Goal: Information Seeking & Learning: Learn about a topic

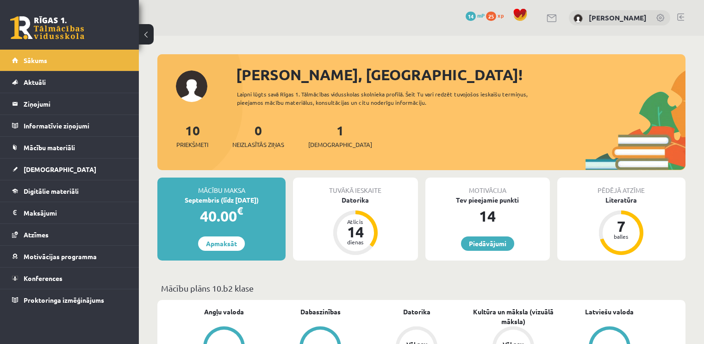
scroll to position [973, 0]
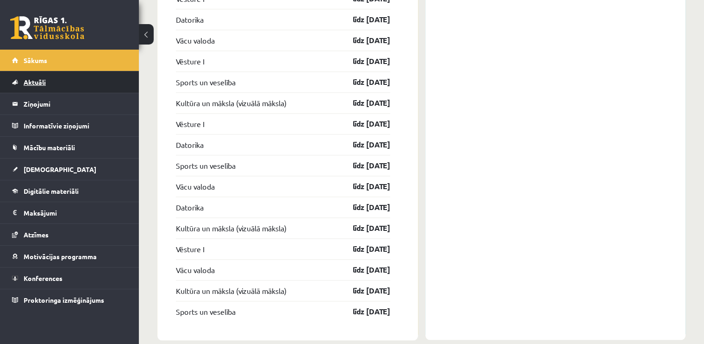
click at [81, 85] on link "Aktuāli" at bounding box center [69, 81] width 115 height 21
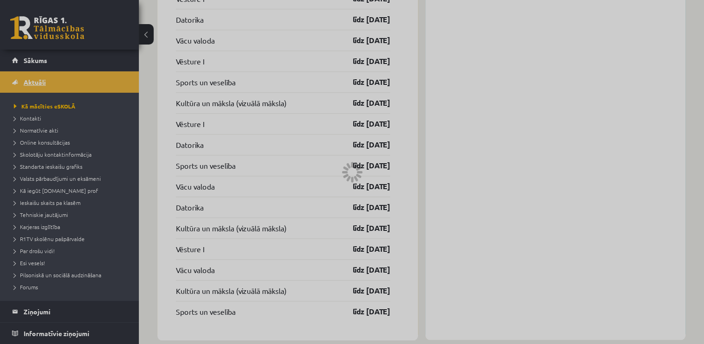
scroll to position [665, 0]
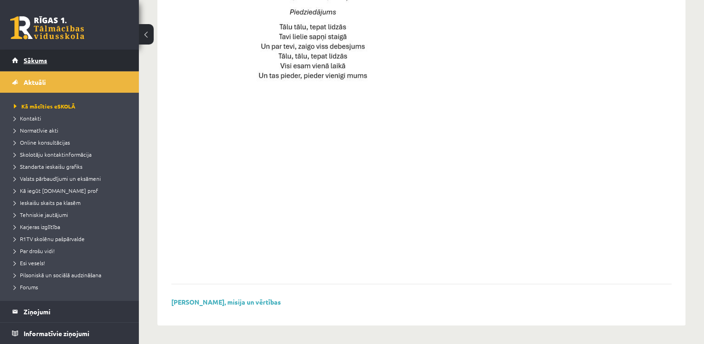
click at [83, 70] on link "Sākums" at bounding box center [69, 60] width 115 height 21
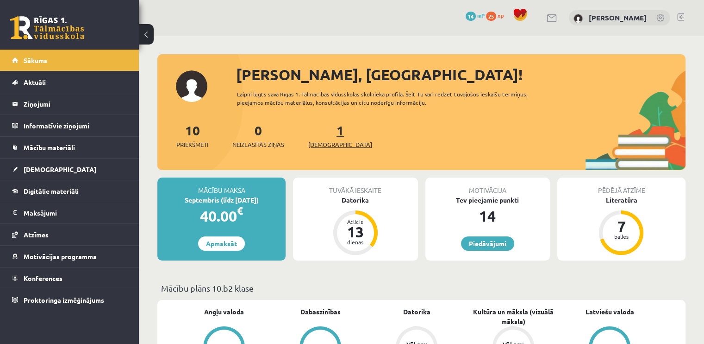
click at [332, 140] on div "1 Ieskaites" at bounding box center [340, 134] width 64 height 29
click at [323, 144] on span "[DEMOGRAPHIC_DATA]" at bounding box center [340, 144] width 64 height 9
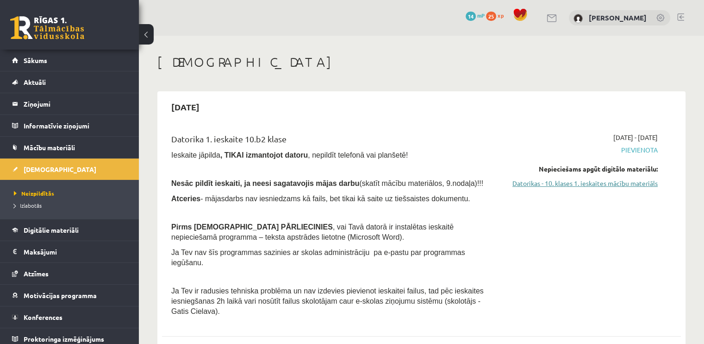
click at [602, 183] on link "Datorikas - 10. klases 1. ieskaites mācību materiāls" at bounding box center [581, 183] width 153 height 10
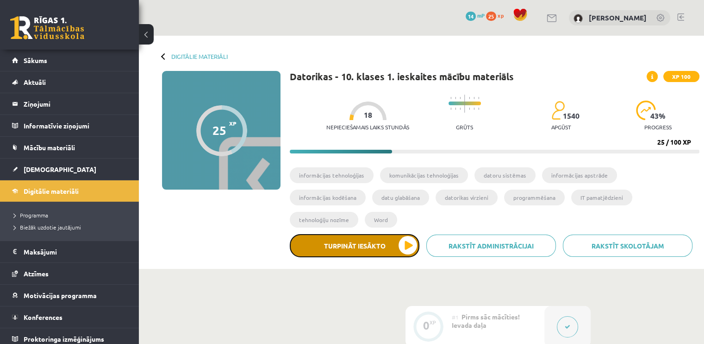
click at [396, 234] on button "Turpināt iesākto" at bounding box center [355, 245] width 130 height 23
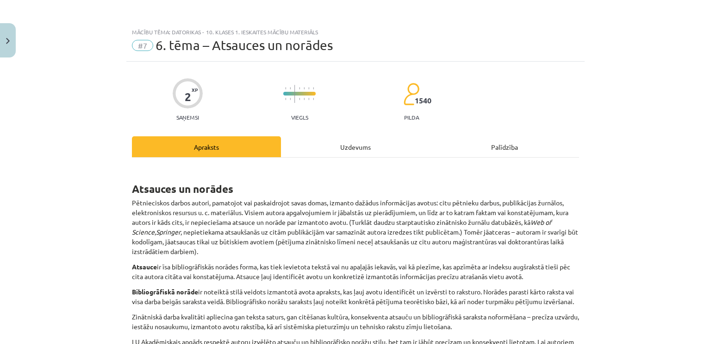
scroll to position [365, 0]
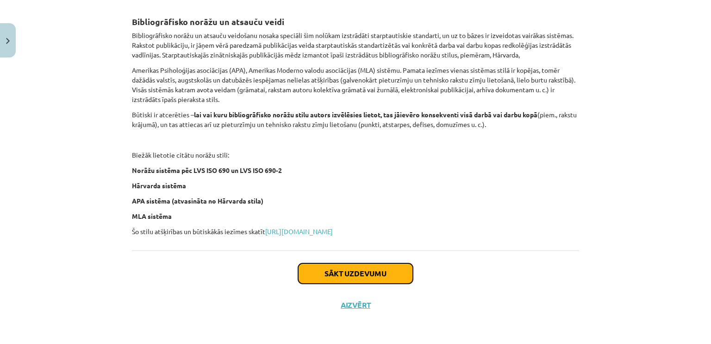
click at [368, 270] on button "Sākt uzdevumu" at bounding box center [355, 273] width 115 height 20
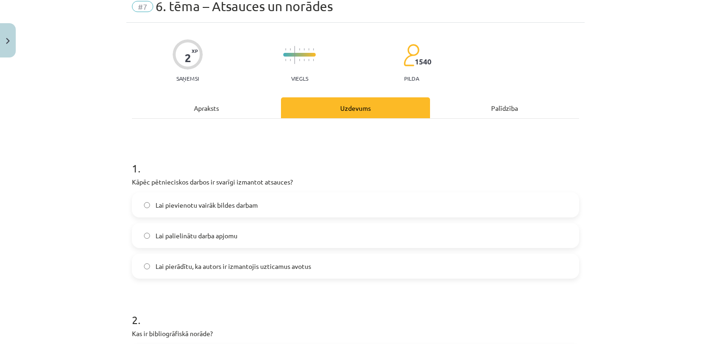
scroll to position [116, 0]
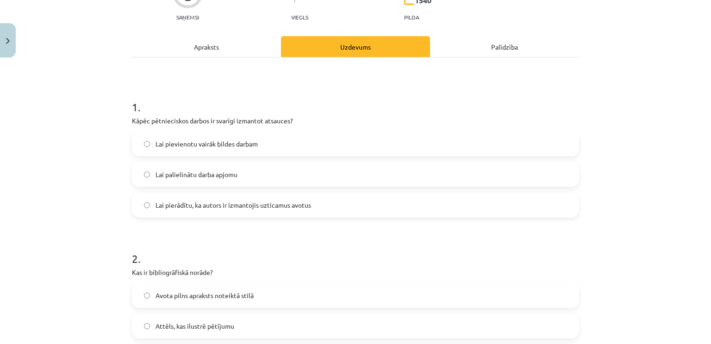
click at [201, 49] on div "Apraksts" at bounding box center [206, 46] width 149 height 21
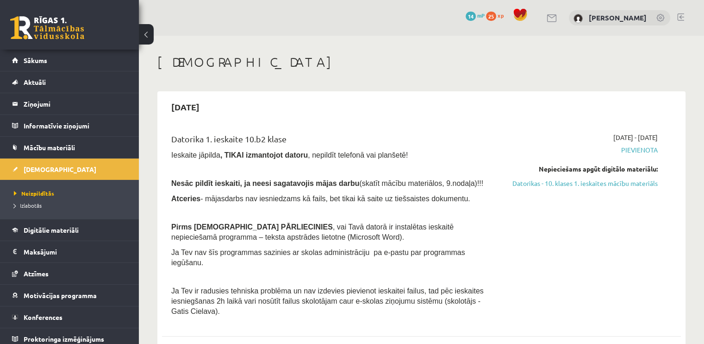
scroll to position [15, 0]
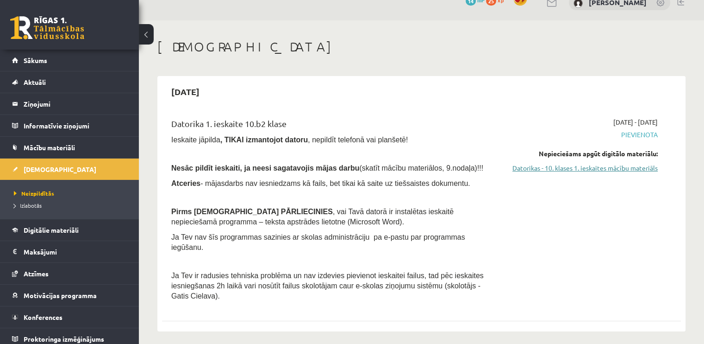
click at [647, 168] on link "Datorikas - 10. klases 1. ieskaites mācību materiāls" at bounding box center [581, 168] width 153 height 10
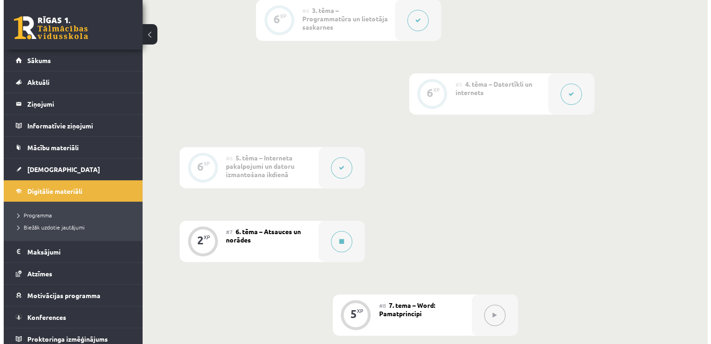
scroll to position [532, 0]
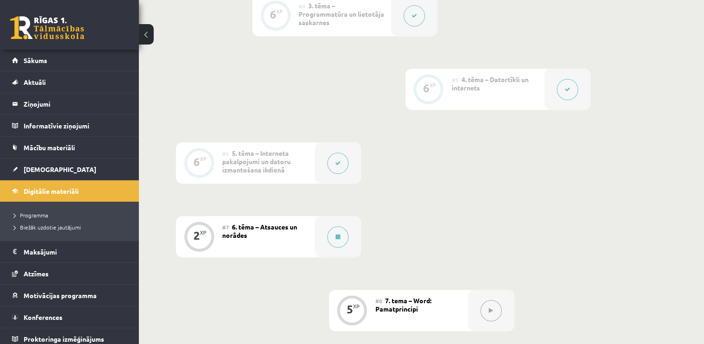
click at [278, 216] on div "#7 6. tēma – Atsauces un norādes" at bounding box center [268, 236] width 93 height 41
click at [335, 226] on button at bounding box center [337, 236] width 21 height 21
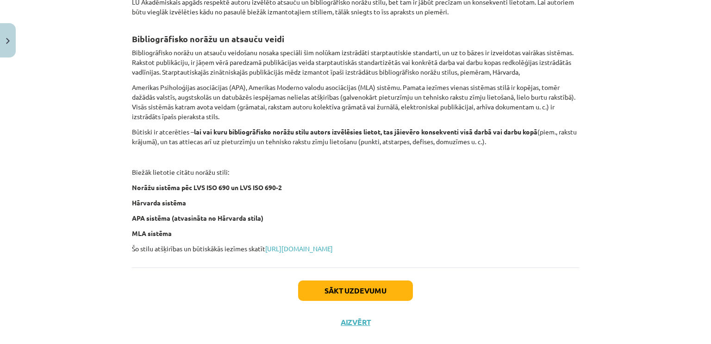
scroll to position [365, 0]
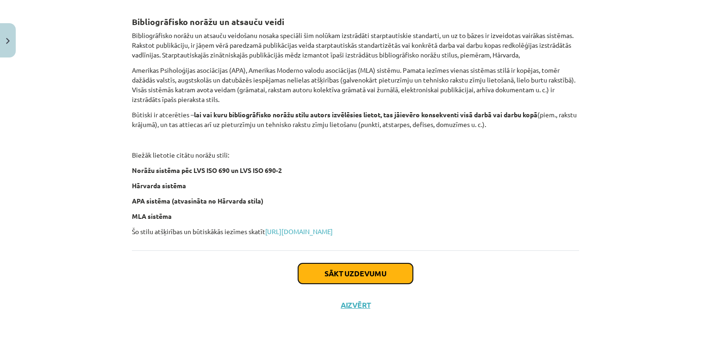
click at [376, 267] on button "Sākt uzdevumu" at bounding box center [355, 273] width 115 height 20
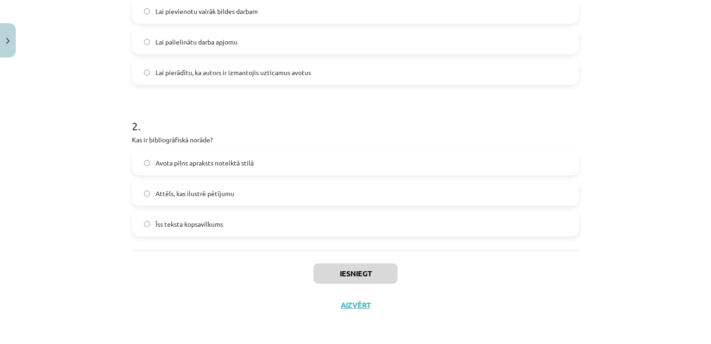
scroll to position [23, 0]
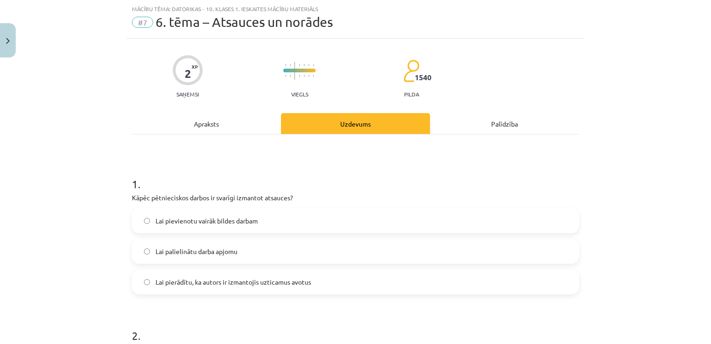
click at [209, 119] on div "Apraksts" at bounding box center [206, 123] width 149 height 21
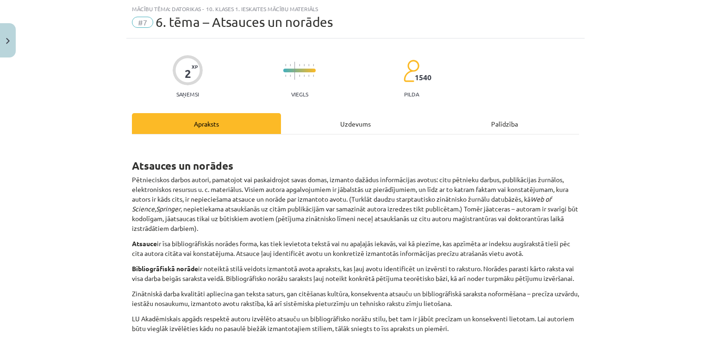
click at [351, 124] on div "Uzdevums" at bounding box center [355, 123] width 149 height 21
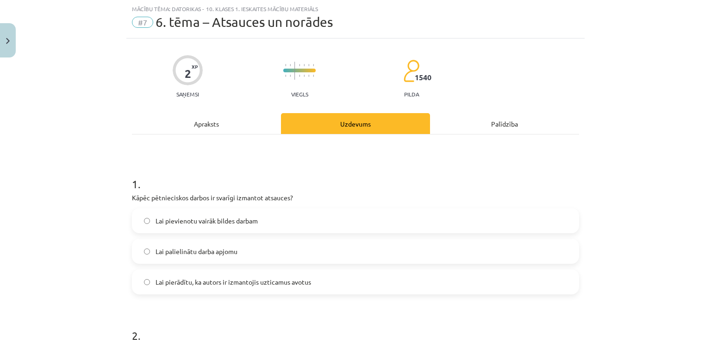
click at [224, 115] on div "Apraksts" at bounding box center [206, 123] width 149 height 21
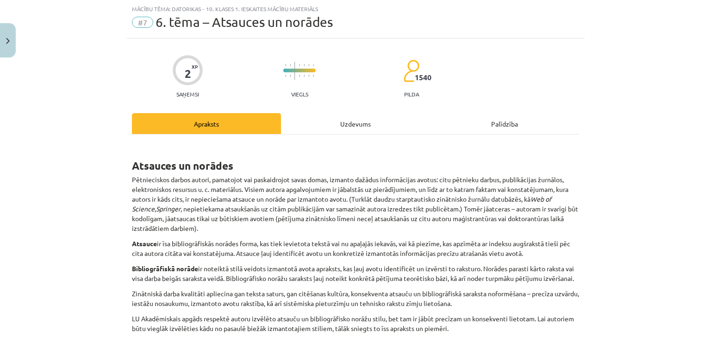
click at [326, 116] on div "Uzdevums" at bounding box center [355, 123] width 149 height 21
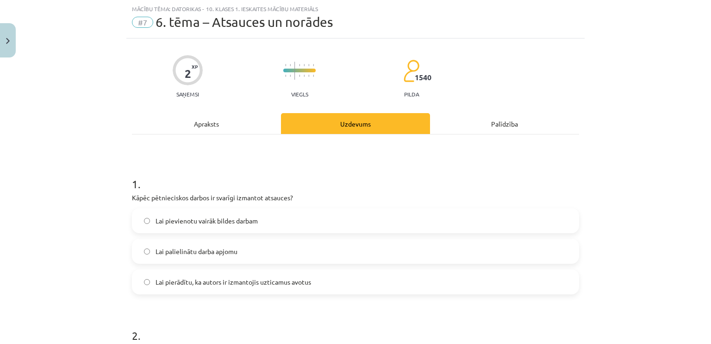
click at [237, 124] on div "Apraksts" at bounding box center [206, 123] width 149 height 21
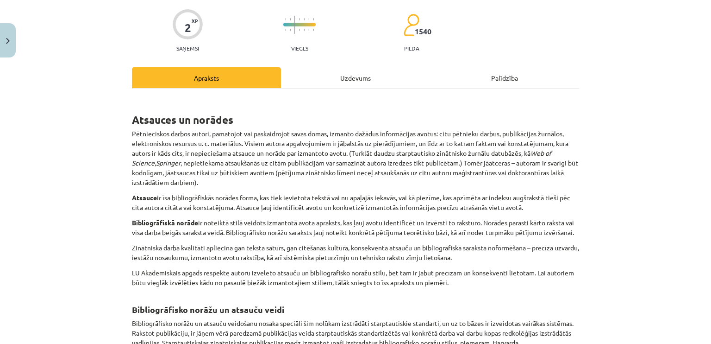
scroll to position [63, 0]
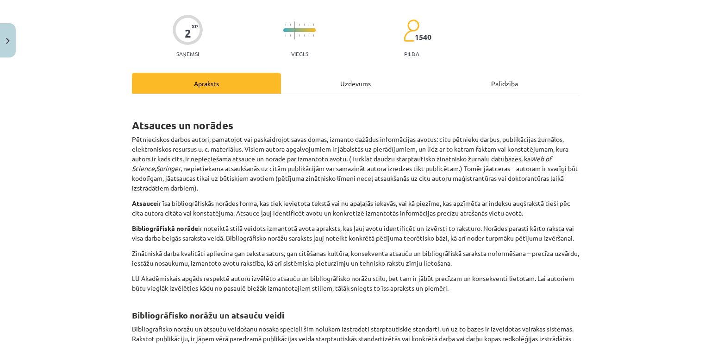
click at [343, 81] on div "Uzdevums" at bounding box center [355, 83] width 149 height 21
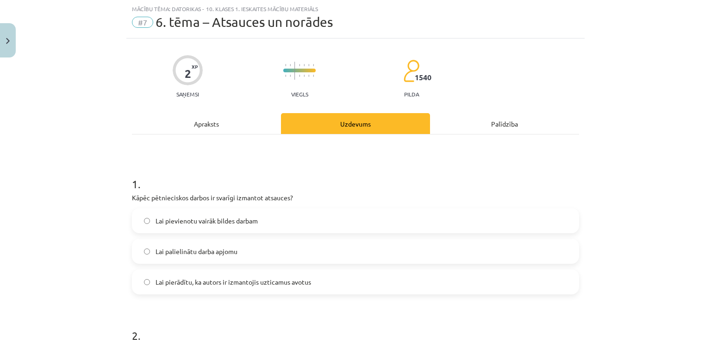
click at [247, 249] on label "Lai palielinātu darba apjomu" at bounding box center [355, 250] width 445 height 23
click at [233, 124] on div "Apraksts" at bounding box center [206, 123] width 149 height 21
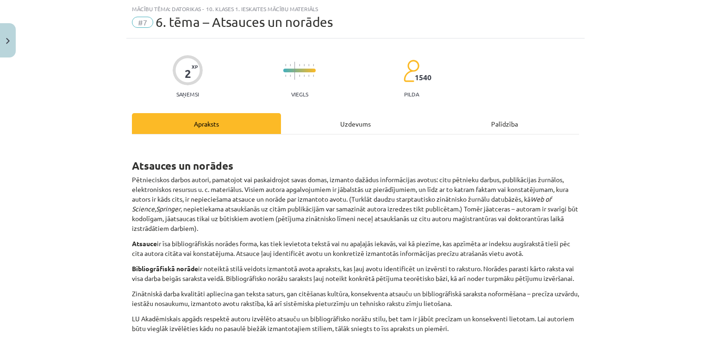
click at [349, 118] on div "Uzdevums" at bounding box center [355, 123] width 149 height 21
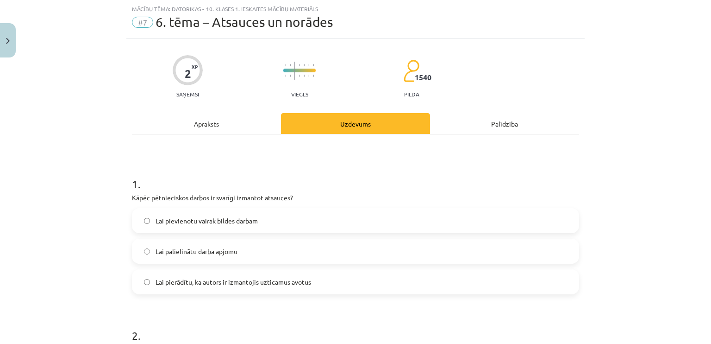
click at [261, 278] on span "Lai pierādītu, ka autors ir izmantojis uzticamus avotus" at bounding box center [234, 282] width 156 height 10
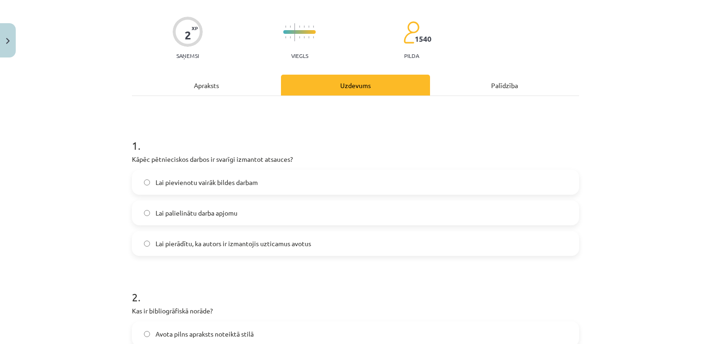
scroll to position [0, 0]
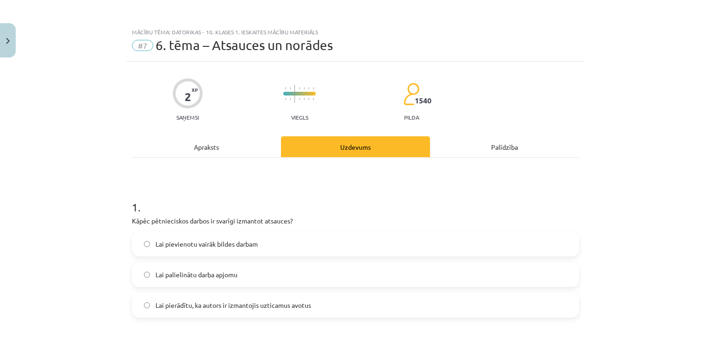
click at [188, 147] on div "Apraksts" at bounding box center [206, 146] width 149 height 21
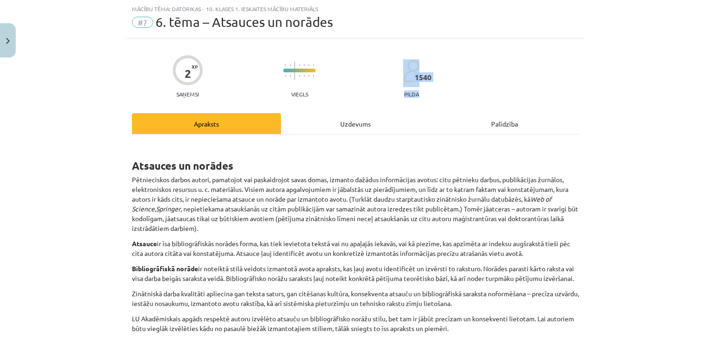
click at [701, 91] on div "Mācību tēma: Datorikas - 10. klases 1. ieskaites mācību materiāls #7 6. tēma – …" at bounding box center [355, 172] width 711 height 344
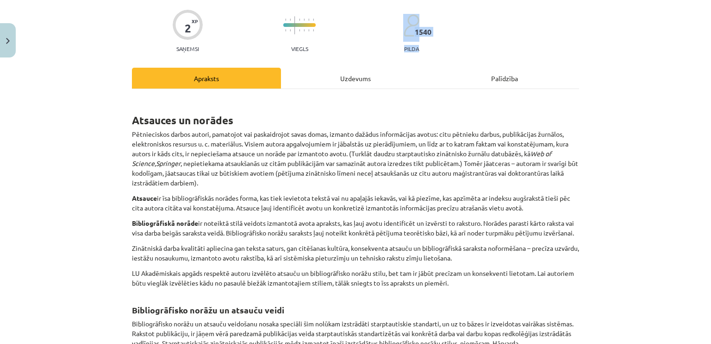
scroll to position [70, 0]
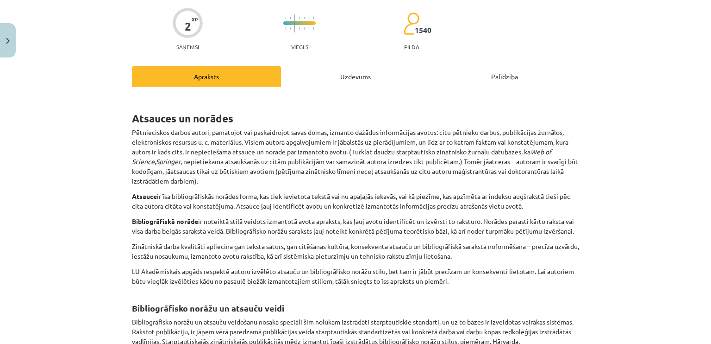
click at [353, 77] on div "Uzdevums" at bounding box center [355, 76] width 149 height 21
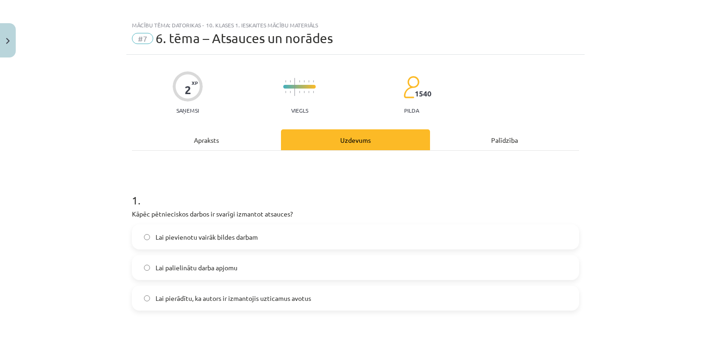
scroll to position [0, 0]
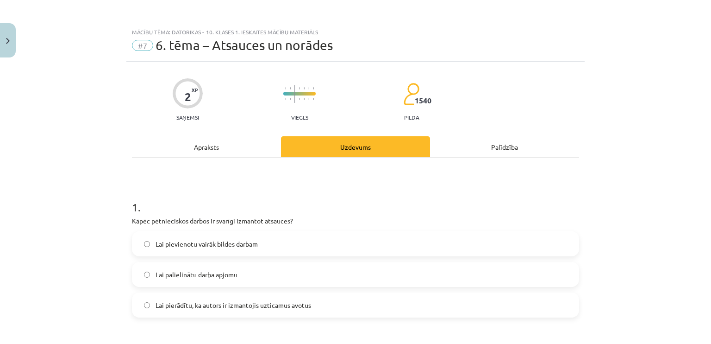
click at [196, 153] on div "Apraksts" at bounding box center [206, 146] width 149 height 21
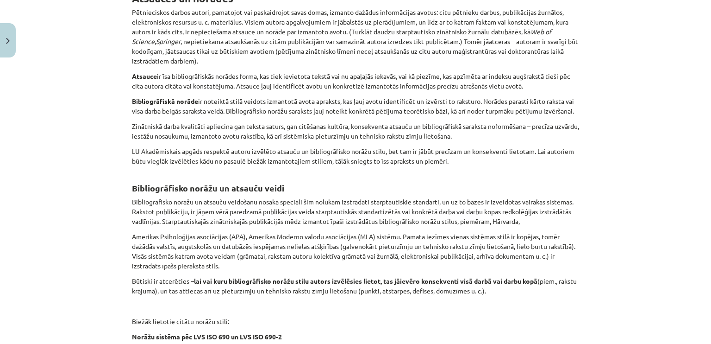
scroll to position [221, 0]
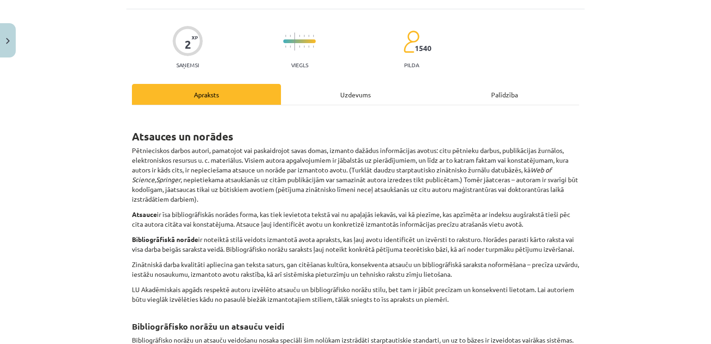
click at [375, 95] on div "Uzdevums" at bounding box center [355, 94] width 149 height 21
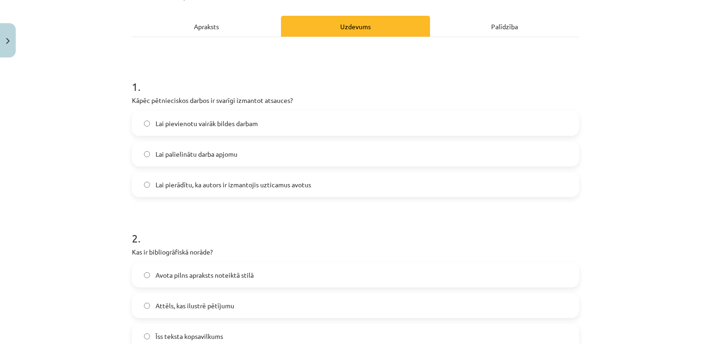
scroll to position [141, 0]
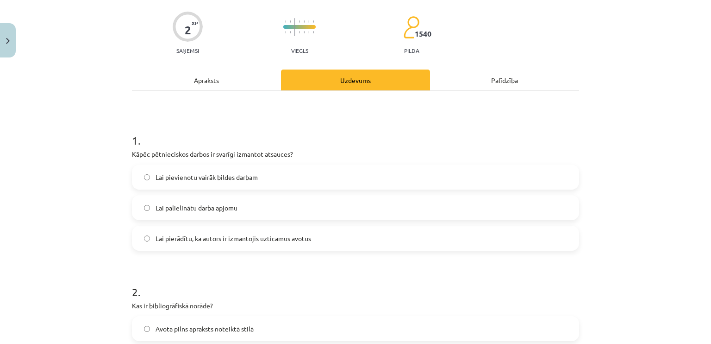
click at [221, 78] on div "Apraksts" at bounding box center [206, 79] width 149 height 21
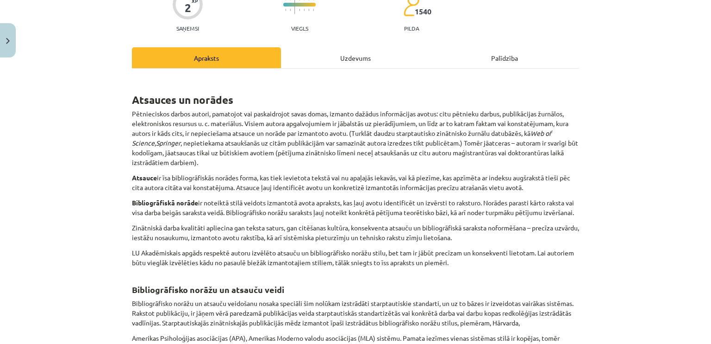
scroll to position [90, 0]
click at [354, 58] on div "Uzdevums" at bounding box center [355, 57] width 149 height 21
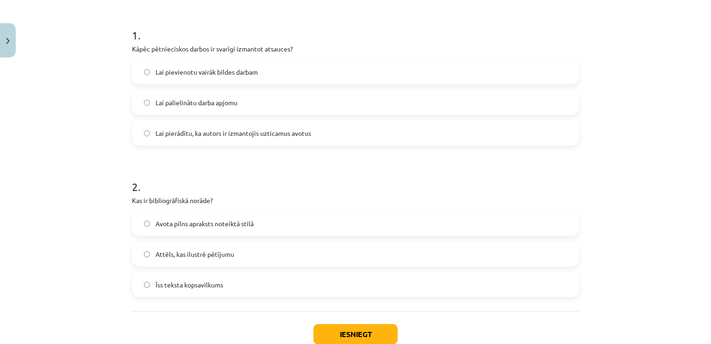
scroll to position [181, 0]
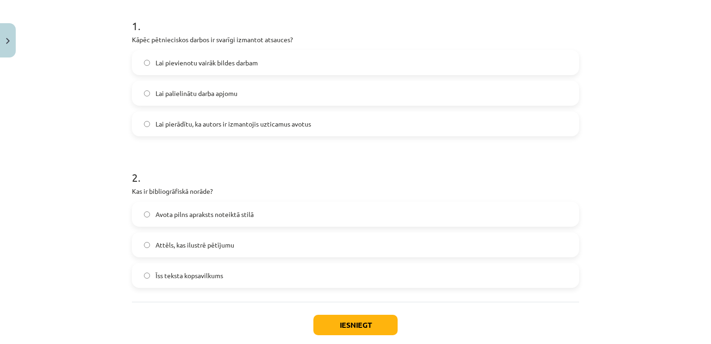
click at [378, 201] on div "Avota pilns apraksts noteiktā stilā" at bounding box center [355, 213] width 447 height 25
click at [371, 214] on label "Avota pilns apraksts noteiktā stilā" at bounding box center [355, 213] width 445 height 23
click at [366, 322] on button "Iesniegt" at bounding box center [355, 324] width 84 height 20
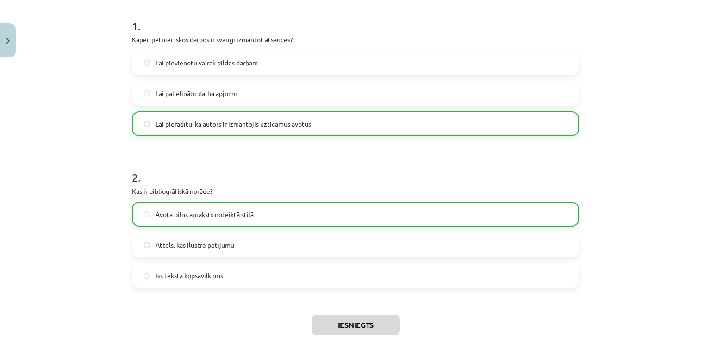
scroll to position [261, 0]
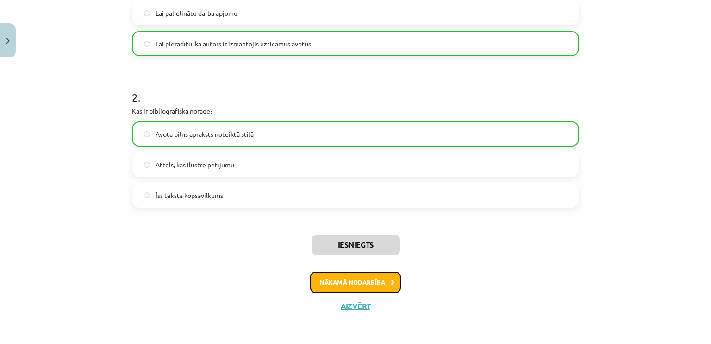
click at [341, 281] on button "Nākamā nodarbība" at bounding box center [355, 281] width 91 height 21
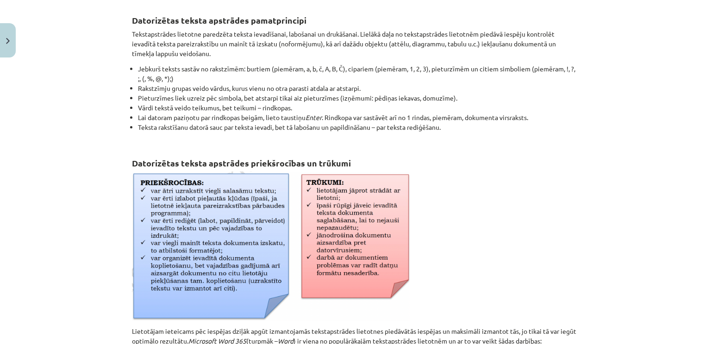
scroll to position [426, 0]
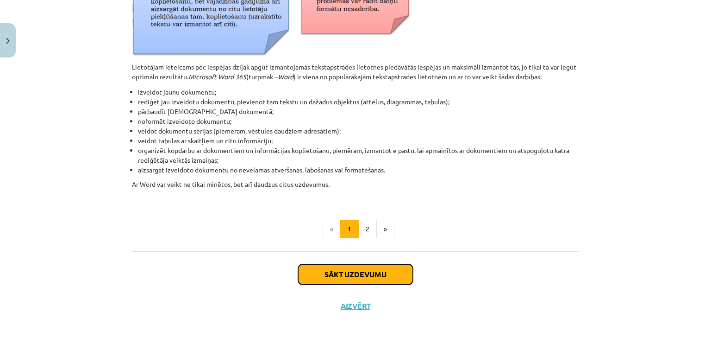
click at [391, 266] on button "Sākt uzdevumu" at bounding box center [355, 274] width 115 height 20
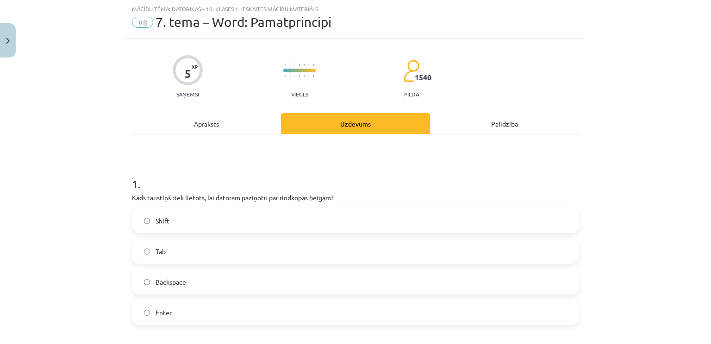
click at [207, 120] on div "Apraksts" at bounding box center [206, 123] width 149 height 21
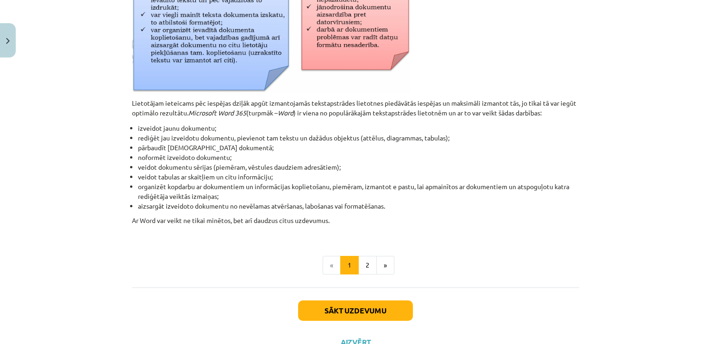
scroll to position [391, 0]
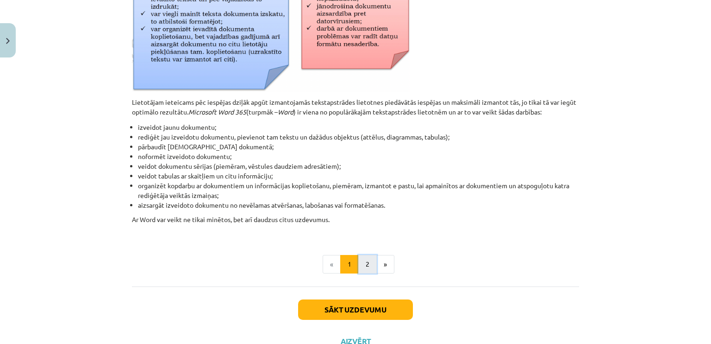
click at [366, 266] on button "2" at bounding box center [367, 264] width 19 height 19
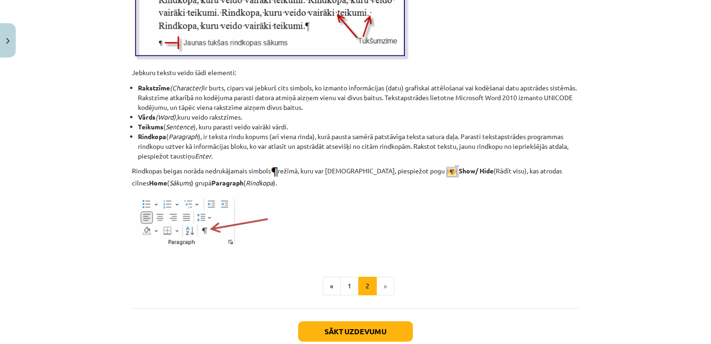
scroll to position [1133, 0]
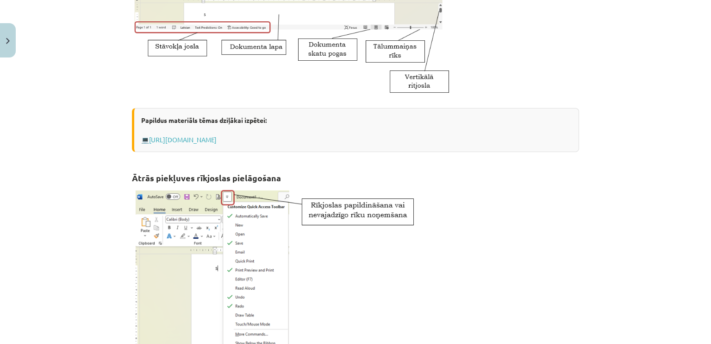
drag, startPoint x: 683, startPoint y: 109, endPoint x: 690, endPoint y: 113, distance: 7.9
click at [684, 109] on div "Mācību tēma: Datorikas - 10. klases 1. ieskaites mācību materiāls #8 7. tema – …" at bounding box center [355, 172] width 711 height 344
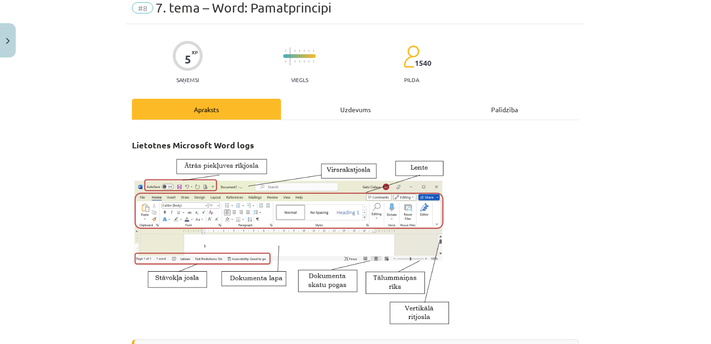
scroll to position [0, 0]
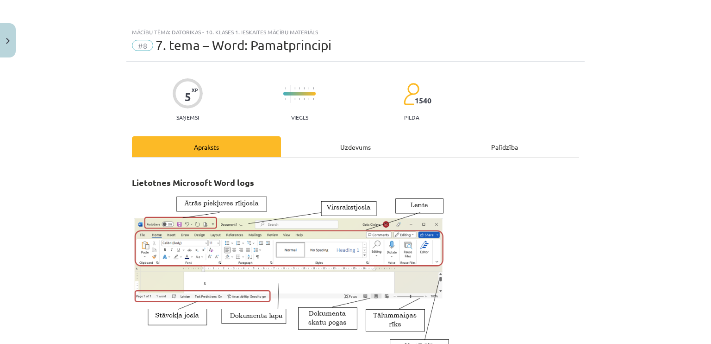
click at [363, 155] on div "Uzdevums" at bounding box center [355, 146] width 149 height 21
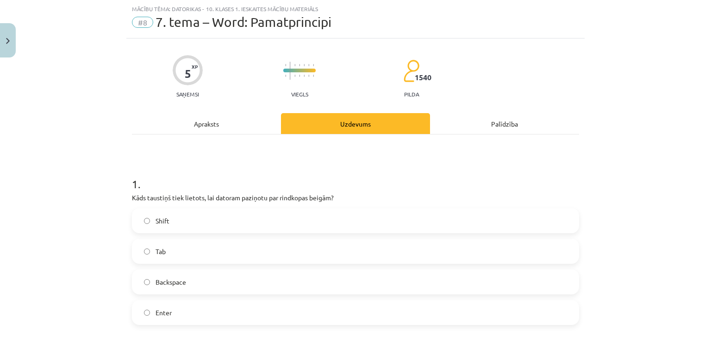
click at [272, 307] on label "Enter" at bounding box center [355, 311] width 445 height 23
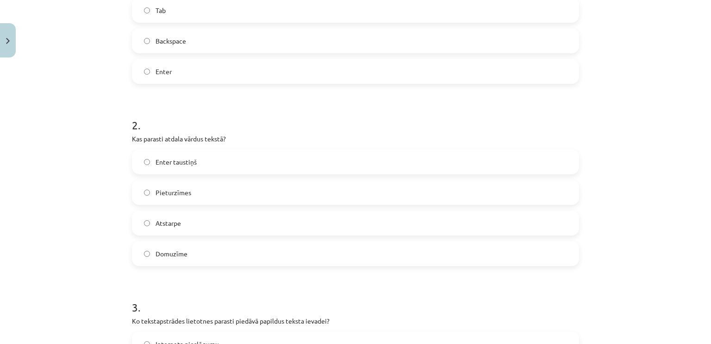
scroll to position [227, 0]
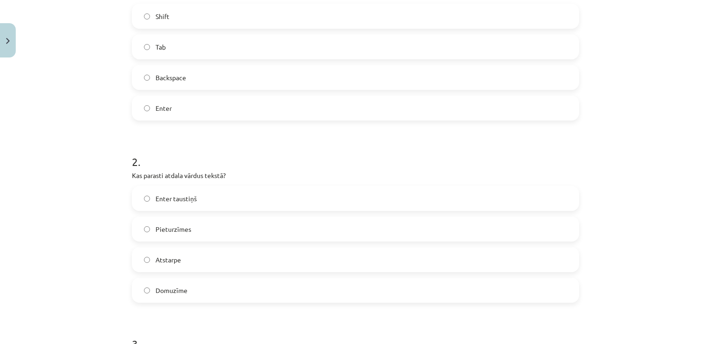
click at [382, 261] on label "Atstarpe" at bounding box center [355, 259] width 445 height 23
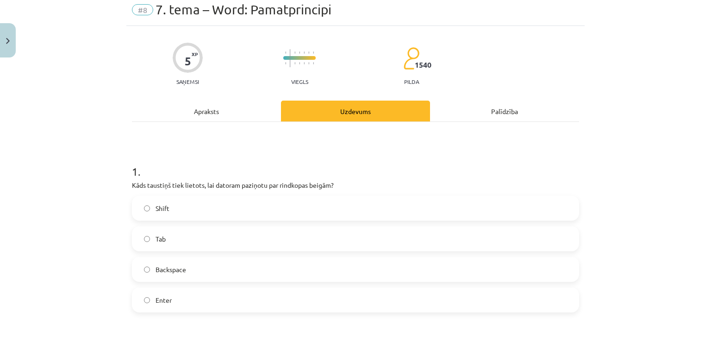
scroll to position [0, 0]
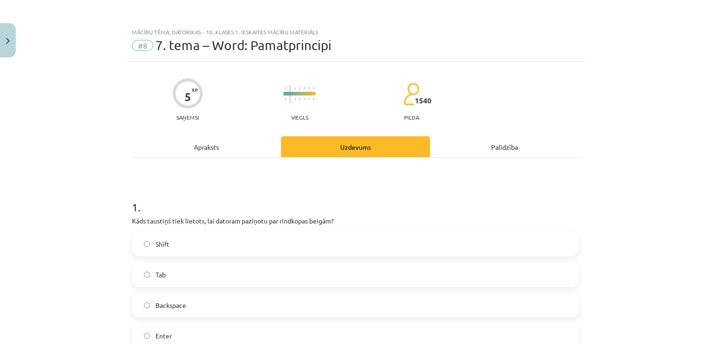
click at [223, 142] on div "Apraksts" at bounding box center [206, 146] width 149 height 21
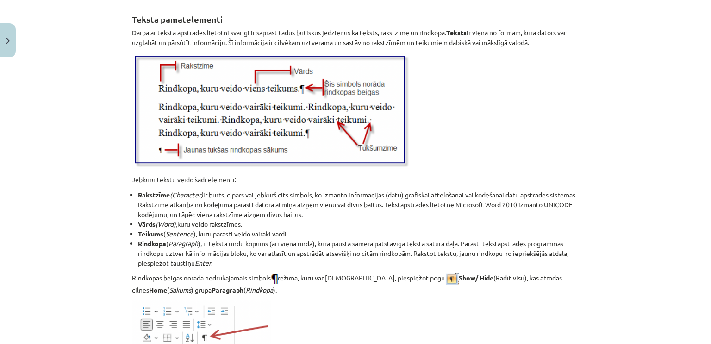
scroll to position [1125, 0]
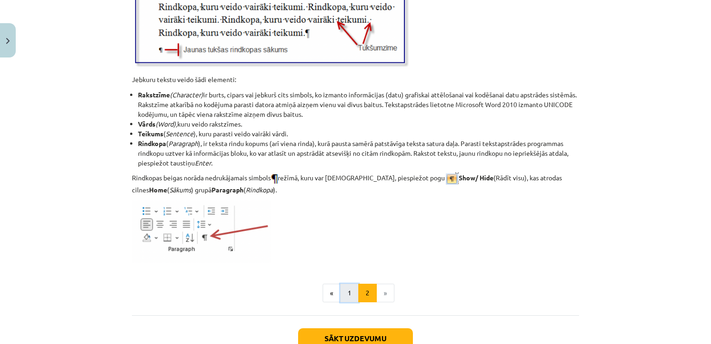
click at [347, 290] on button "1" at bounding box center [349, 292] width 19 height 19
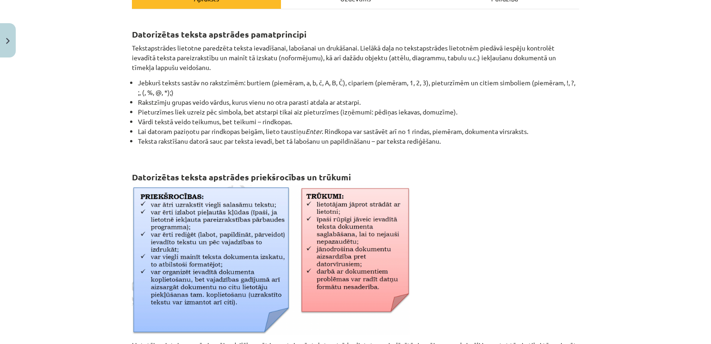
scroll to position [149, 0]
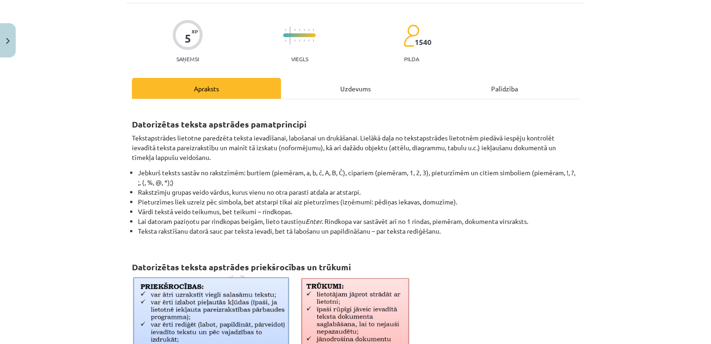
click at [347, 87] on div "Uzdevums" at bounding box center [355, 88] width 149 height 21
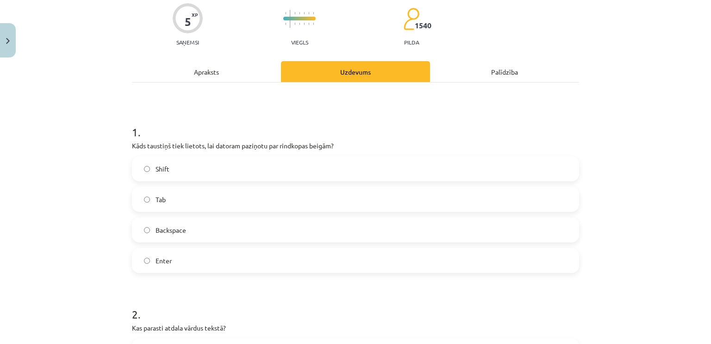
scroll to position [0, 0]
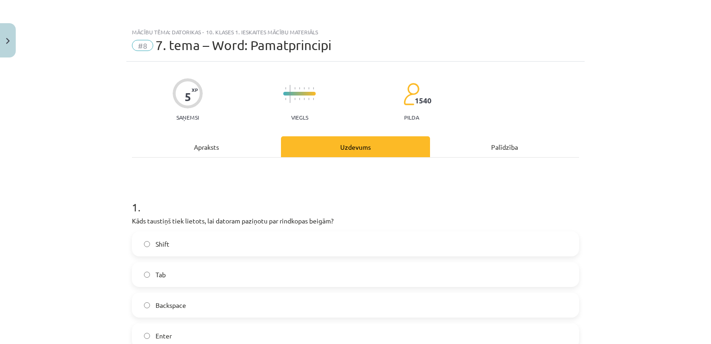
click at [188, 142] on div "Apraksts" at bounding box center [206, 146] width 149 height 21
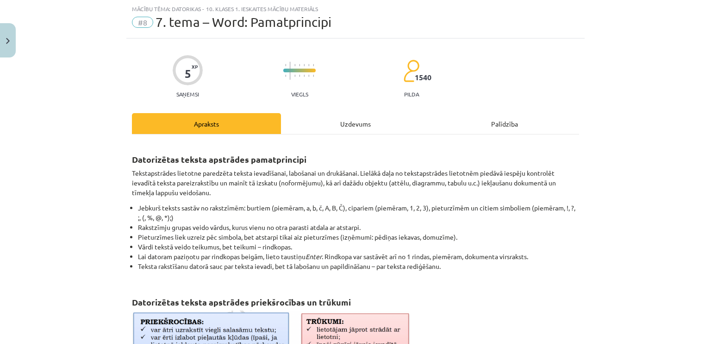
scroll to position [36, 0]
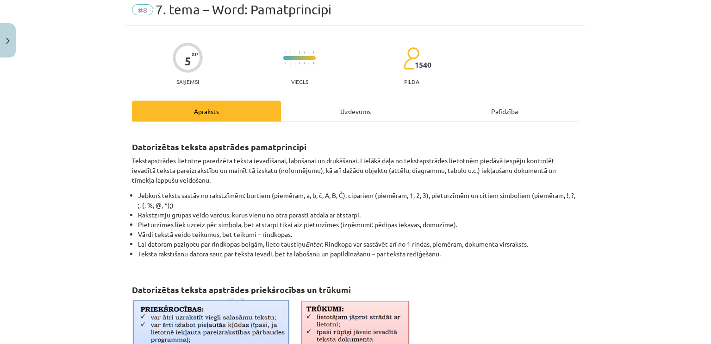
click at [326, 107] on div "Uzdevums" at bounding box center [355, 110] width 149 height 21
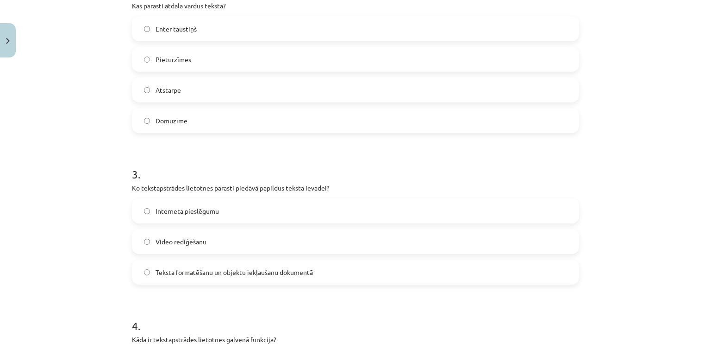
scroll to position [407, 0]
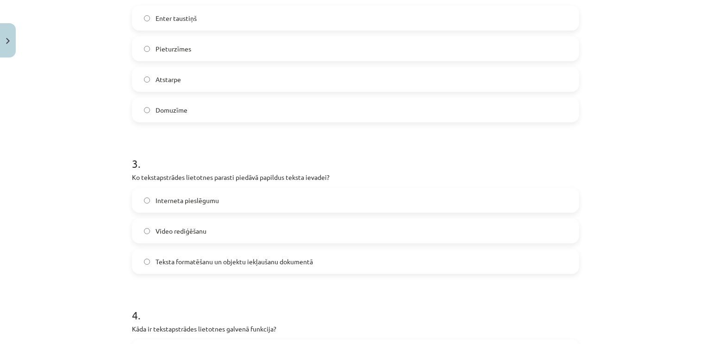
click at [370, 260] on label "Teksta formatēšanu un objektu iekļaušanu dokumentā" at bounding box center [355, 261] width 445 height 23
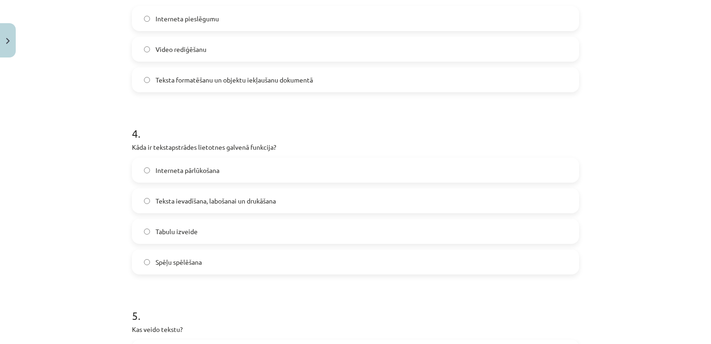
scroll to position [588, 0]
click at [310, 200] on label "Teksta ievadīšana, labošanai un drukāšana" at bounding box center [355, 201] width 445 height 23
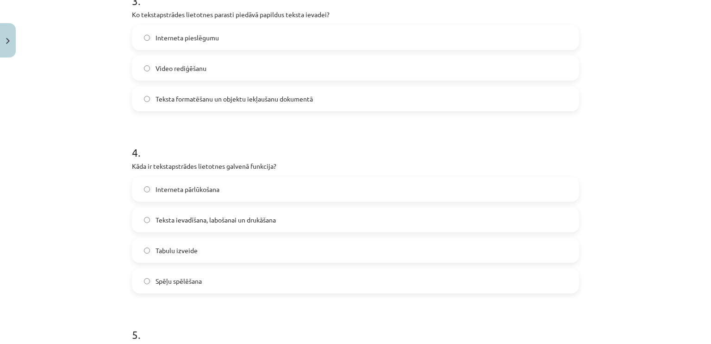
scroll to position [567, 0]
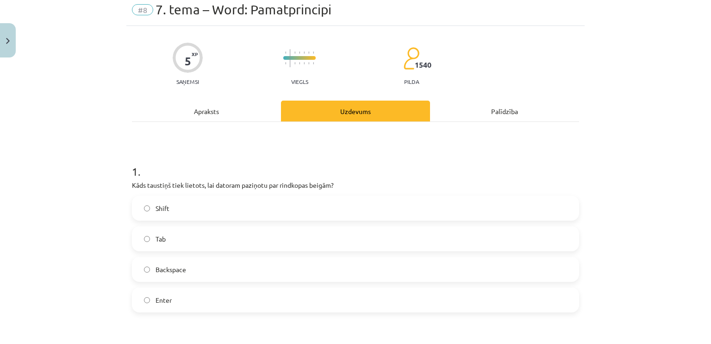
click at [185, 112] on div "Apraksts" at bounding box center [206, 110] width 149 height 21
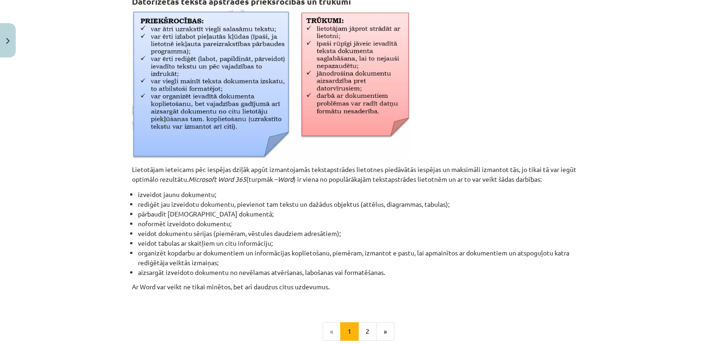
scroll to position [329, 0]
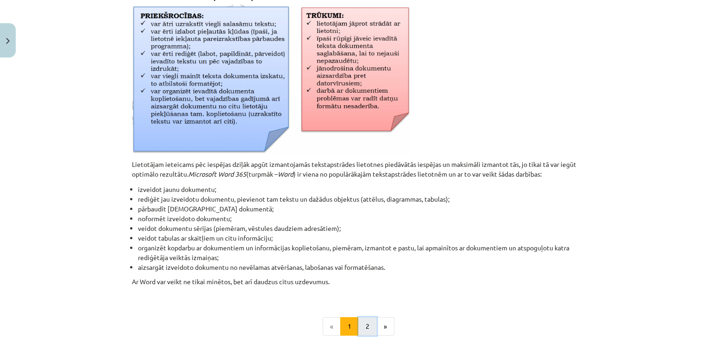
click at [363, 325] on button "2" at bounding box center [367, 326] width 19 height 19
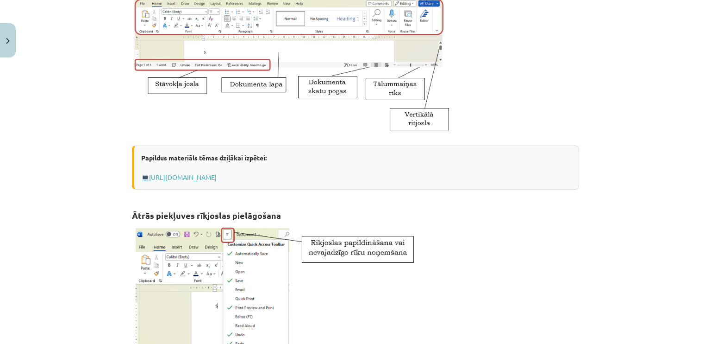
scroll to position [0, 0]
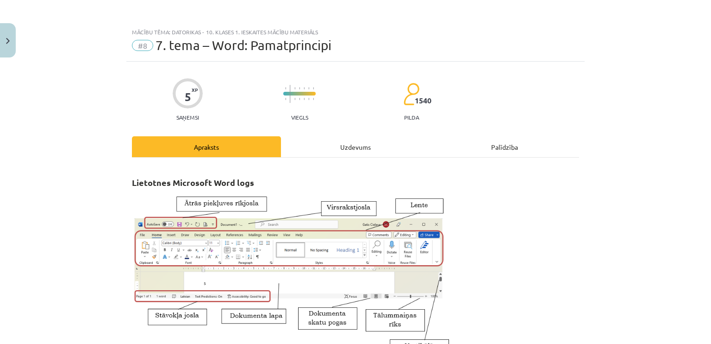
click at [361, 150] on div "Uzdevums" at bounding box center [355, 146] width 149 height 21
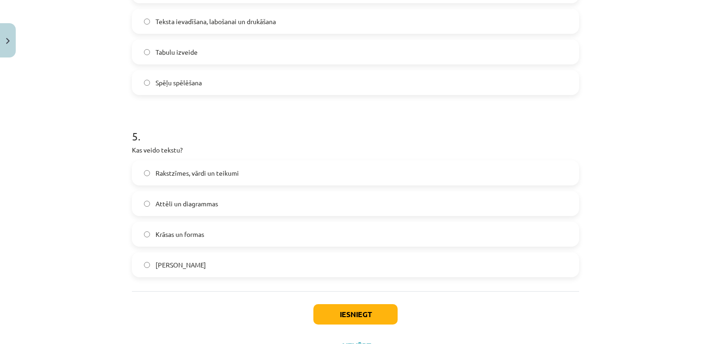
scroll to position [765, 0]
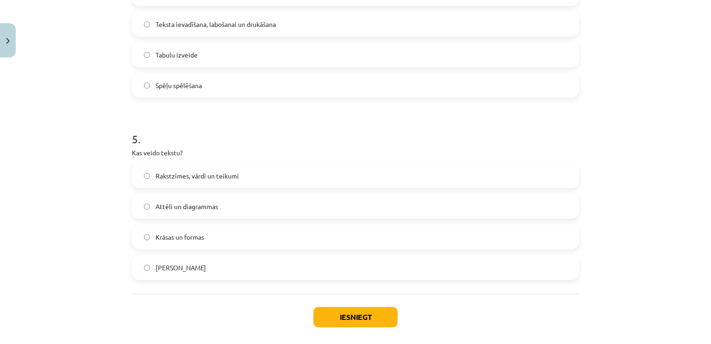
click at [474, 170] on label "Rakstzīmes, vārdi un teikumi" at bounding box center [355, 175] width 445 height 23
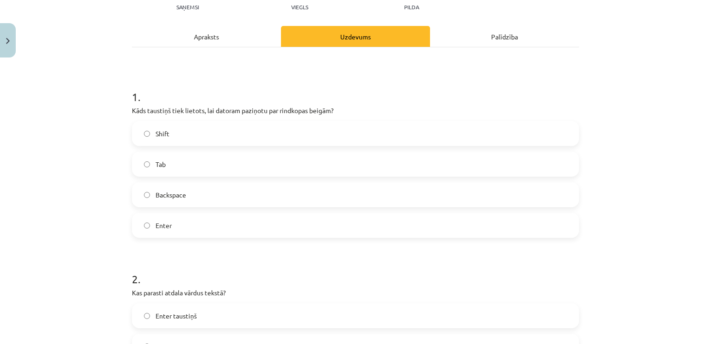
scroll to position [0, 0]
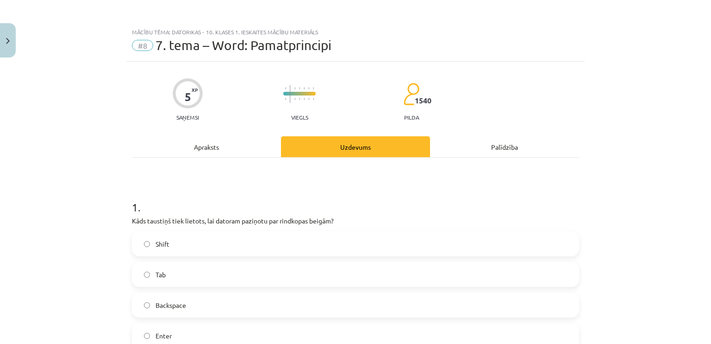
drag, startPoint x: 183, startPoint y: 158, endPoint x: 200, endPoint y: 153, distance: 17.3
click at [209, 146] on div "Apraksts" at bounding box center [206, 146] width 149 height 21
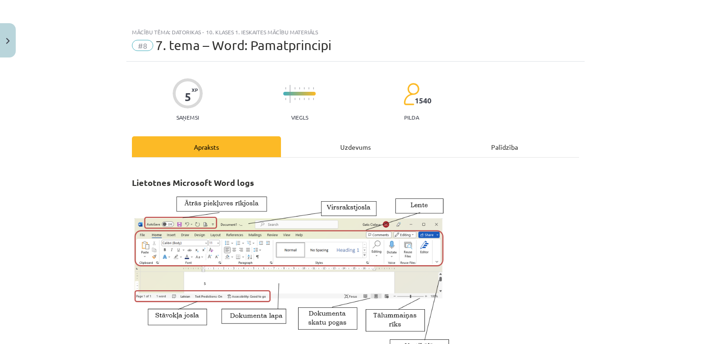
click at [370, 150] on div "Uzdevums" at bounding box center [355, 146] width 149 height 21
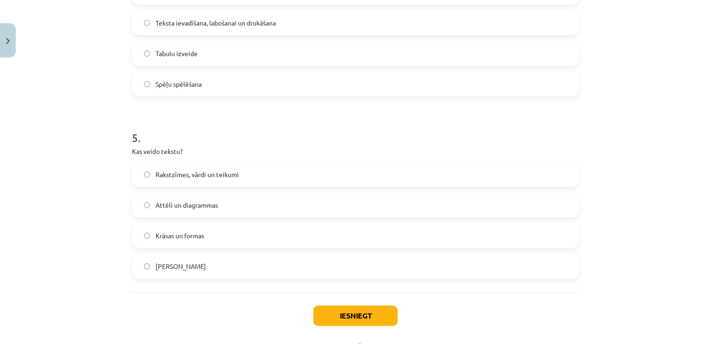
scroll to position [808, 0]
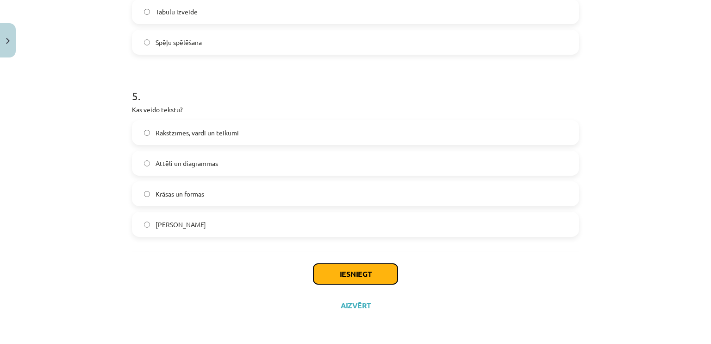
click at [373, 267] on button "Iesniegt" at bounding box center [355, 273] width 84 height 20
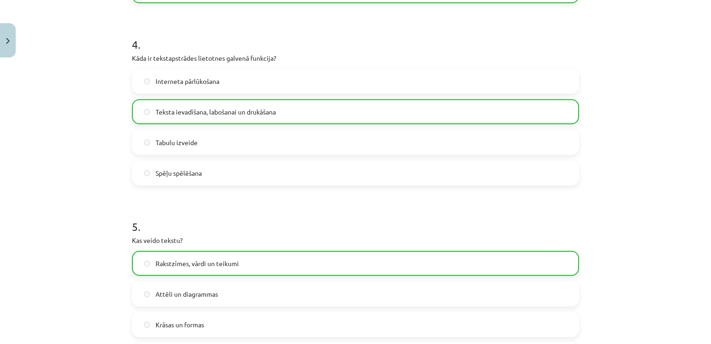
scroll to position [831, 0]
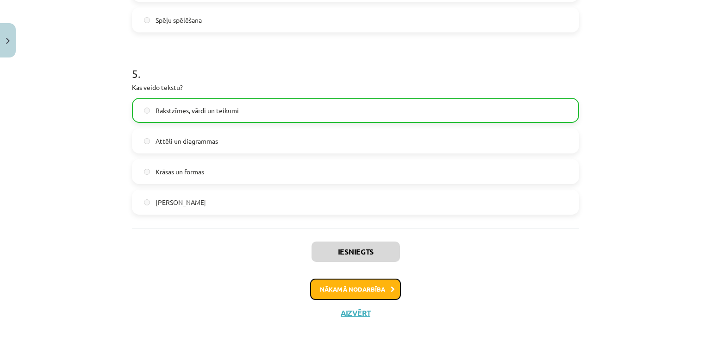
click at [376, 284] on button "Nākamā nodarbība" at bounding box center [355, 288] width 91 height 21
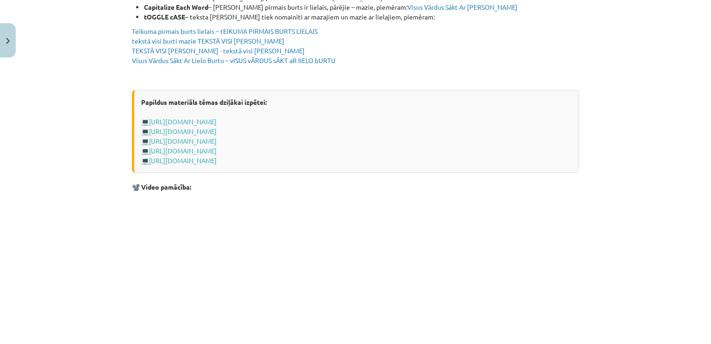
scroll to position [1848, 0]
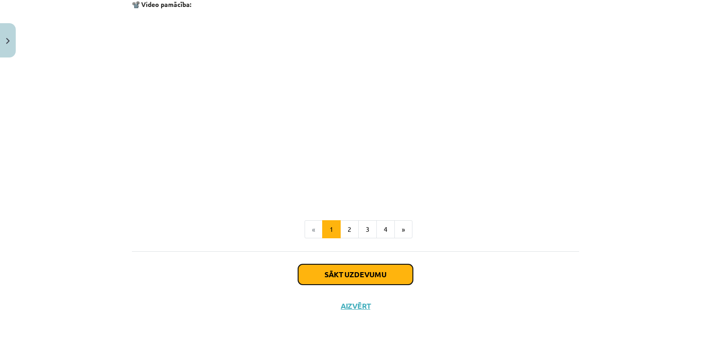
click at [367, 270] on button "Sākt uzdevumu" at bounding box center [355, 274] width 115 height 20
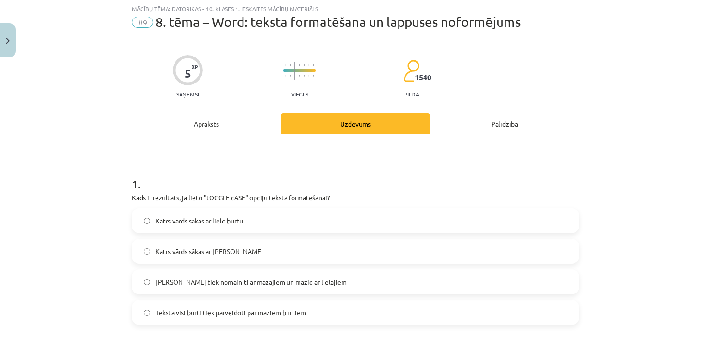
click at [198, 122] on div "Apraksts" at bounding box center [206, 123] width 149 height 21
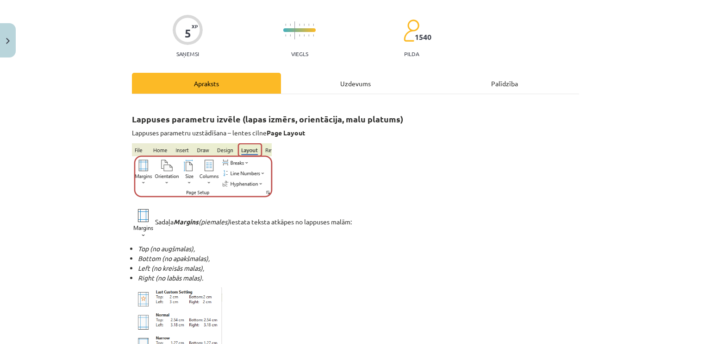
scroll to position [0, 0]
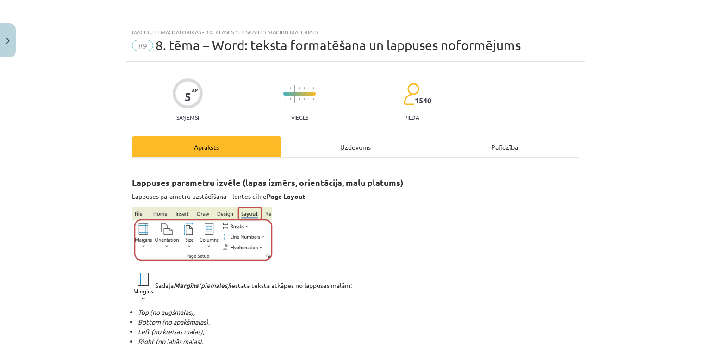
click at [369, 138] on div "Uzdevums" at bounding box center [355, 146] width 149 height 21
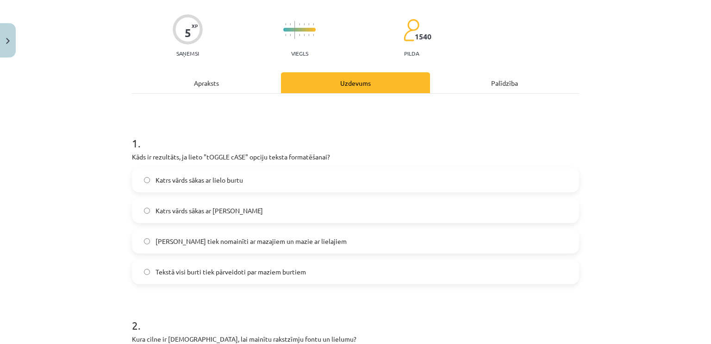
scroll to position [83, 0]
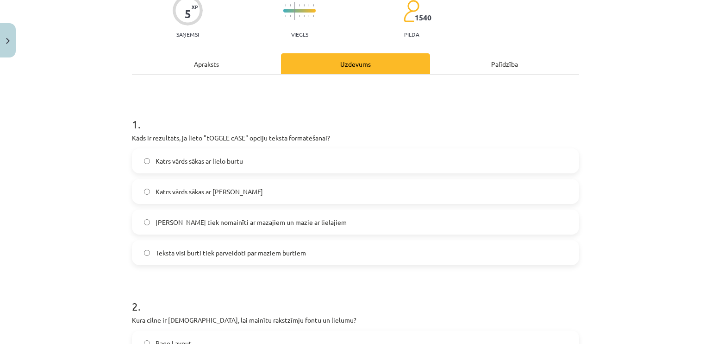
click at [331, 221] on label "[PERSON_NAME] tiek nomainīti ar mazajiem un mazie ar lielajiem" at bounding box center [355, 221] width 445 height 23
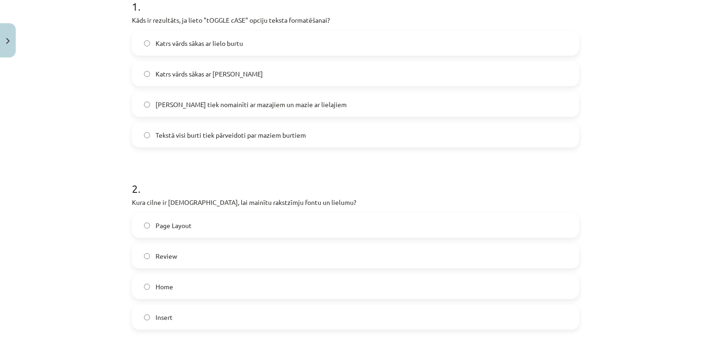
scroll to position [0, 0]
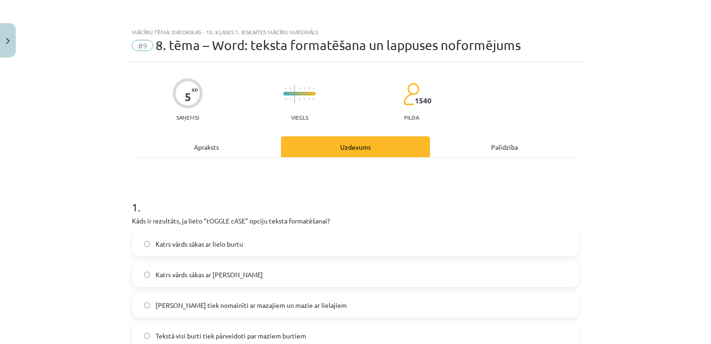
click at [219, 144] on div "Apraksts" at bounding box center [206, 146] width 149 height 21
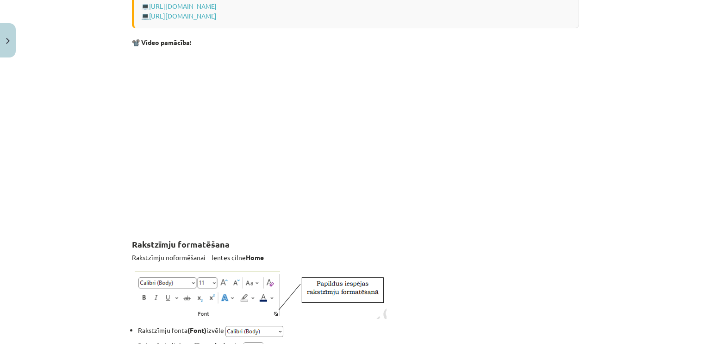
scroll to position [851, 0]
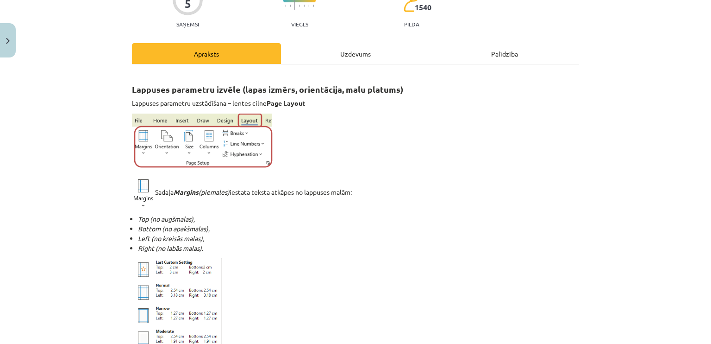
click at [369, 56] on div "Uzdevums" at bounding box center [355, 53] width 149 height 21
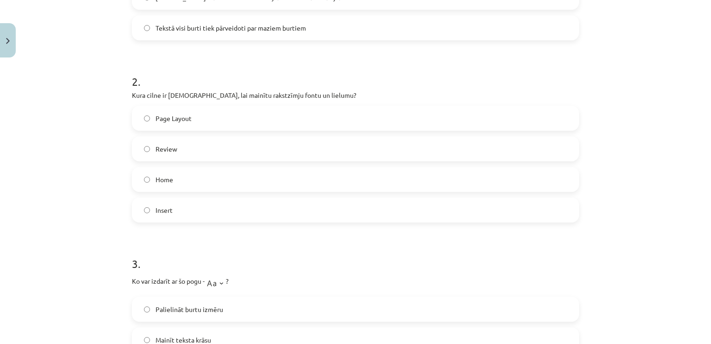
scroll to position [308, 0]
click at [178, 171] on label "Home" at bounding box center [355, 178] width 445 height 23
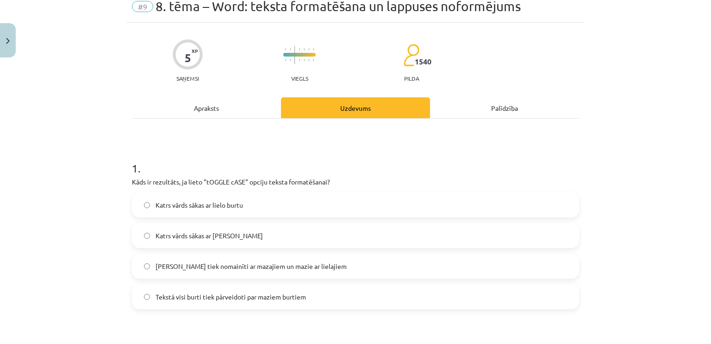
scroll to position [0, 0]
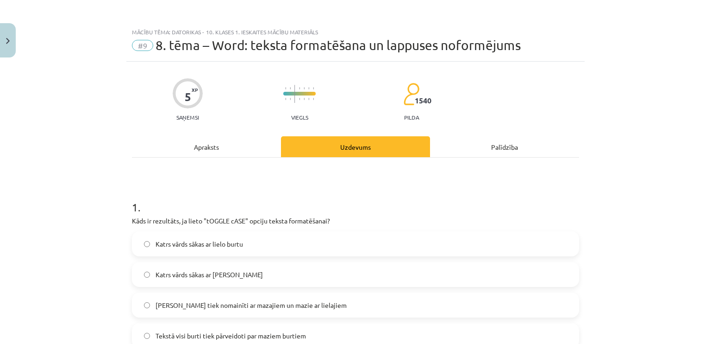
click at [213, 146] on div "Apraksts" at bounding box center [206, 146] width 149 height 21
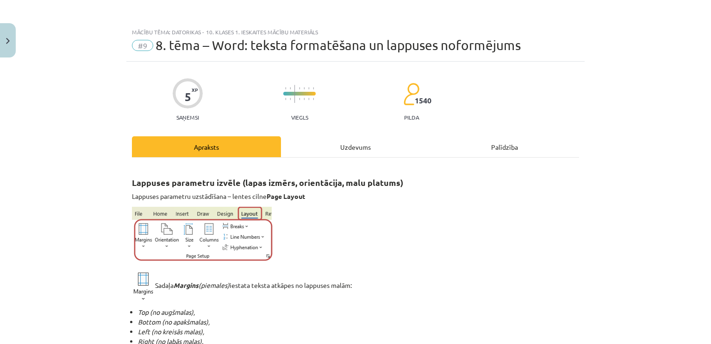
click at [368, 153] on div "Uzdevums" at bounding box center [355, 146] width 149 height 21
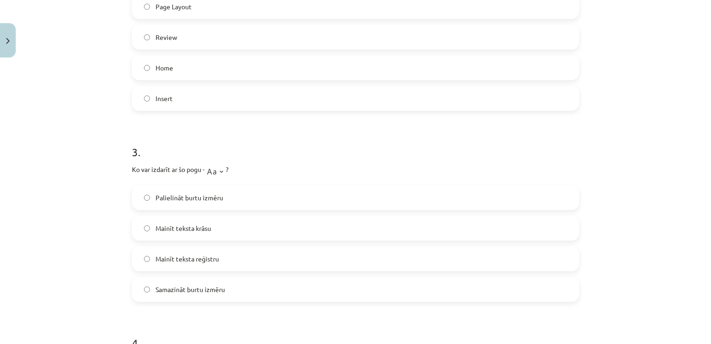
scroll to position [415, 0]
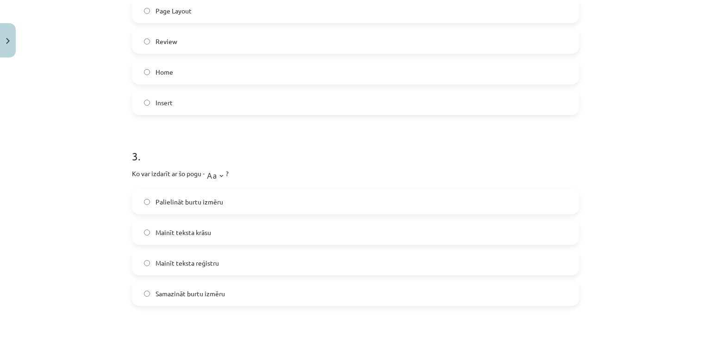
click at [303, 249] on div "Palielināt burtu izmēru Mainīt teksta krāsu Mainīt teksta reģistru Samazināt bu…" at bounding box center [355, 247] width 447 height 117
click at [274, 261] on label "Mainīt teksta reģistru" at bounding box center [355, 262] width 445 height 23
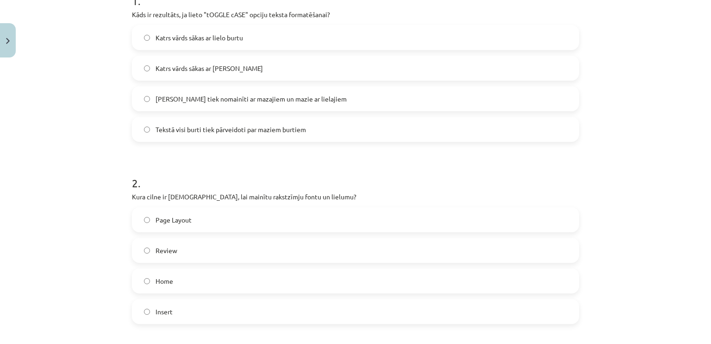
scroll to position [95, 0]
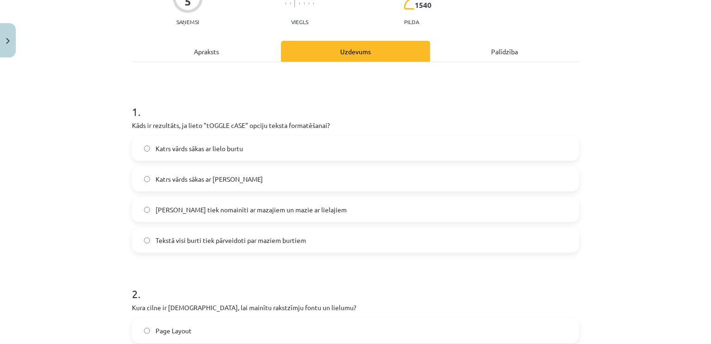
click at [199, 46] on div "Apraksts" at bounding box center [206, 51] width 149 height 21
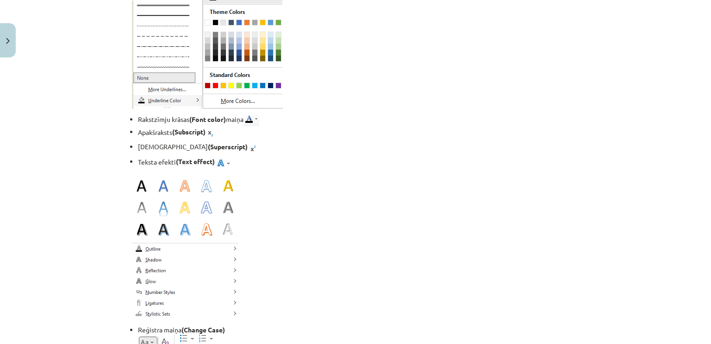
scroll to position [23, 0]
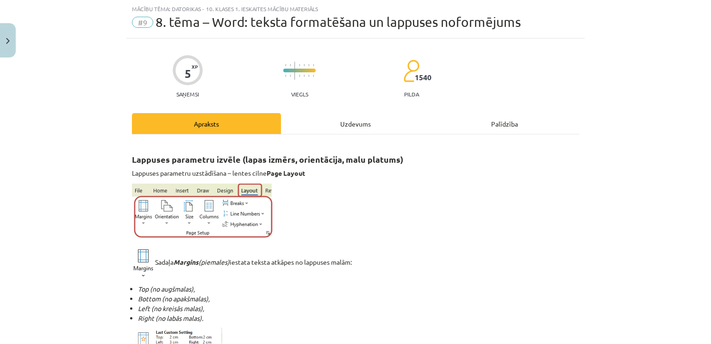
drag, startPoint x: 359, startPoint y: 122, endPoint x: 359, endPoint y: 129, distance: 7.0
click at [359, 129] on div "Uzdevums" at bounding box center [355, 123] width 149 height 21
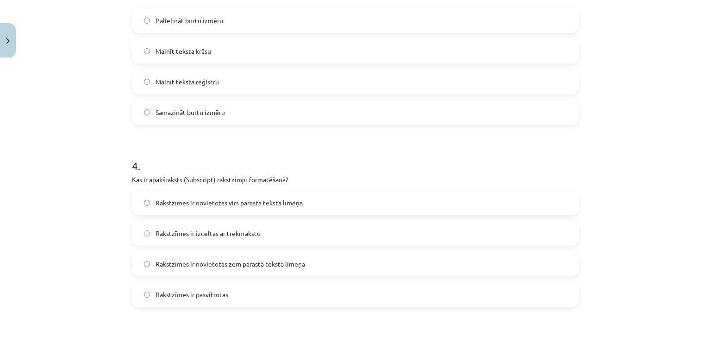
scroll to position [597, 0]
click at [296, 197] on span "Rakstzīmes ir novietotas virs parastā teksta līmeņa" at bounding box center [229, 201] width 147 height 10
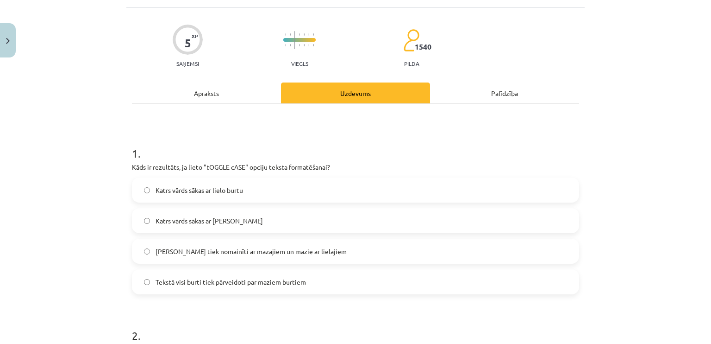
scroll to position [0, 0]
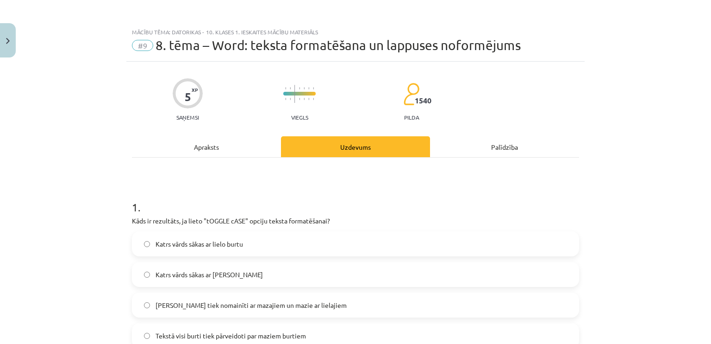
click at [219, 140] on div "Apraksts" at bounding box center [206, 146] width 149 height 21
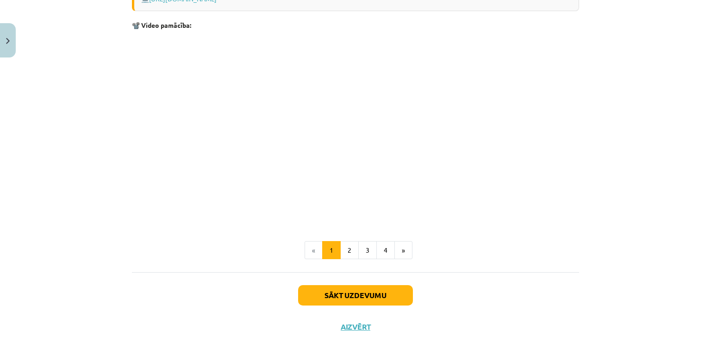
scroll to position [1848, 0]
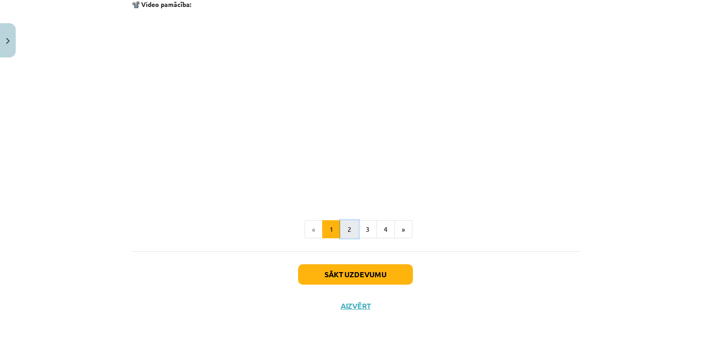
click at [345, 228] on button "2" at bounding box center [349, 229] width 19 height 19
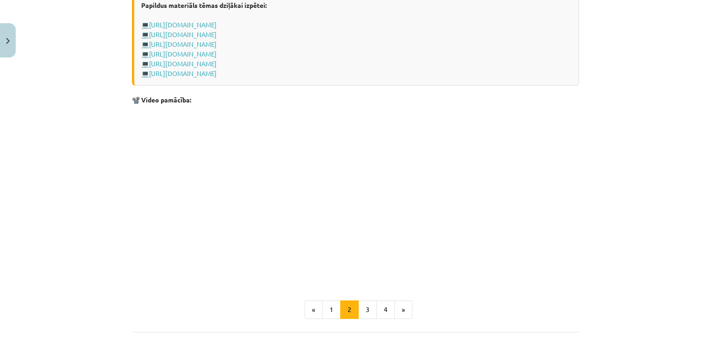
scroll to position [1426, 0]
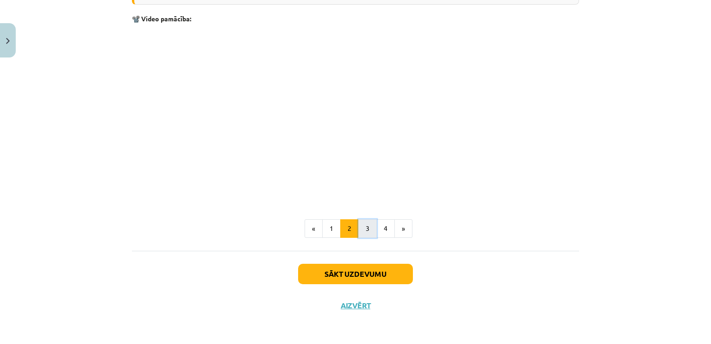
click at [366, 229] on button "3" at bounding box center [367, 228] width 19 height 19
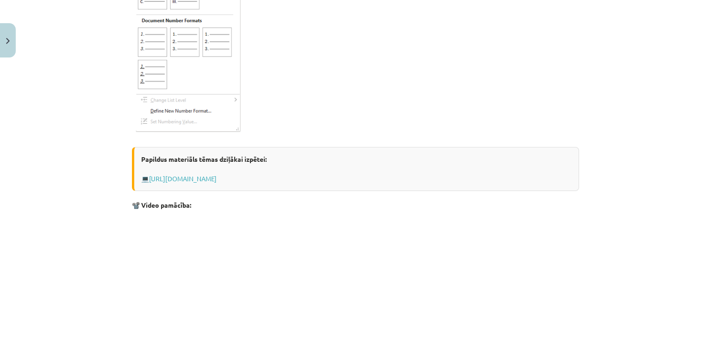
scroll to position [1510, 0]
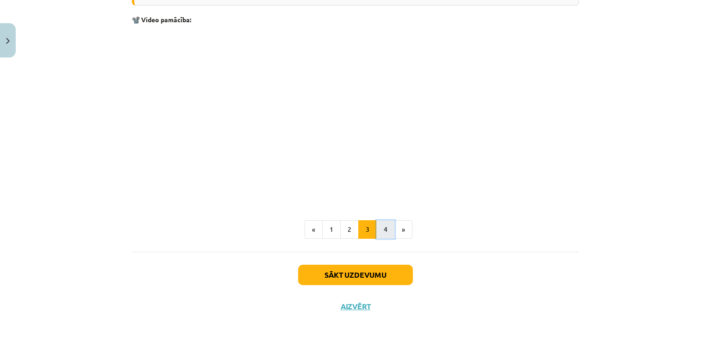
click at [386, 229] on button "4" at bounding box center [385, 229] width 19 height 19
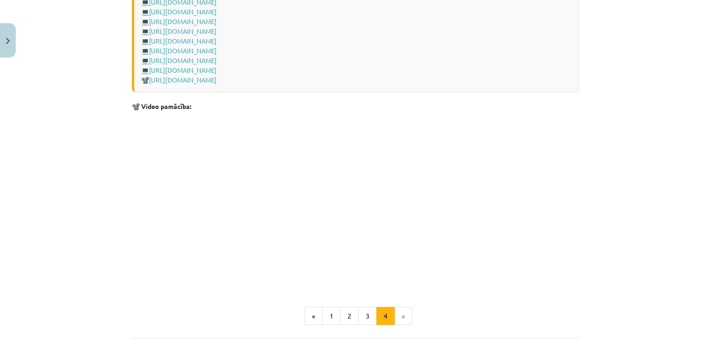
scroll to position [1377, 0]
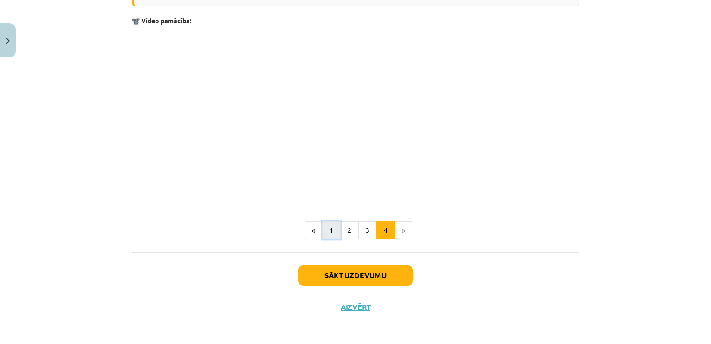
click at [323, 227] on button "1" at bounding box center [331, 230] width 19 height 19
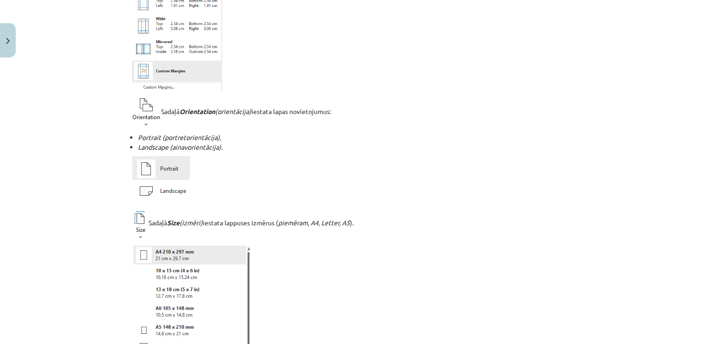
scroll to position [123, 0]
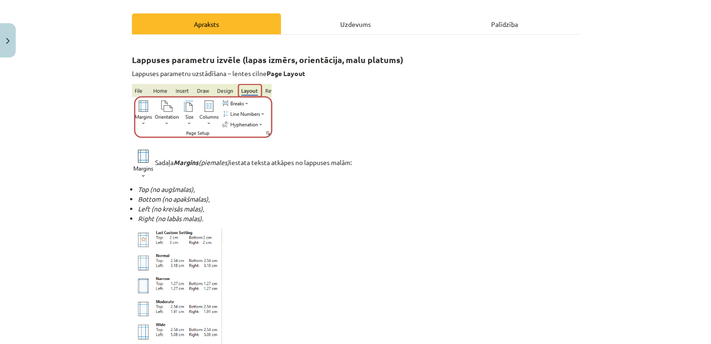
click at [373, 20] on div "Uzdevums" at bounding box center [355, 23] width 149 height 21
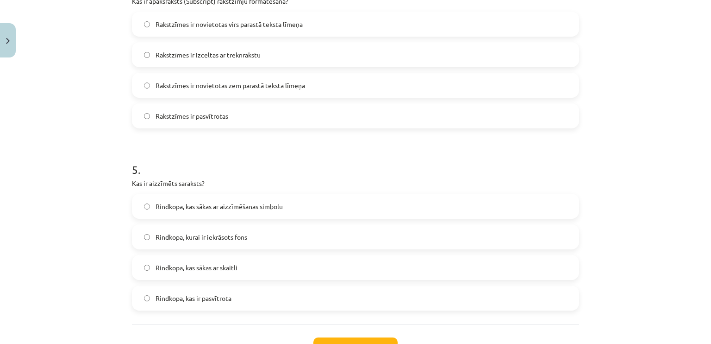
scroll to position [754, 0]
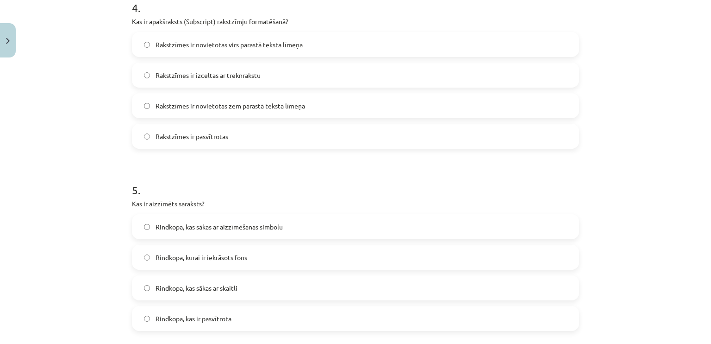
click at [317, 103] on label "Rakstzīmes ir novietotas zem parastā teksta līmeņa" at bounding box center [355, 105] width 445 height 23
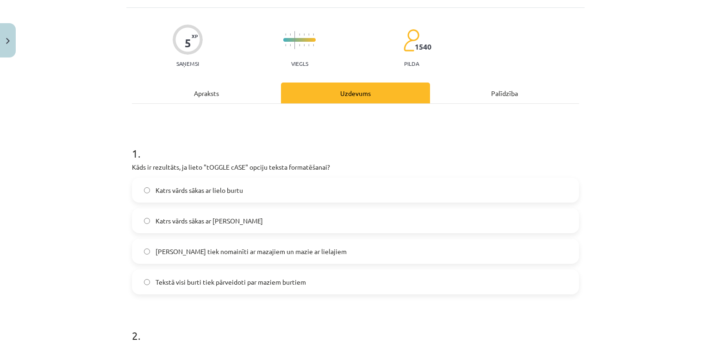
scroll to position [0, 0]
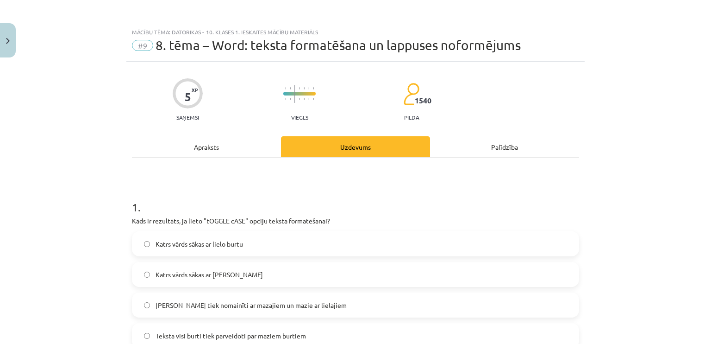
click at [228, 146] on div "Apraksts" at bounding box center [206, 146] width 149 height 21
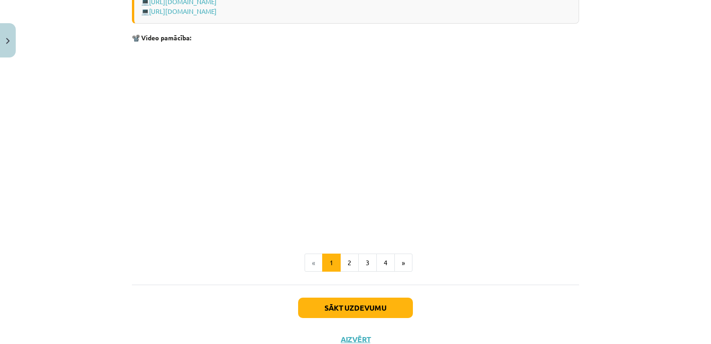
scroll to position [1848, 0]
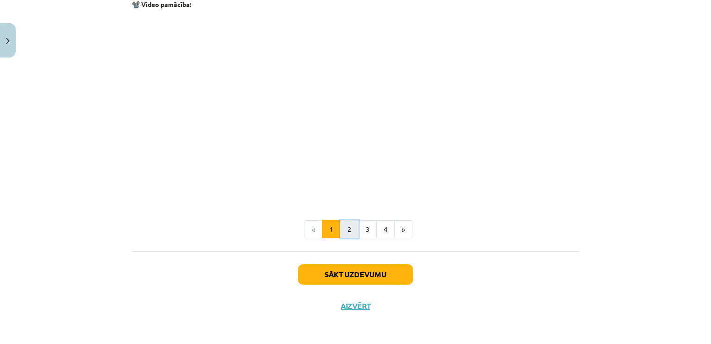
click at [344, 233] on button "2" at bounding box center [349, 229] width 19 height 19
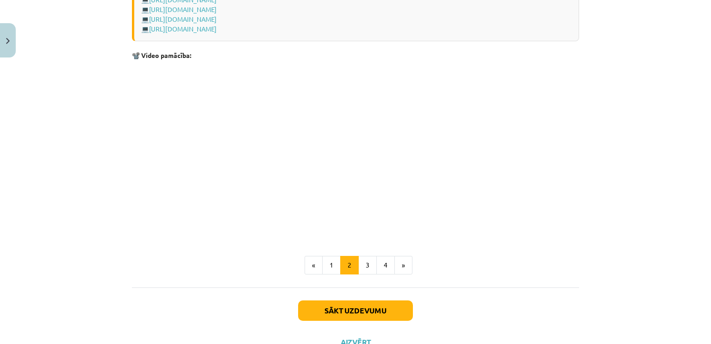
scroll to position [1423, 0]
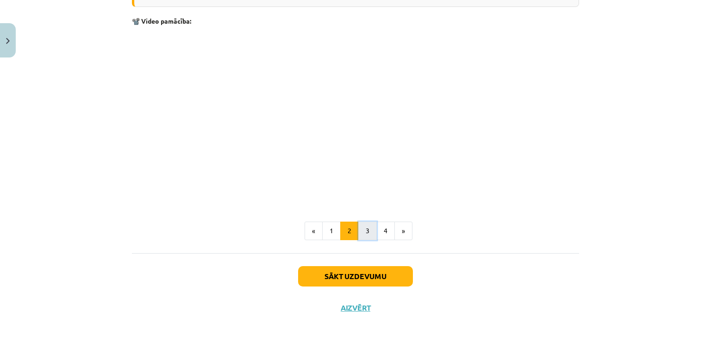
click at [365, 238] on button "3" at bounding box center [367, 230] width 19 height 19
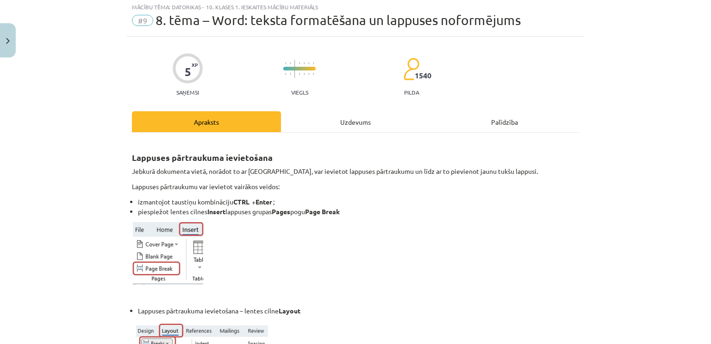
scroll to position [0, 0]
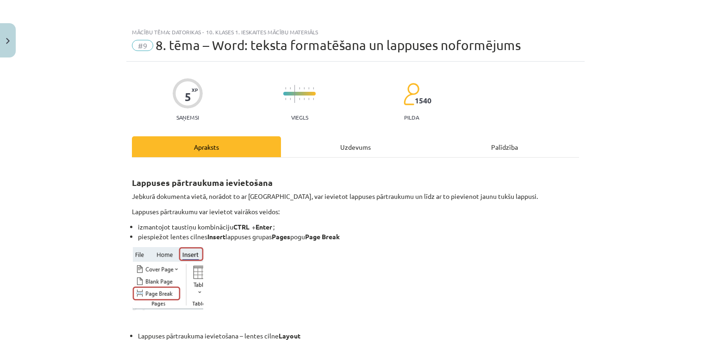
click at [351, 154] on div "Uzdevums" at bounding box center [355, 146] width 149 height 21
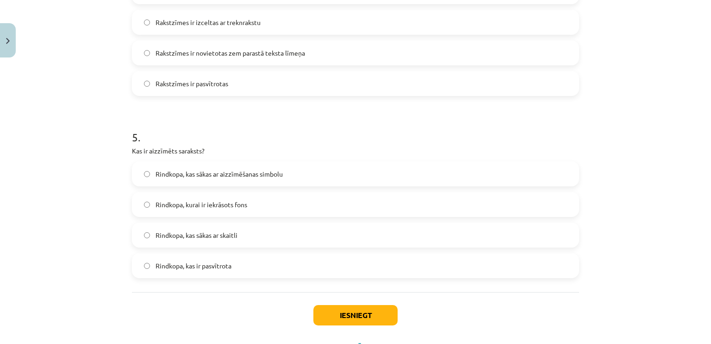
scroll to position [805, 0]
click at [346, 170] on label "Rindkopa, kas sākas ar aizzīmēšanas simbolu" at bounding box center [355, 174] width 445 height 23
click at [373, 313] on button "Iesniegt" at bounding box center [355, 316] width 84 height 20
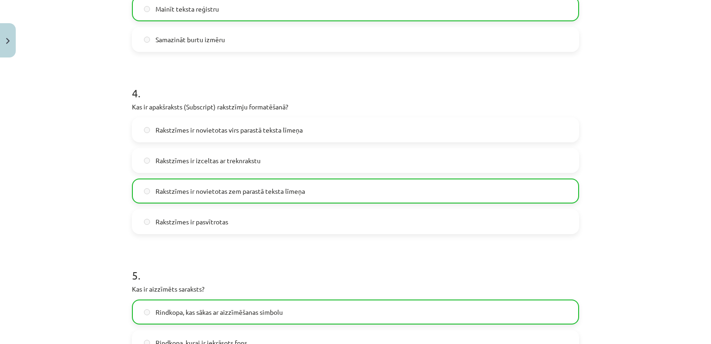
scroll to position [877, 0]
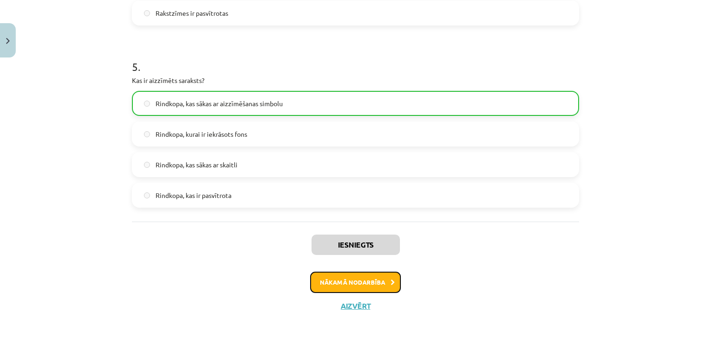
click at [371, 281] on button "Nākamā nodarbība" at bounding box center [355, 281] width 91 height 21
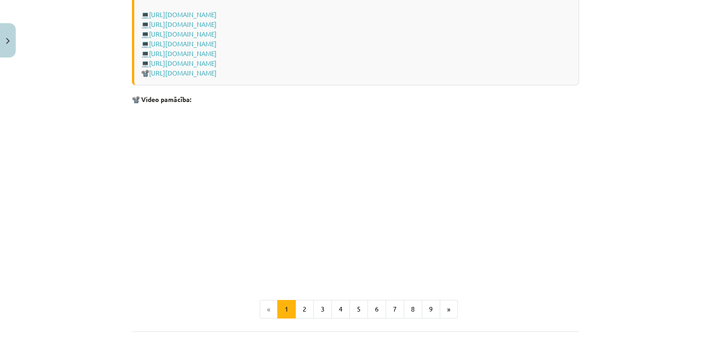
scroll to position [1944, 0]
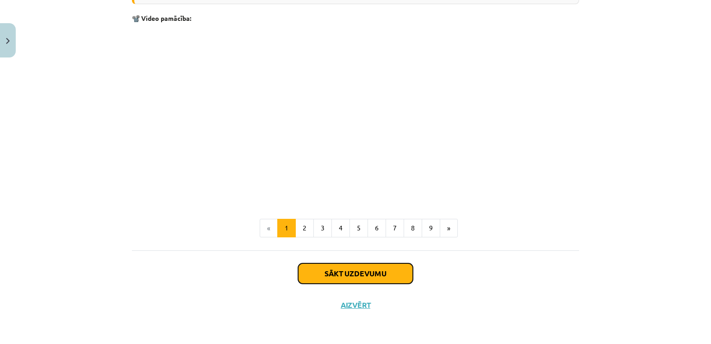
click at [351, 277] on button "Sākt uzdevumu" at bounding box center [355, 273] width 115 height 20
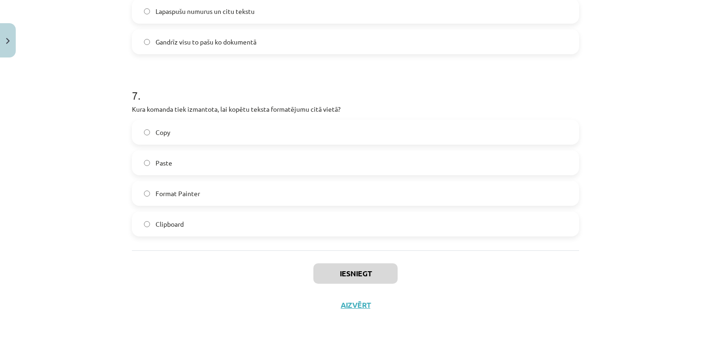
scroll to position [23, 0]
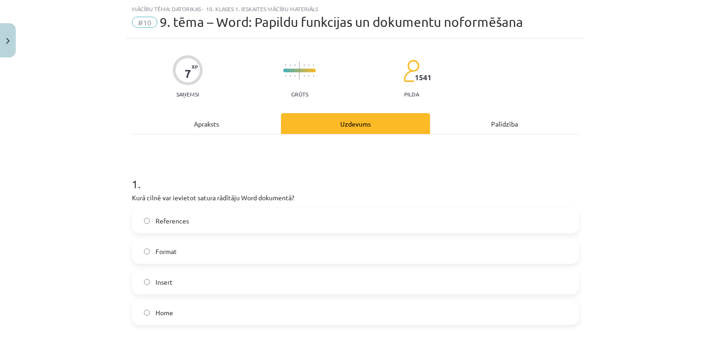
click at [219, 118] on div "Apraksts" at bounding box center [206, 123] width 149 height 21
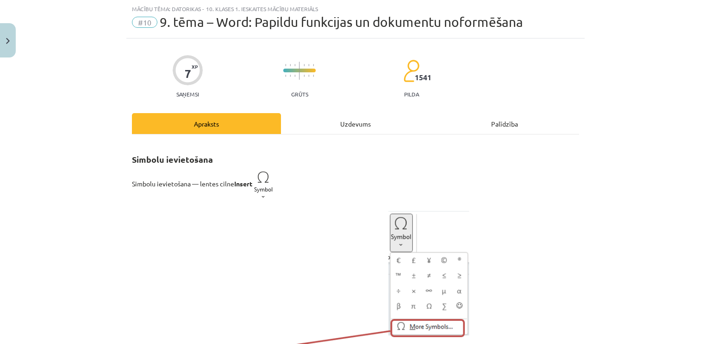
click at [367, 124] on div "Uzdevums" at bounding box center [355, 123] width 149 height 21
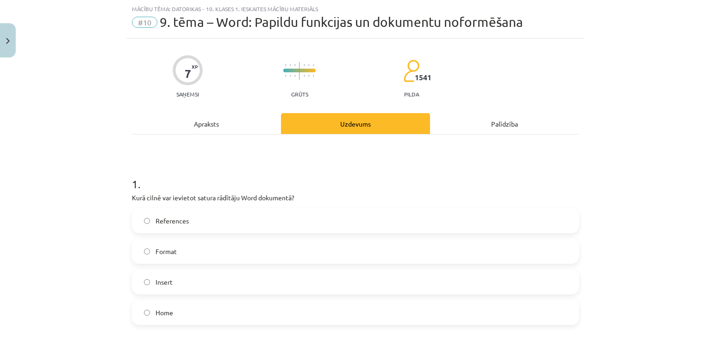
click at [213, 118] on div "Apraksts" at bounding box center [206, 123] width 149 height 21
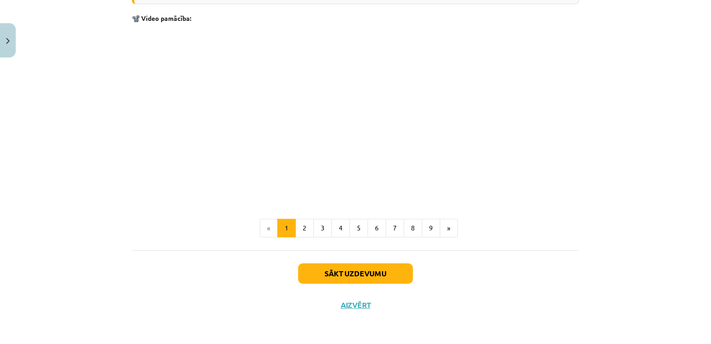
scroll to position [1944, 0]
click at [307, 231] on button "2" at bounding box center [304, 228] width 19 height 19
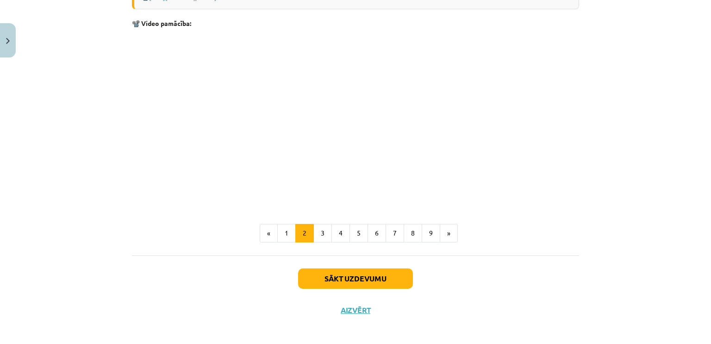
scroll to position [1124, 0]
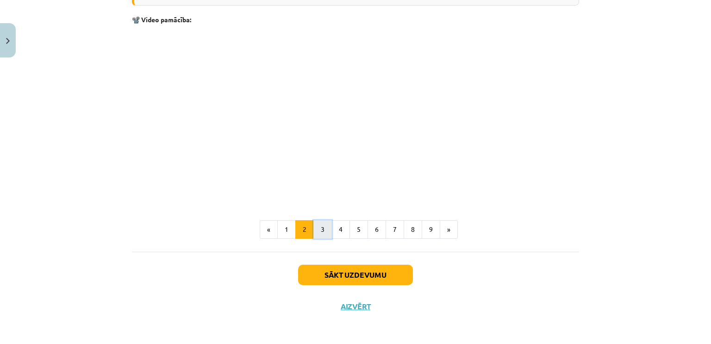
click at [325, 230] on button "3" at bounding box center [322, 229] width 19 height 19
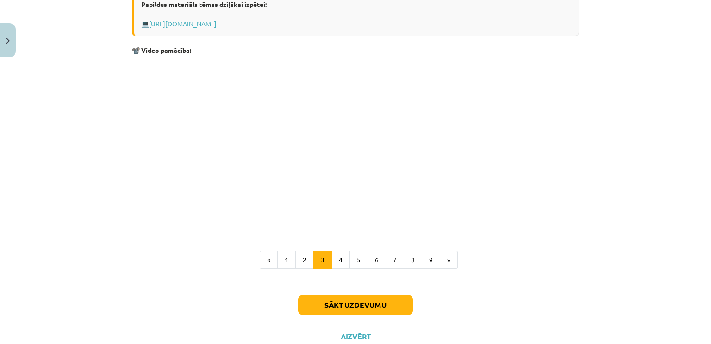
scroll to position [322, 0]
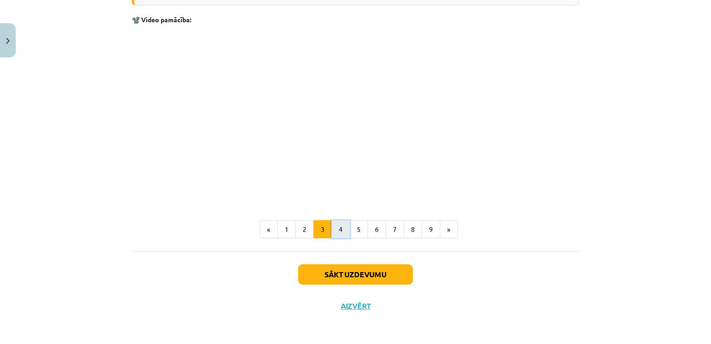
click at [338, 222] on button "4" at bounding box center [341, 229] width 19 height 19
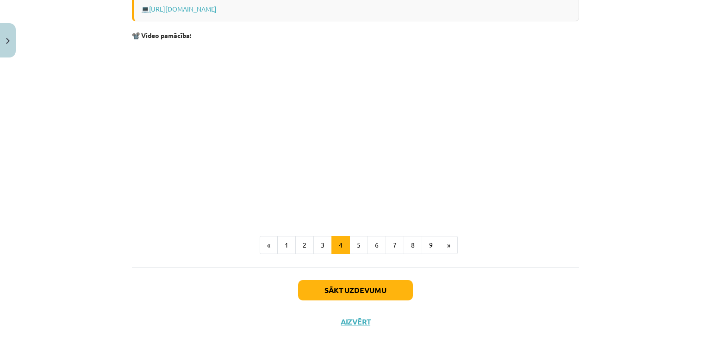
scroll to position [856, 0]
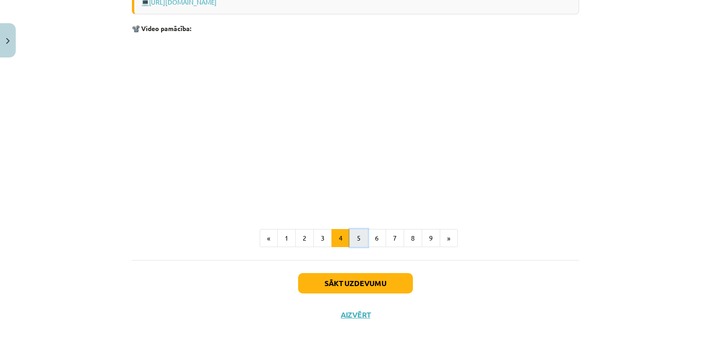
click at [359, 237] on button "5" at bounding box center [359, 238] width 19 height 19
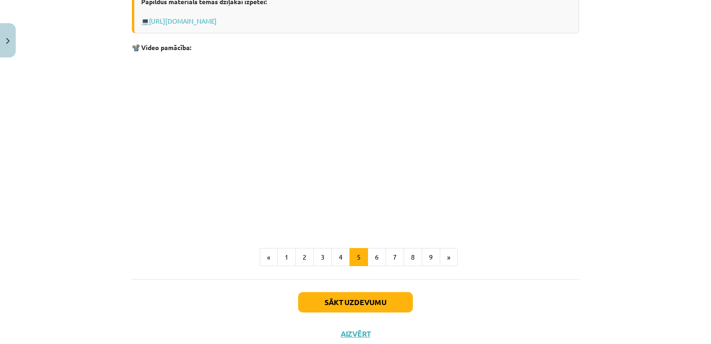
scroll to position [573, 0]
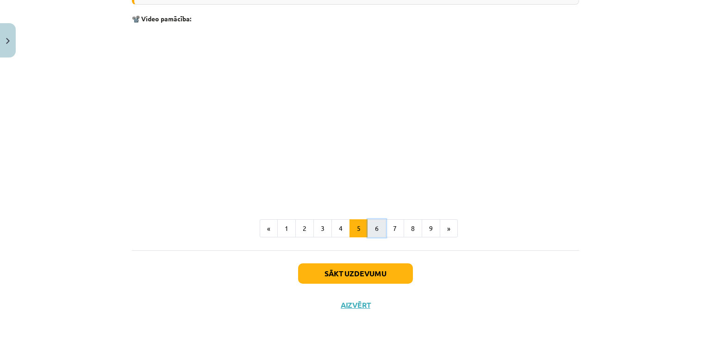
click at [376, 223] on button "6" at bounding box center [377, 228] width 19 height 19
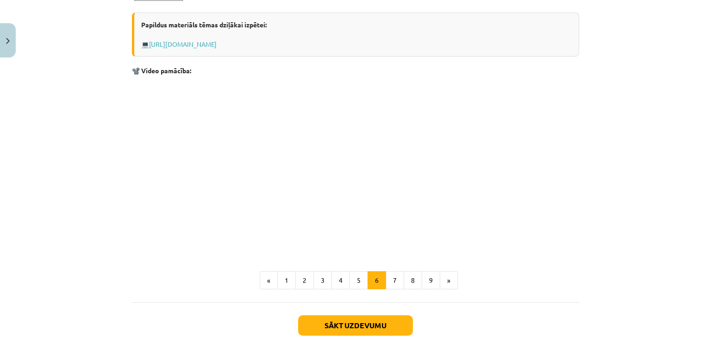
scroll to position [505, 0]
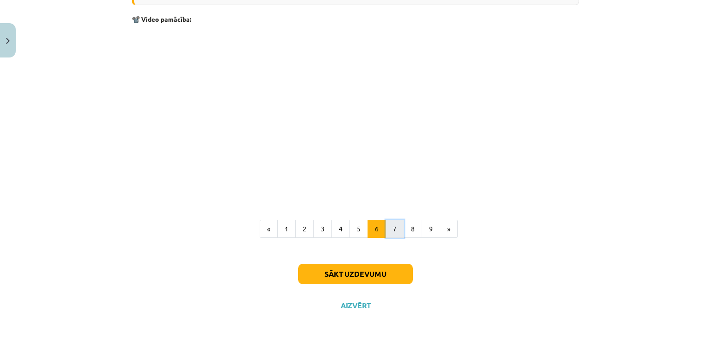
click at [389, 225] on button "7" at bounding box center [395, 228] width 19 height 19
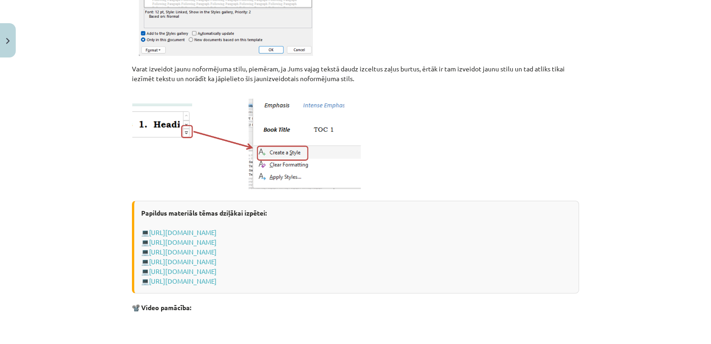
scroll to position [165, 0]
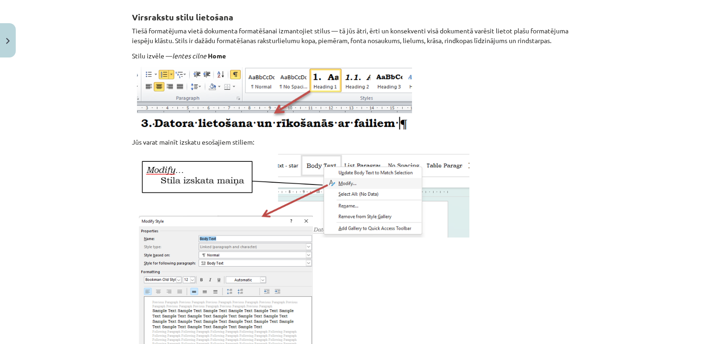
click at [679, 119] on div "Mācību tēma: Datorikas - 10. klases 1. ieskaites mācību materiāls #10 9. tēma –…" at bounding box center [355, 172] width 711 height 344
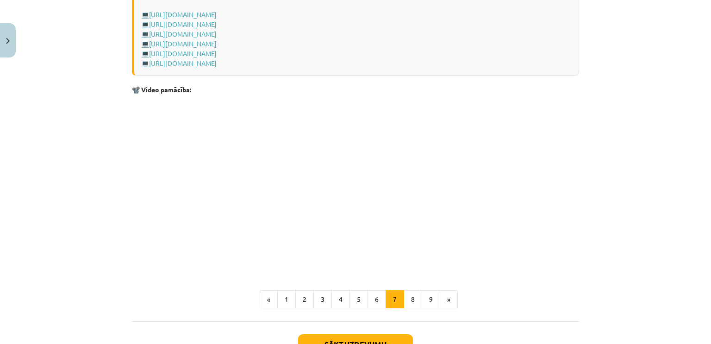
scroll to position [793, 0]
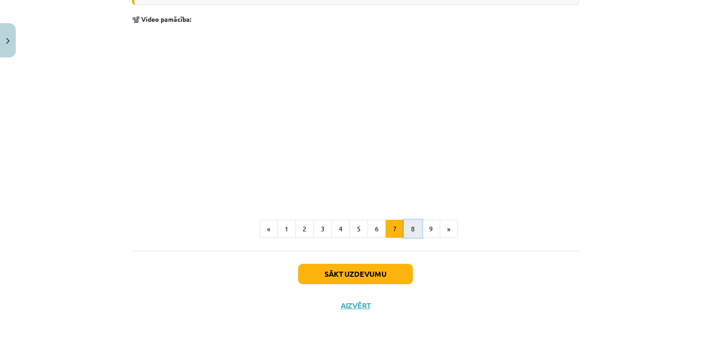
click at [411, 228] on button "8" at bounding box center [413, 228] width 19 height 19
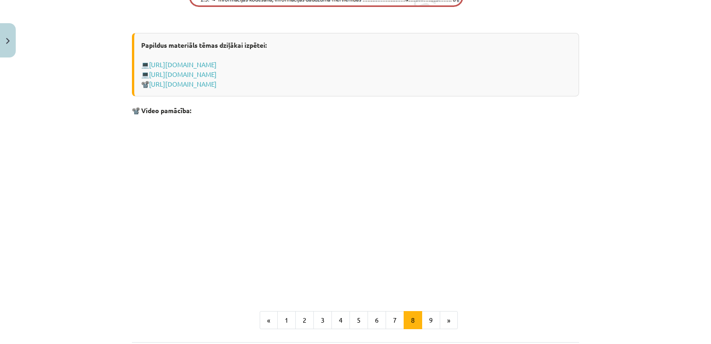
scroll to position [702, 0]
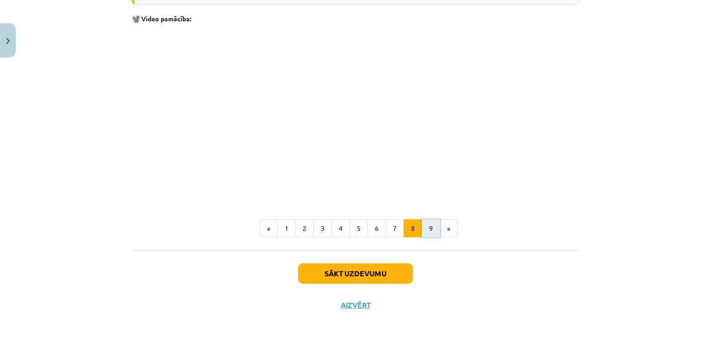
click at [423, 228] on button "9" at bounding box center [431, 228] width 19 height 19
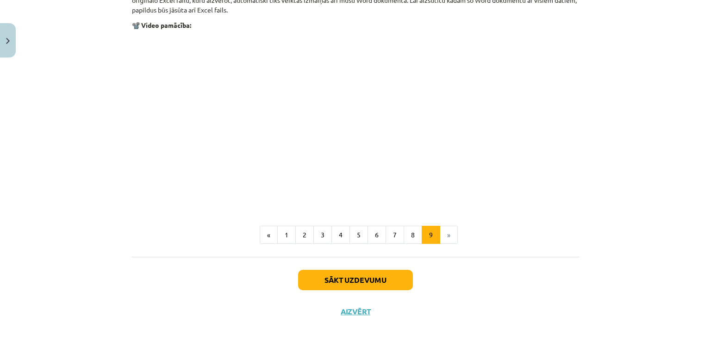
scroll to position [1148, 0]
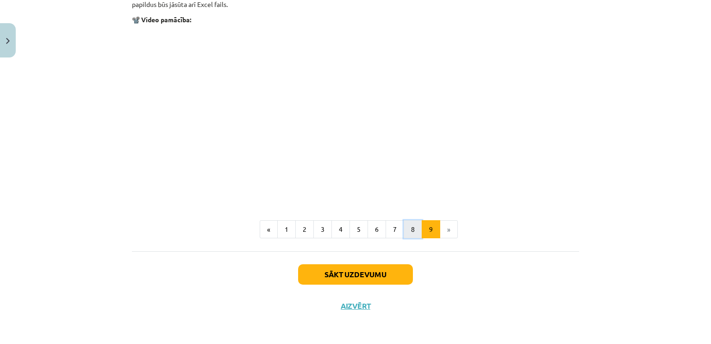
click at [404, 229] on button "8" at bounding box center [413, 229] width 19 height 19
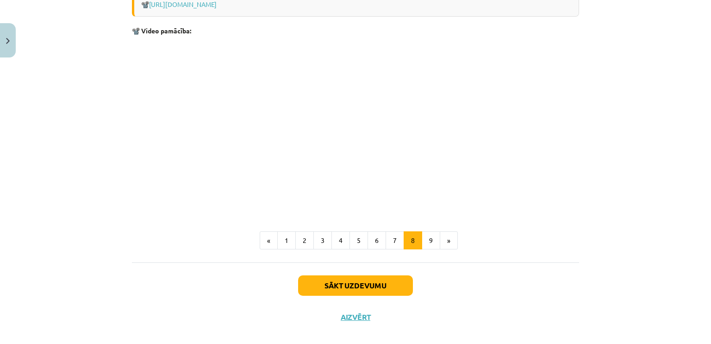
scroll to position [702, 0]
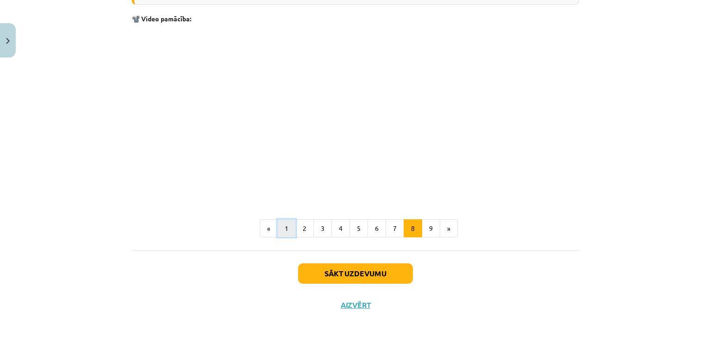
click at [292, 229] on button "1" at bounding box center [286, 228] width 19 height 19
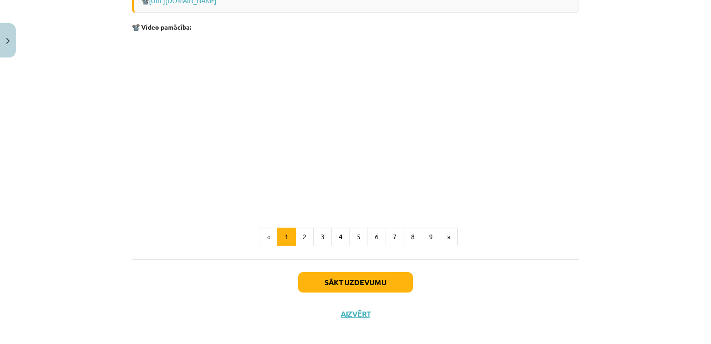
scroll to position [1944, 0]
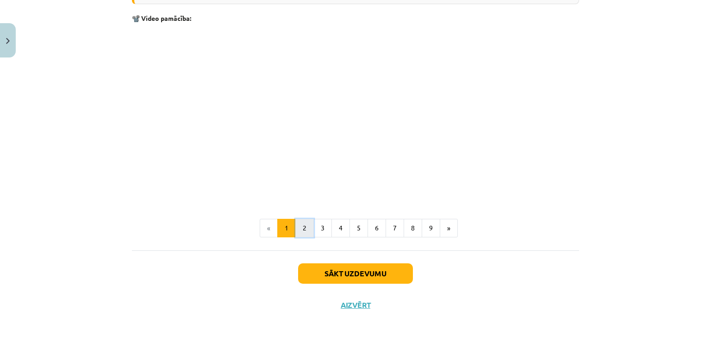
click at [304, 229] on button "2" at bounding box center [304, 228] width 19 height 19
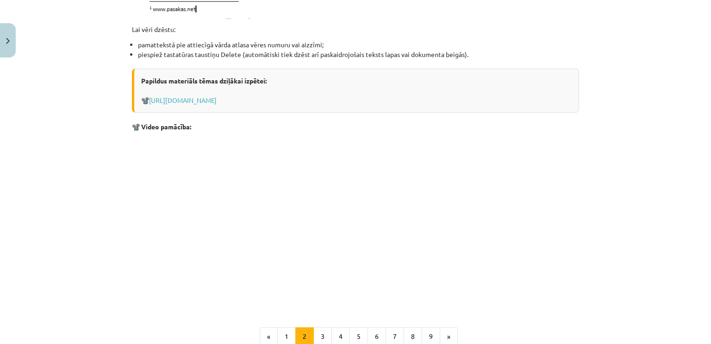
scroll to position [1124, 0]
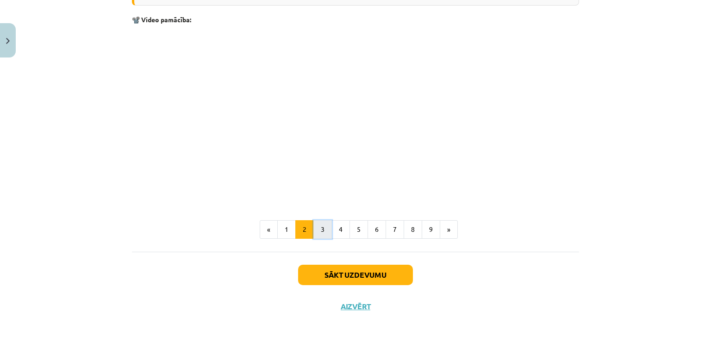
click at [323, 231] on button "3" at bounding box center [322, 229] width 19 height 19
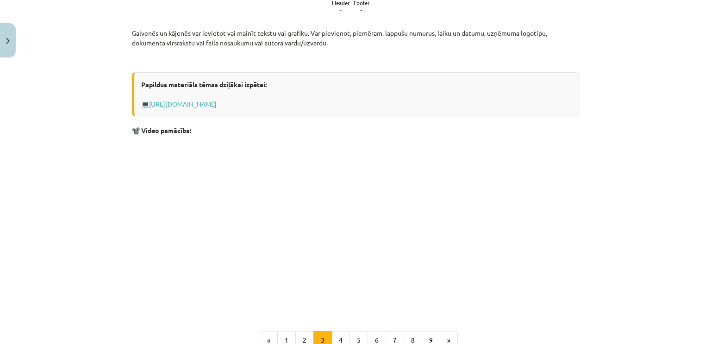
scroll to position [322, 0]
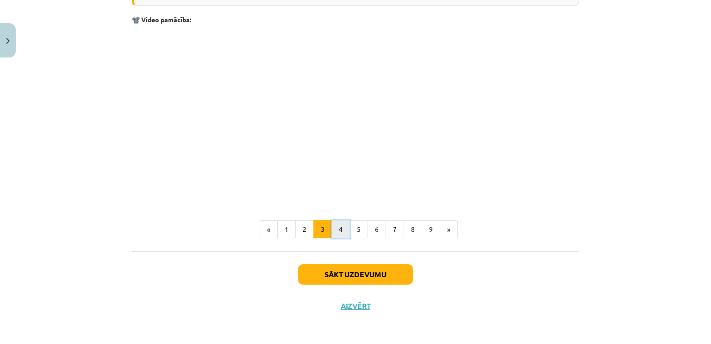
click at [335, 232] on button "4" at bounding box center [341, 229] width 19 height 19
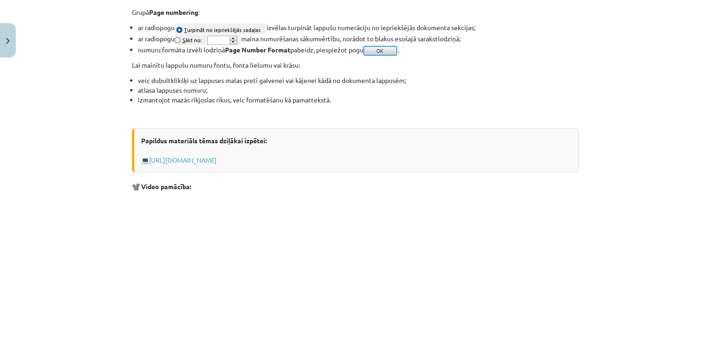
scroll to position [0, 0]
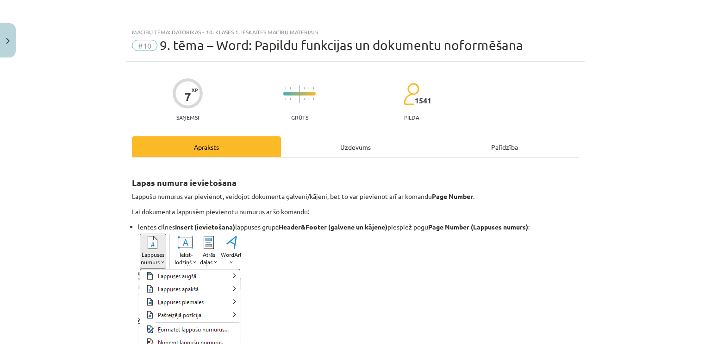
click at [353, 150] on div "Uzdevums" at bounding box center [355, 146] width 149 height 21
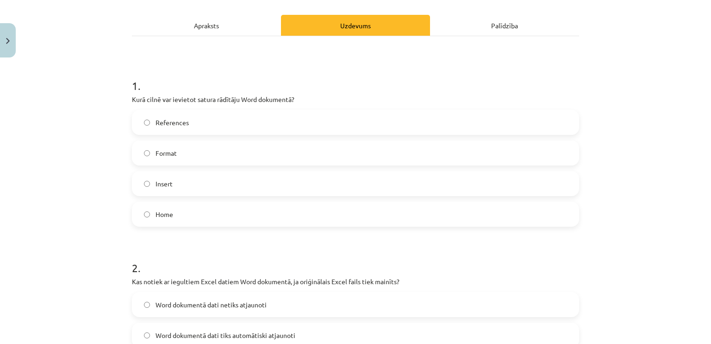
scroll to position [98, 0]
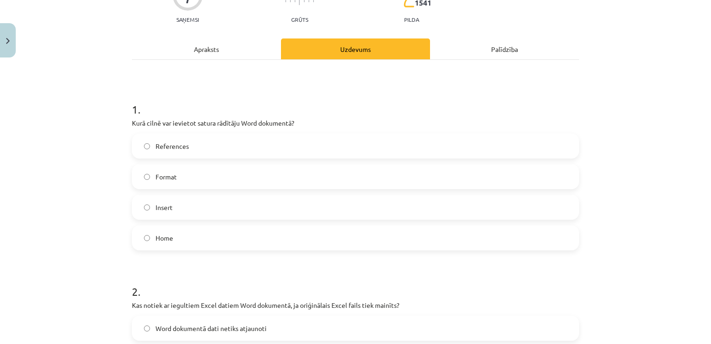
click at [339, 240] on label "Home" at bounding box center [355, 237] width 445 height 23
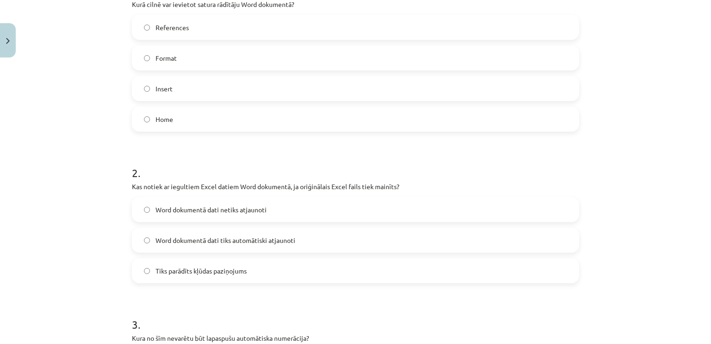
scroll to position [224, 0]
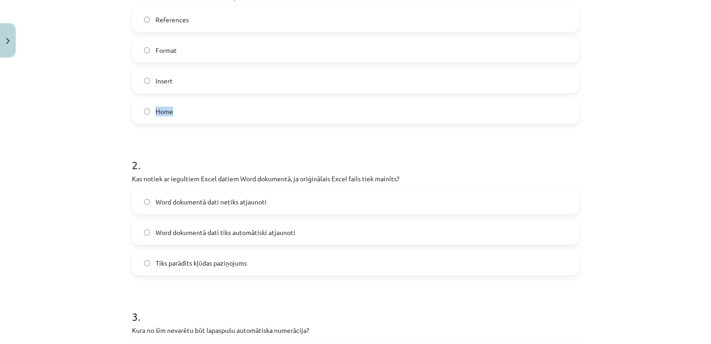
drag, startPoint x: 698, startPoint y: 99, endPoint x: 699, endPoint y: 88, distance: 10.7
click at [699, 88] on div "Mācību tēma: Datorikas - 10. klases 1. ieskaites mācību materiāls #10 9. tēma –…" at bounding box center [355, 172] width 711 height 344
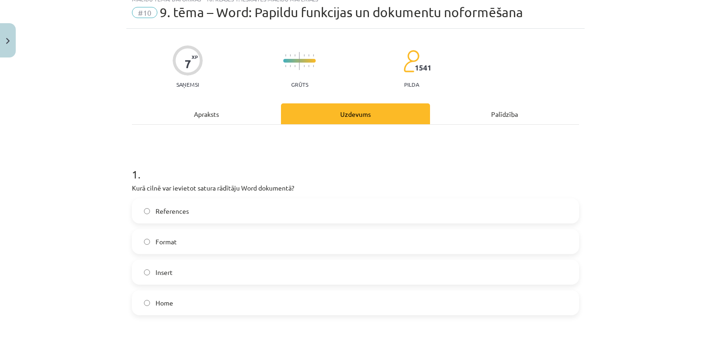
click at [203, 110] on div "Apraksts" at bounding box center [206, 113] width 149 height 21
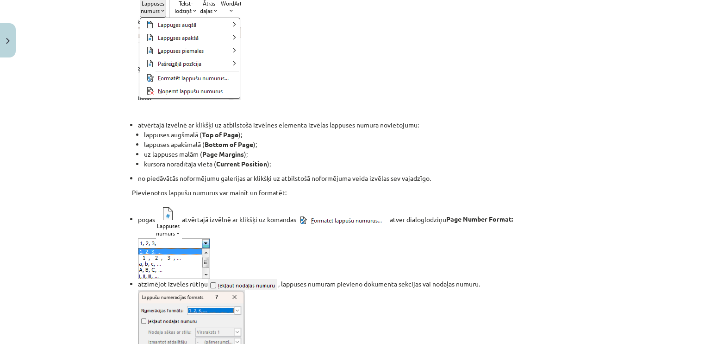
scroll to position [0, 0]
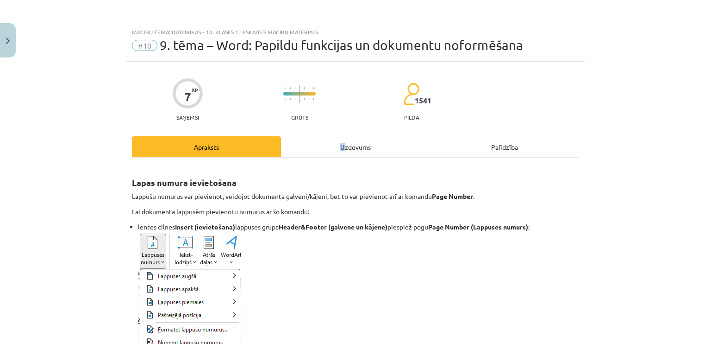
click at [345, 142] on div "Uzdevums" at bounding box center [355, 146] width 149 height 21
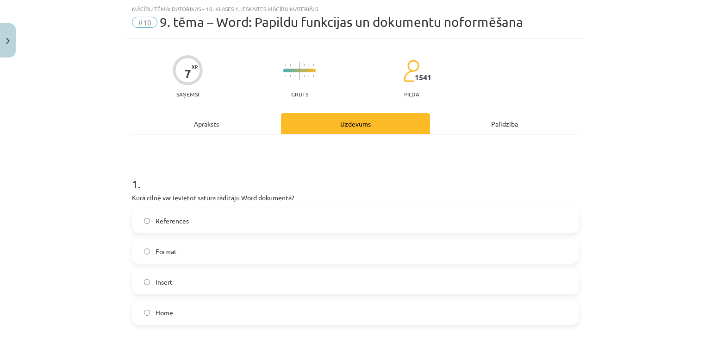
drag, startPoint x: 329, startPoint y: 196, endPoint x: 327, endPoint y: 200, distance: 5.0
click at [327, 200] on p "Kurā cilnē var ievietot satura rādītāju Word dokumentā?" at bounding box center [355, 198] width 447 height 10
click at [323, 208] on div "References" at bounding box center [355, 220] width 447 height 25
click at [280, 213] on label "References" at bounding box center [355, 220] width 445 height 23
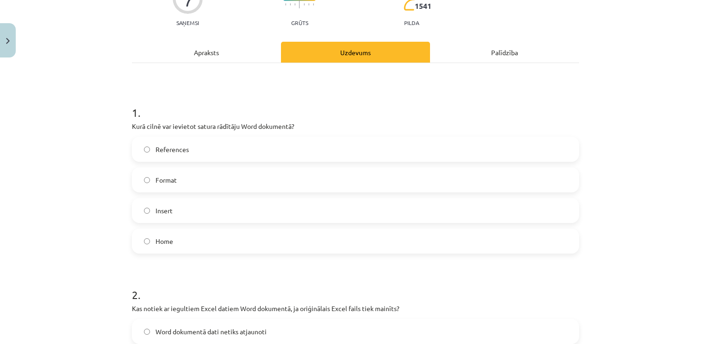
scroll to position [91, 0]
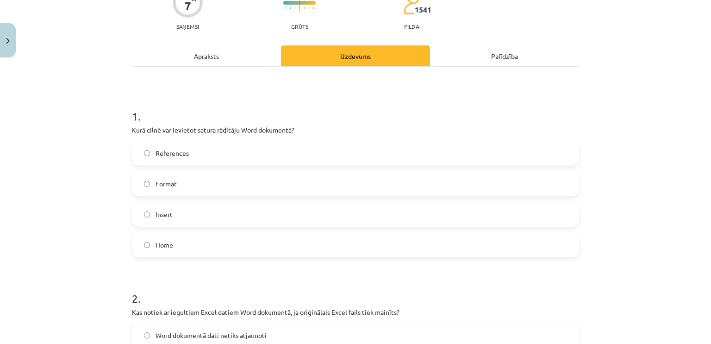
click at [206, 53] on div "Apraksts" at bounding box center [206, 55] width 149 height 21
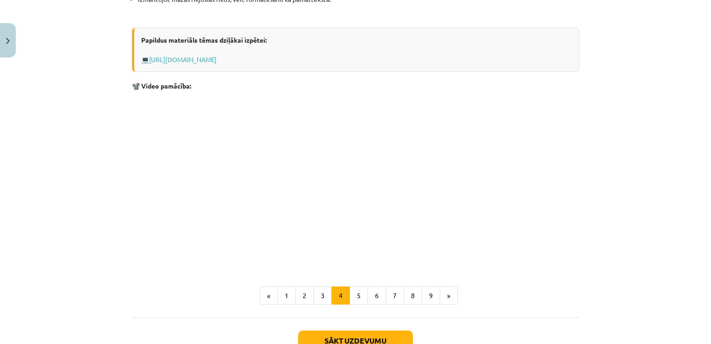
scroll to position [864, 0]
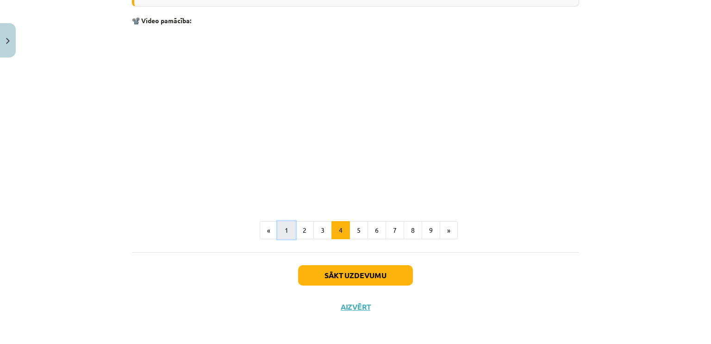
click at [281, 232] on button "1" at bounding box center [286, 230] width 19 height 19
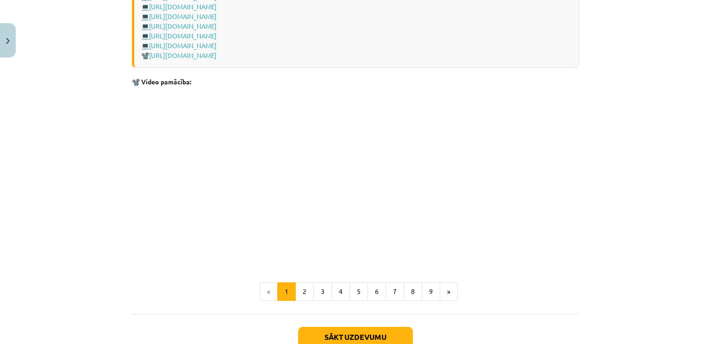
scroll to position [1944, 0]
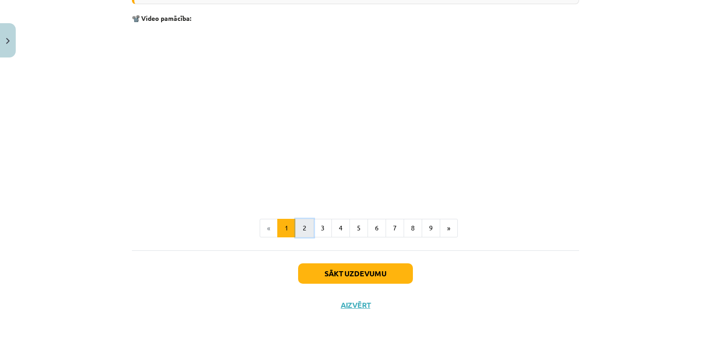
click at [307, 234] on button "2" at bounding box center [304, 228] width 19 height 19
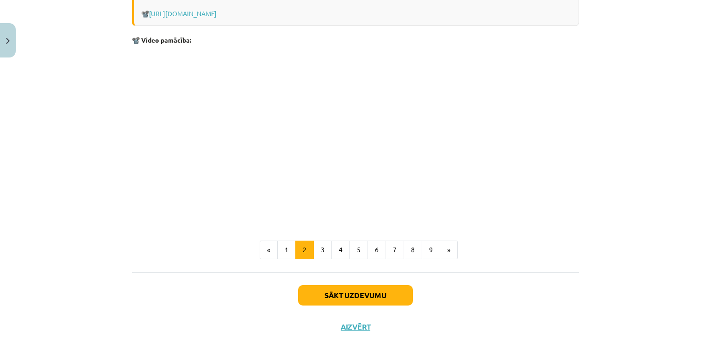
scroll to position [1108, 0]
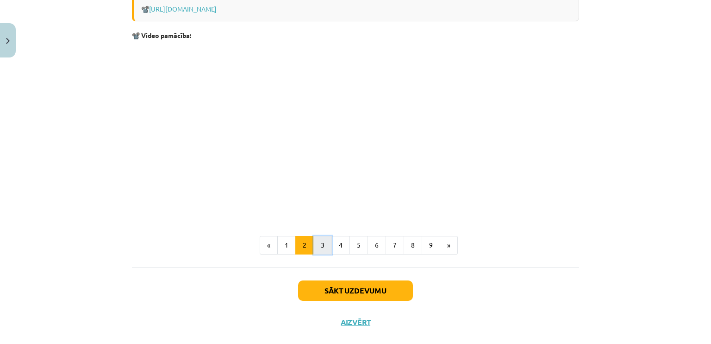
click at [320, 246] on button "3" at bounding box center [322, 245] width 19 height 19
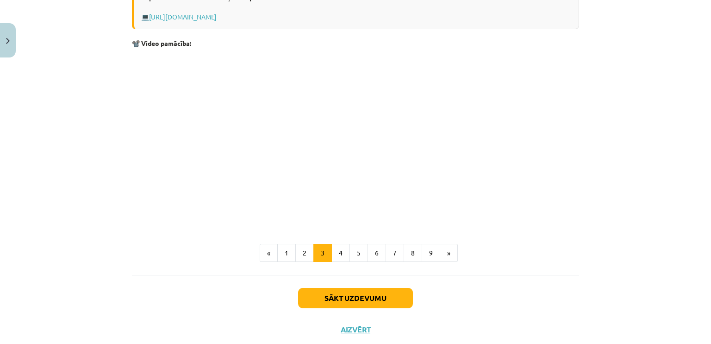
scroll to position [300, 0]
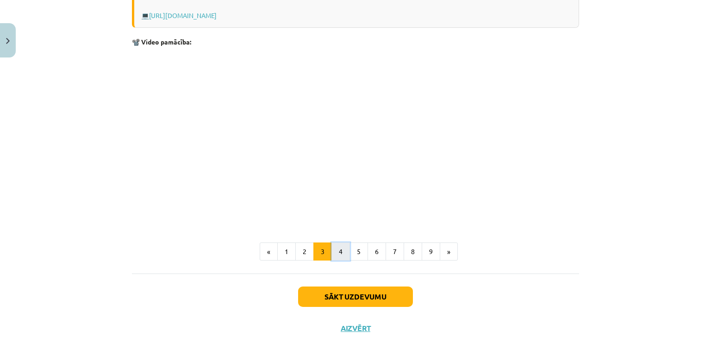
click at [342, 251] on button "4" at bounding box center [341, 251] width 19 height 19
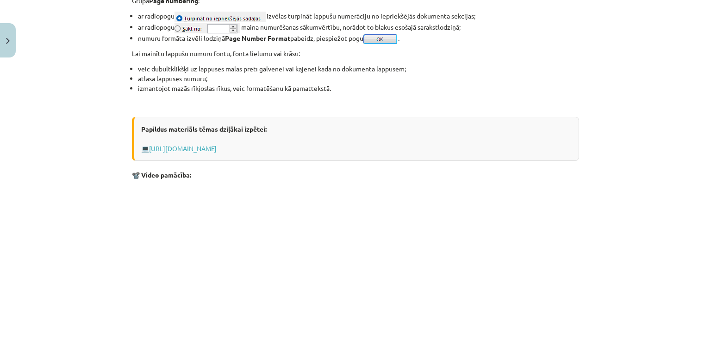
scroll to position [864, 0]
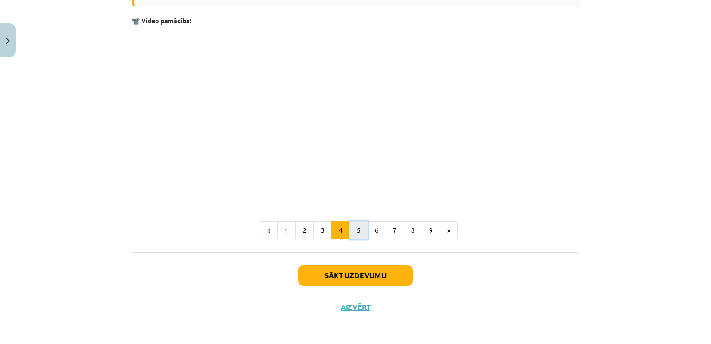
click at [352, 225] on button "5" at bounding box center [359, 230] width 19 height 19
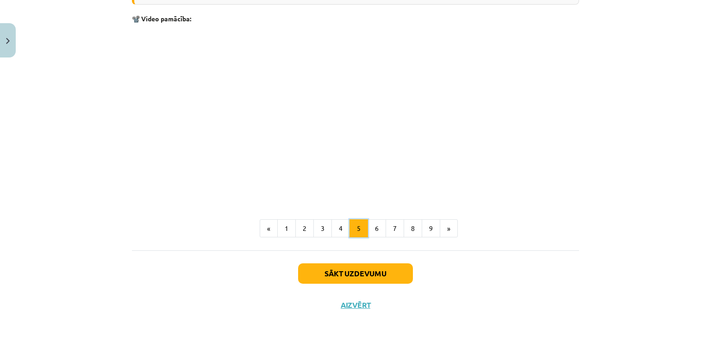
scroll to position [165, 0]
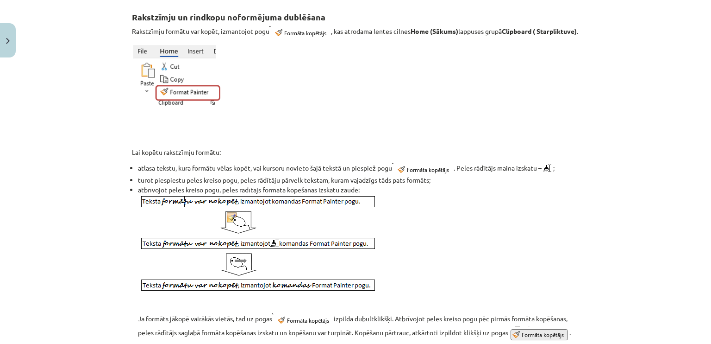
drag, startPoint x: 704, startPoint y: 97, endPoint x: 704, endPoint y: 105, distance: 7.9
click at [704, 105] on div "Mācību tēma: Datorikas - 10. klases 1. ieskaites mācību materiāls #10 9. tēma –…" at bounding box center [355, 172] width 711 height 344
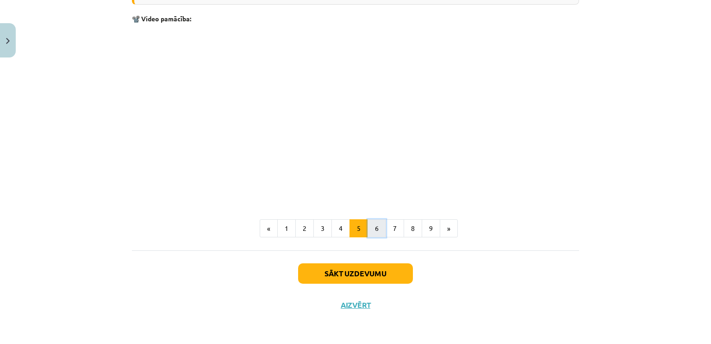
click at [373, 238] on button "6" at bounding box center [377, 228] width 19 height 19
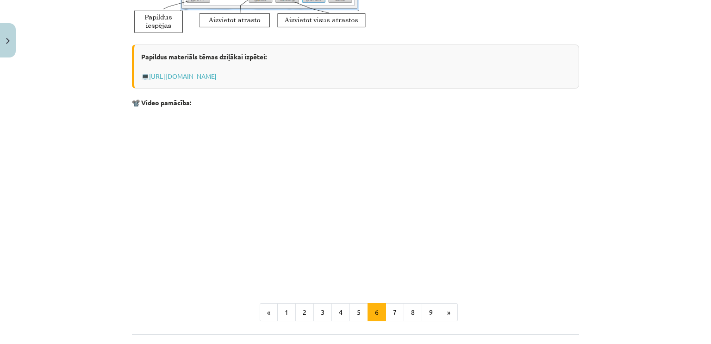
scroll to position [505, 0]
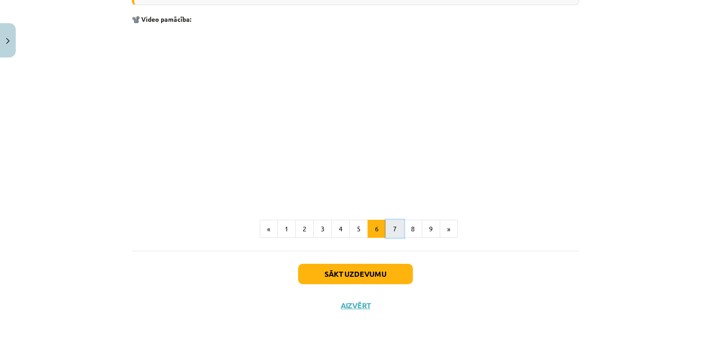
click at [394, 229] on button "7" at bounding box center [395, 228] width 19 height 19
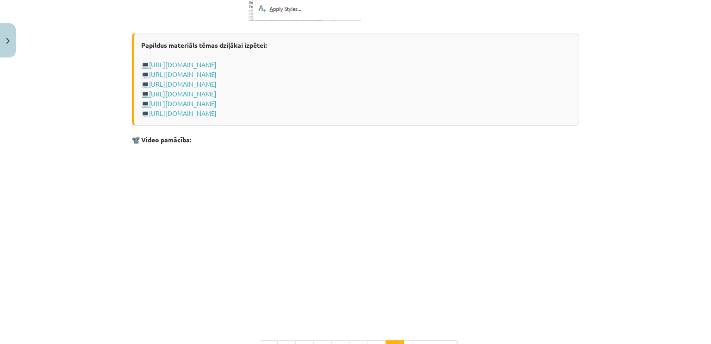
scroll to position [793, 0]
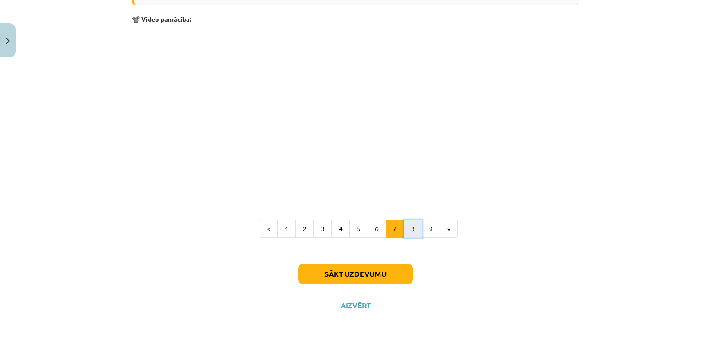
click at [406, 232] on button "8" at bounding box center [413, 228] width 19 height 19
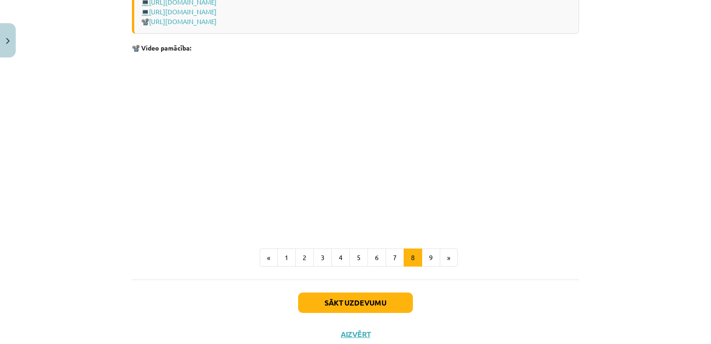
scroll to position [702, 0]
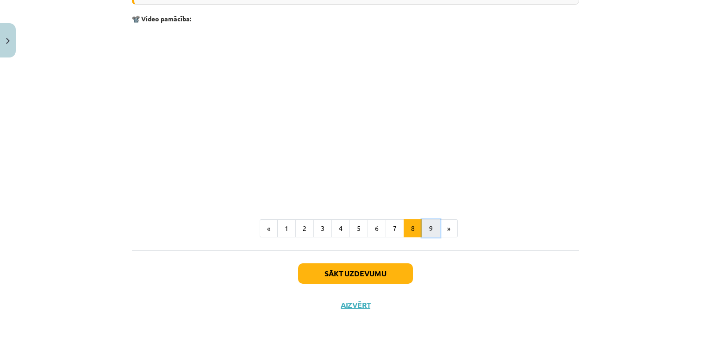
click at [425, 229] on button "9" at bounding box center [431, 228] width 19 height 19
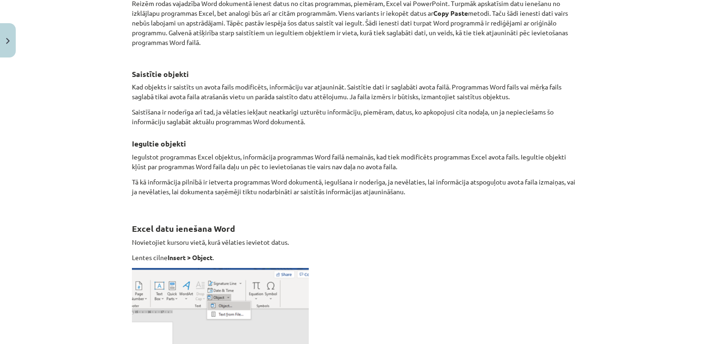
scroll to position [0, 0]
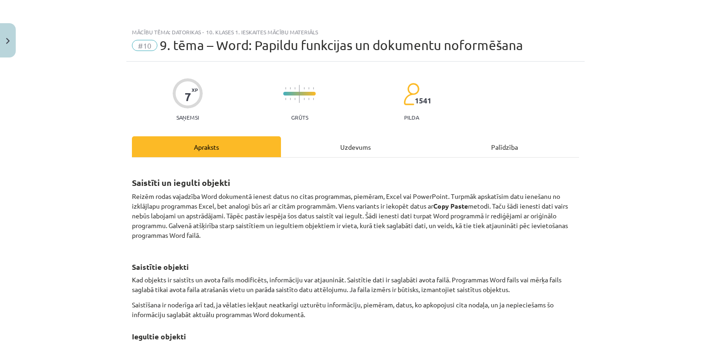
click at [348, 148] on div "Uzdevums" at bounding box center [355, 146] width 149 height 21
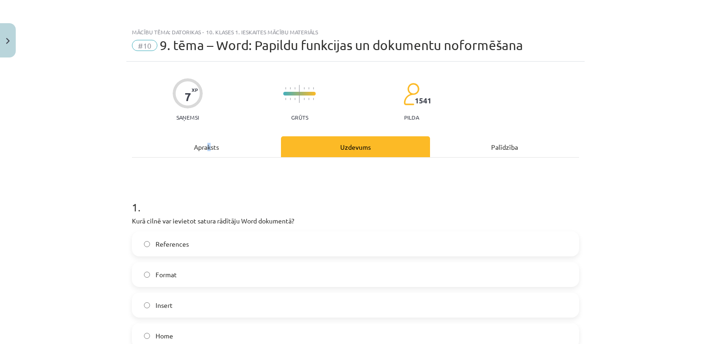
click at [207, 149] on div "Apraksts" at bounding box center [206, 146] width 149 height 21
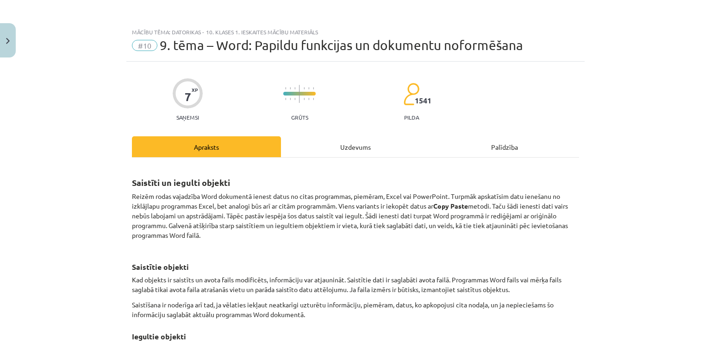
click at [369, 144] on div "Uzdevums" at bounding box center [355, 146] width 149 height 21
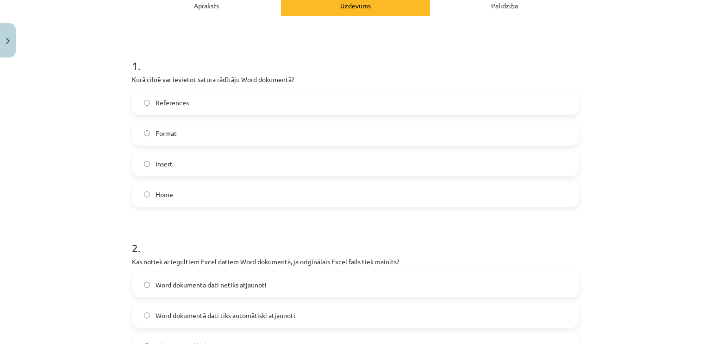
scroll to position [313, 0]
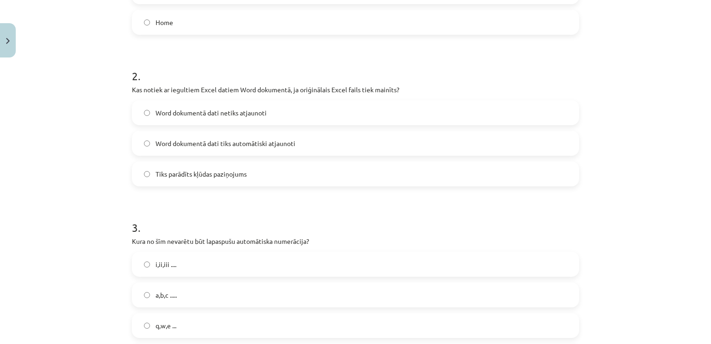
click at [404, 111] on label "Word dokumentā dati netiks atjaunoti" at bounding box center [355, 112] width 445 height 23
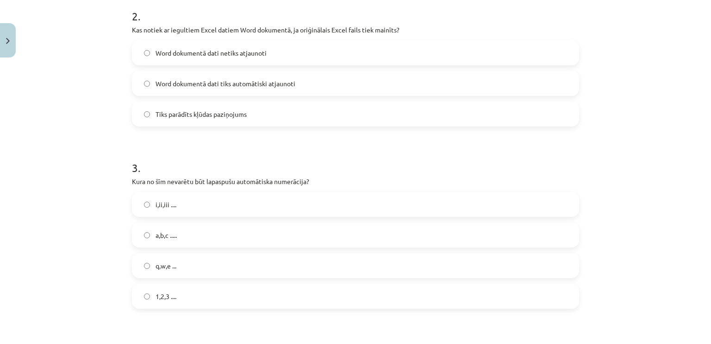
scroll to position [420, 0]
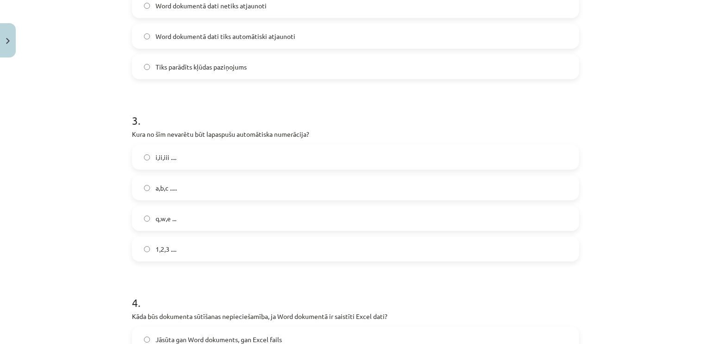
click at [181, 244] on label "1,2,3 ...." at bounding box center [355, 248] width 445 height 23
click at [172, 158] on span "i,ii,iii ...." at bounding box center [166, 157] width 21 height 10
click at [165, 177] on label "a,b,c ....." at bounding box center [355, 187] width 445 height 23
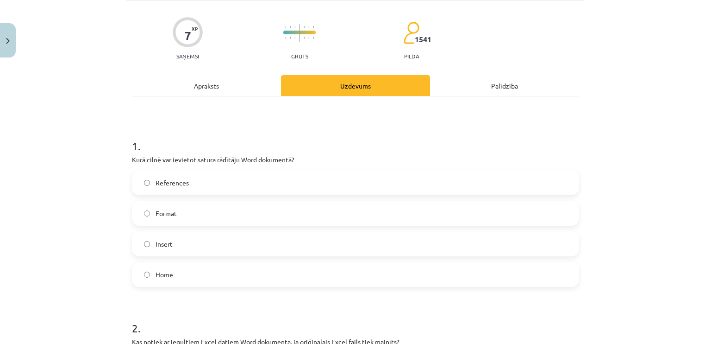
scroll to position [16, 0]
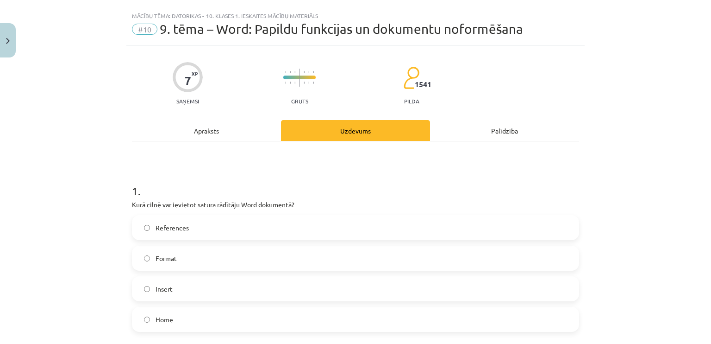
click at [212, 127] on div "Apraksts" at bounding box center [206, 130] width 149 height 21
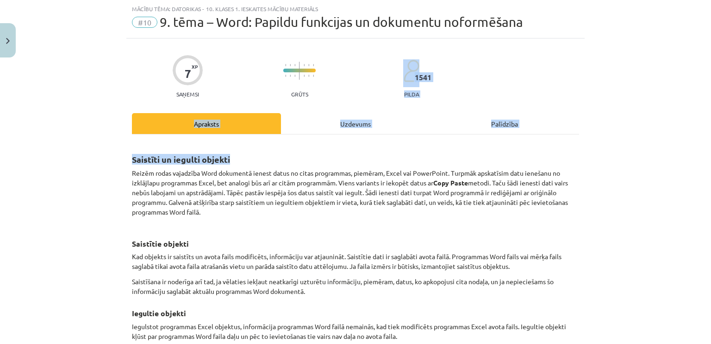
drag, startPoint x: 698, startPoint y: 59, endPoint x: 711, endPoint y: 101, distance: 44.1
click at [711, 131] on div "Mācību tēma: Datorikas - 10. klases 1. ieskaites mācību materiāls #10 9. tēma –…" at bounding box center [355, 172] width 711 height 344
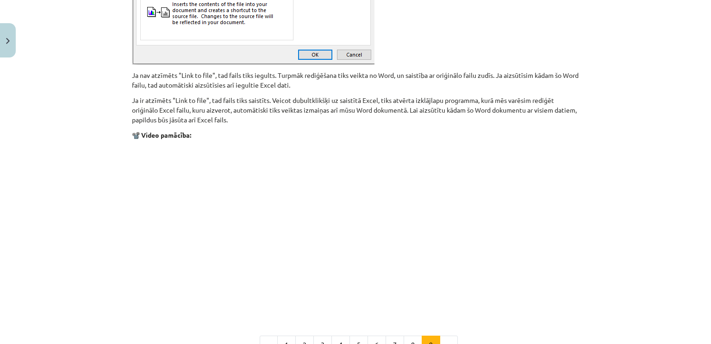
scroll to position [1148, 0]
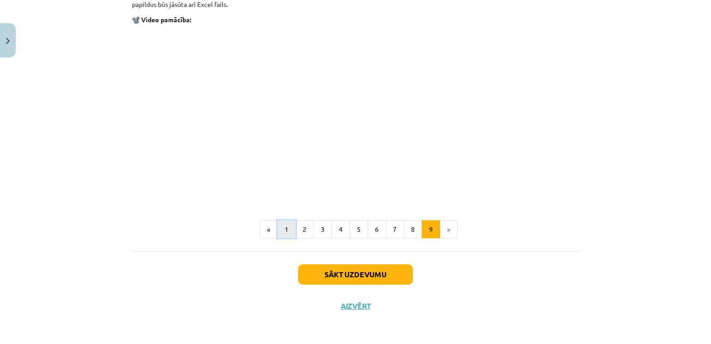
click at [277, 228] on button "1" at bounding box center [286, 229] width 19 height 19
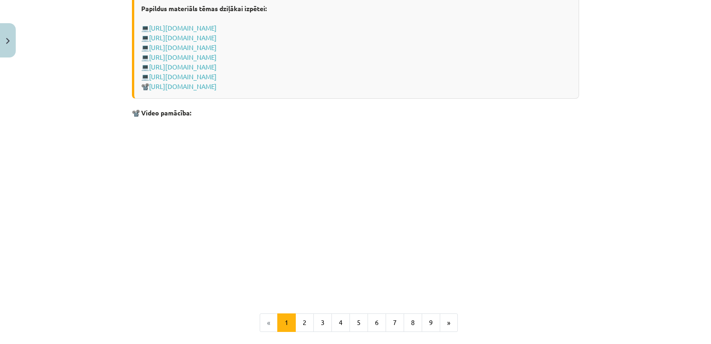
scroll to position [1944, 0]
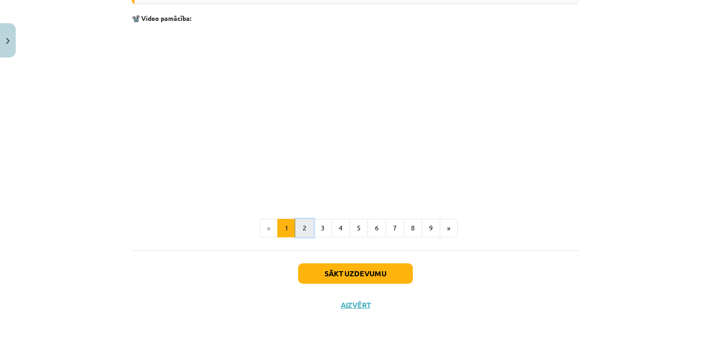
click at [298, 231] on button "2" at bounding box center [304, 228] width 19 height 19
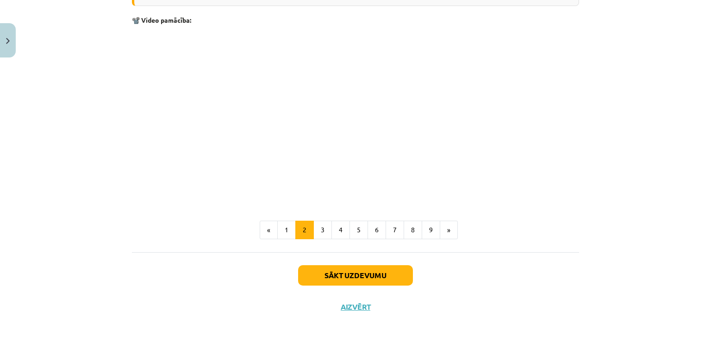
scroll to position [1124, 0]
click at [315, 227] on button "3" at bounding box center [322, 229] width 19 height 19
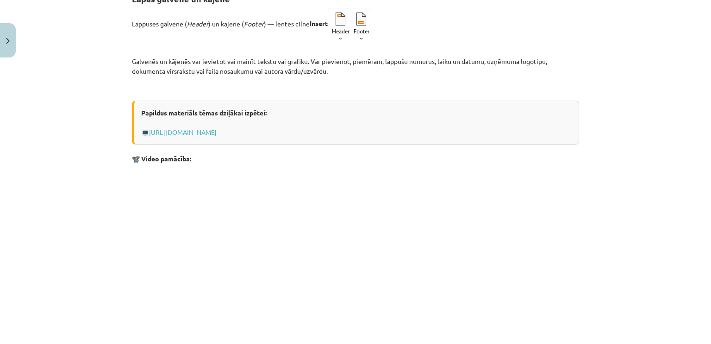
scroll to position [322, 0]
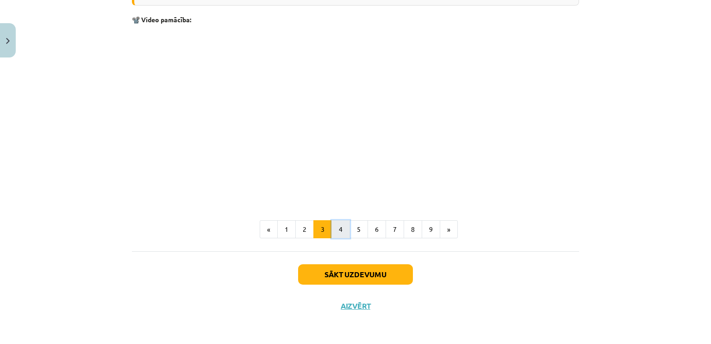
click at [338, 224] on button "4" at bounding box center [341, 229] width 19 height 19
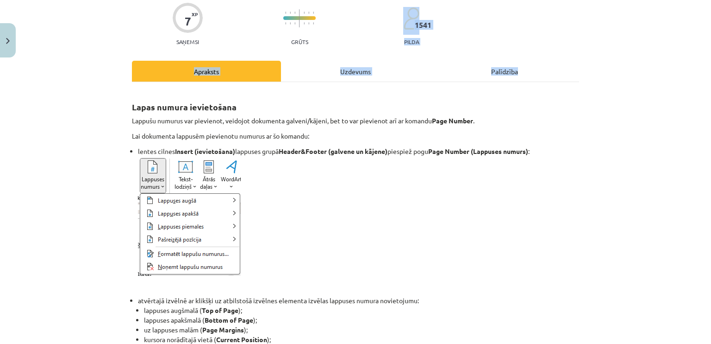
scroll to position [45, 0]
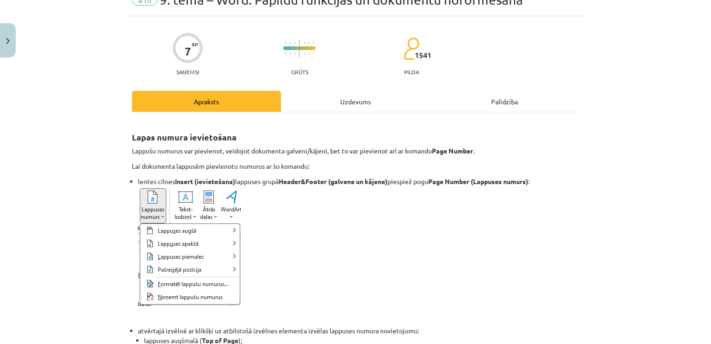
click at [364, 104] on div "Uzdevums" at bounding box center [355, 101] width 149 height 21
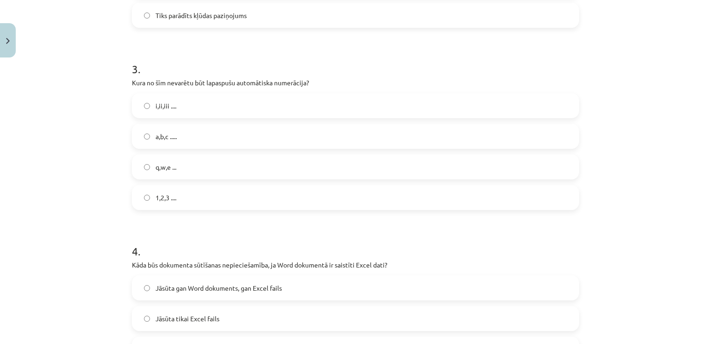
scroll to position [488, 0]
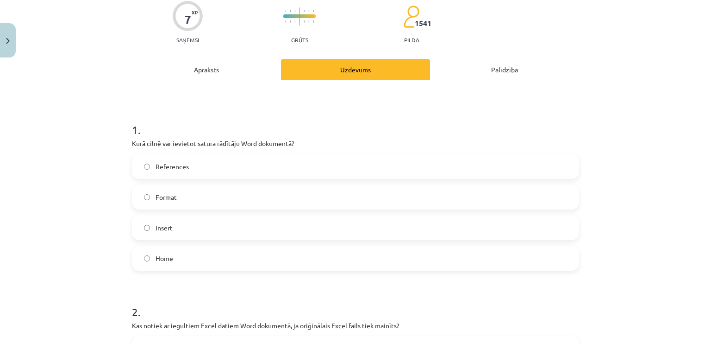
click at [207, 59] on div "Apraksts" at bounding box center [206, 69] width 149 height 21
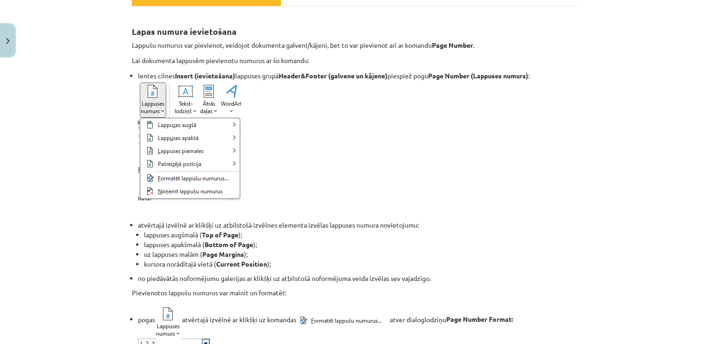
scroll to position [133, 0]
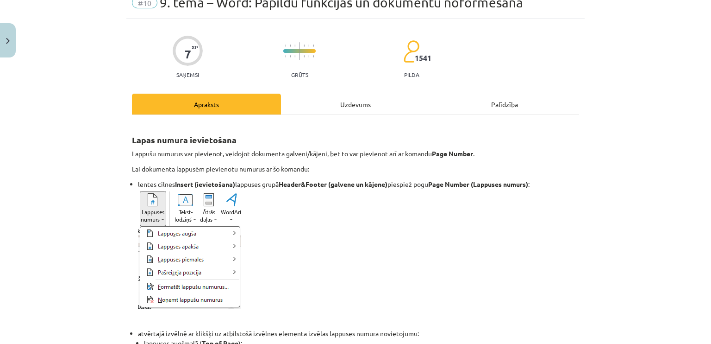
click at [370, 104] on div "Uzdevums" at bounding box center [355, 104] width 149 height 21
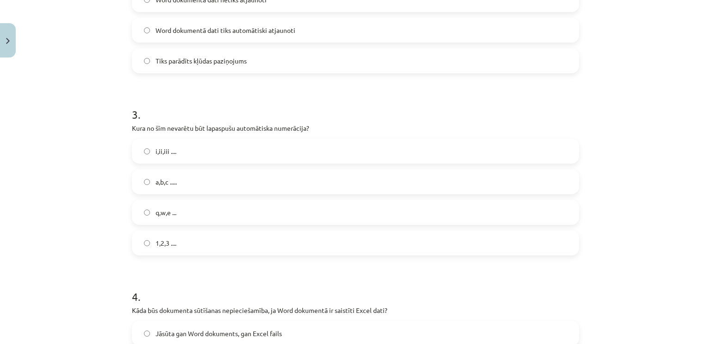
scroll to position [510, 0]
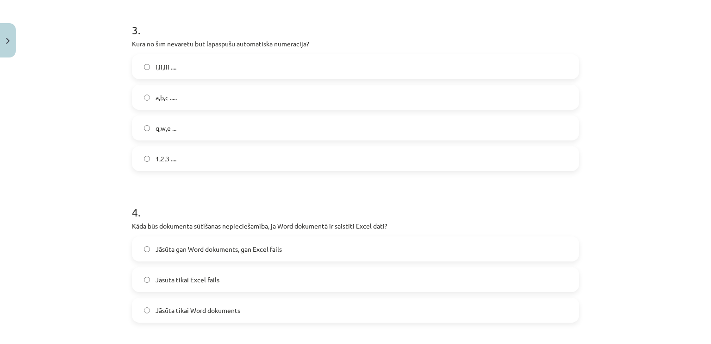
click at [269, 155] on label "1,2,3 ...." at bounding box center [355, 158] width 445 height 23
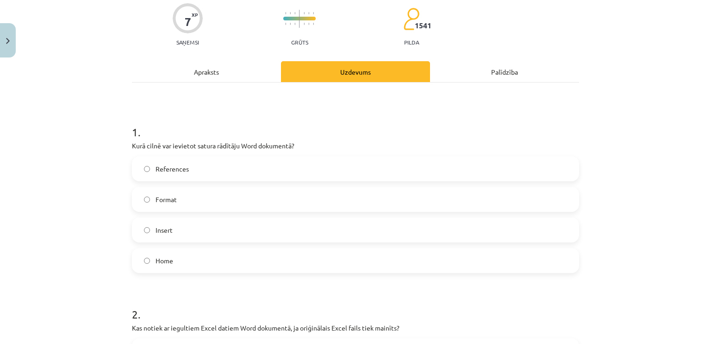
scroll to position [6, 0]
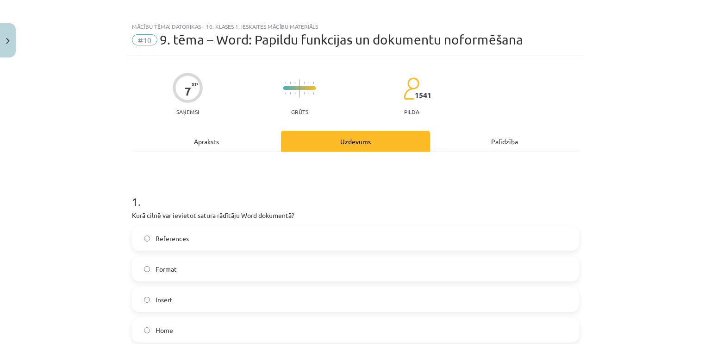
click at [197, 138] on div "Apraksts" at bounding box center [206, 141] width 149 height 21
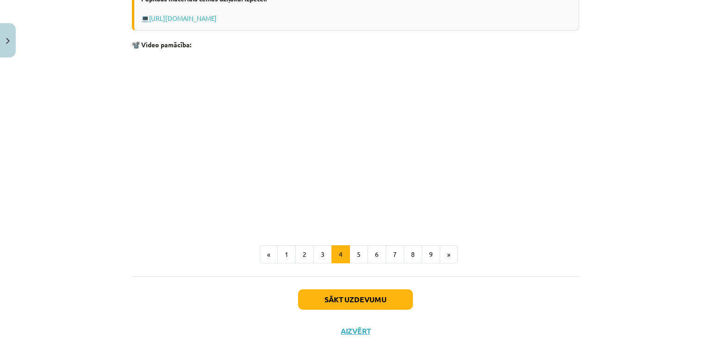
scroll to position [864, 0]
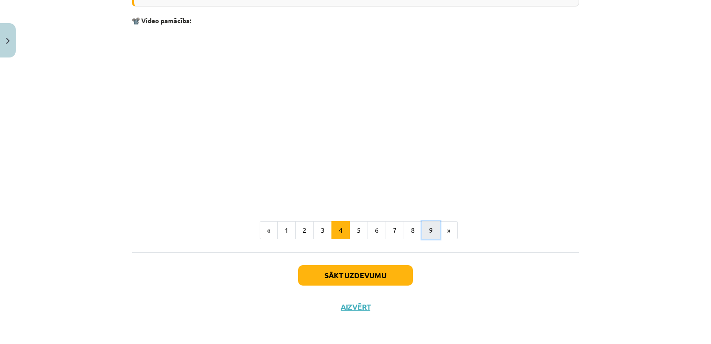
click at [424, 231] on button "9" at bounding box center [431, 230] width 19 height 19
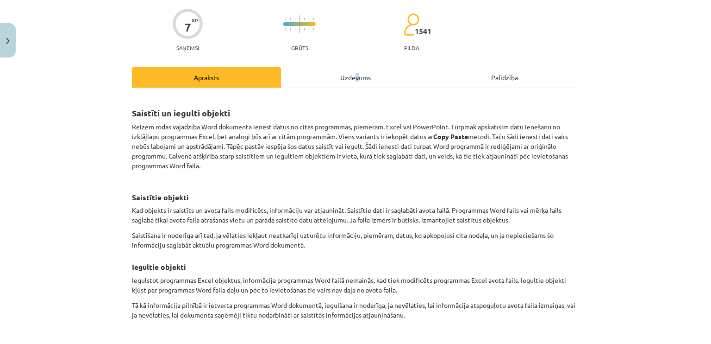
click at [353, 69] on div "Uzdevums" at bounding box center [355, 77] width 149 height 21
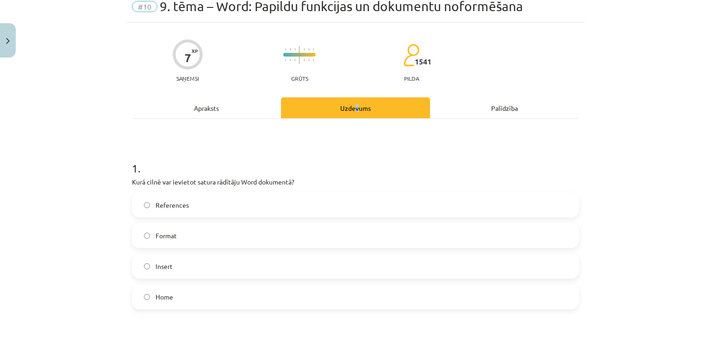
scroll to position [0, 0]
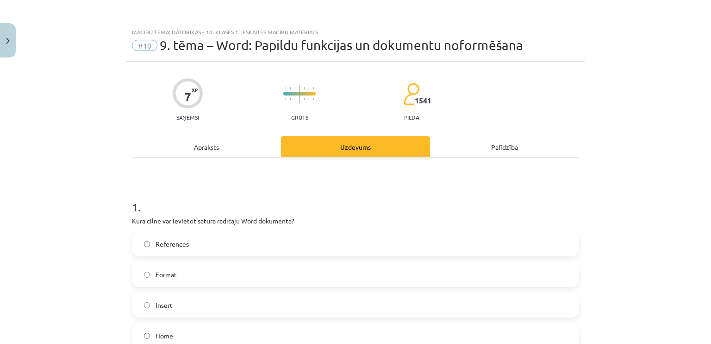
click at [189, 142] on div "Apraksts" at bounding box center [206, 146] width 149 height 21
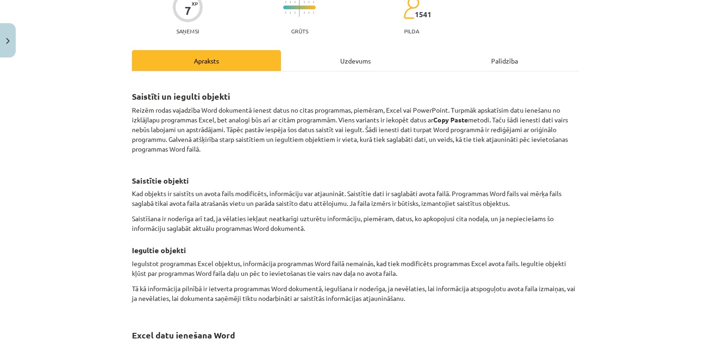
scroll to position [101, 0]
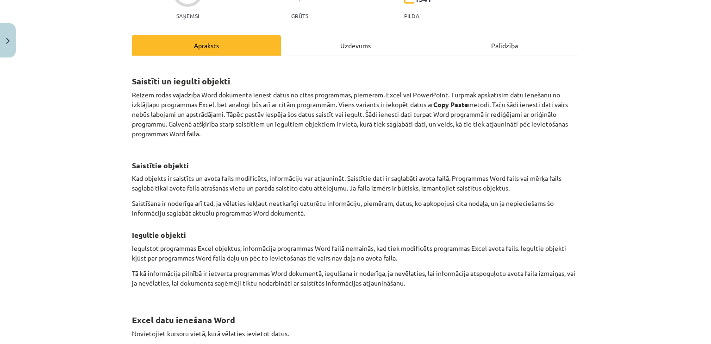
click at [364, 45] on div "Uzdevums" at bounding box center [355, 45] width 149 height 21
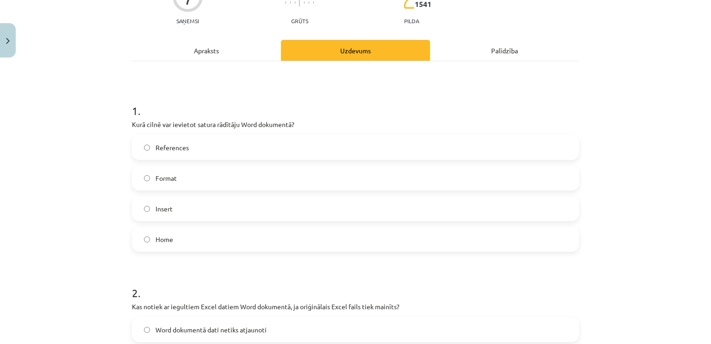
scroll to position [57, 0]
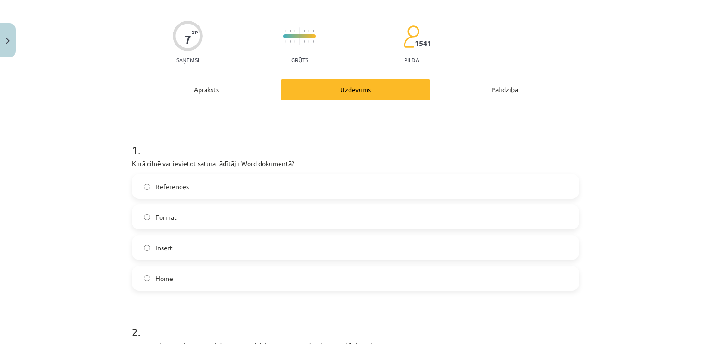
click at [209, 93] on div "Apraksts" at bounding box center [206, 89] width 149 height 21
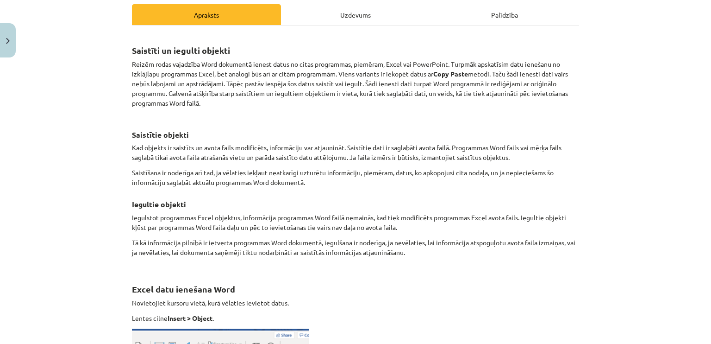
scroll to position [110, 0]
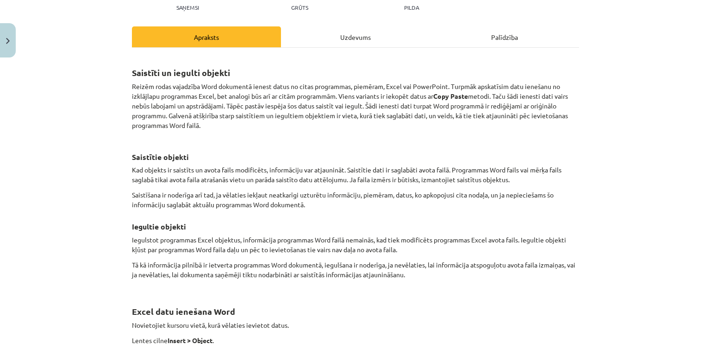
click at [348, 41] on div "Uzdevums" at bounding box center [355, 36] width 149 height 21
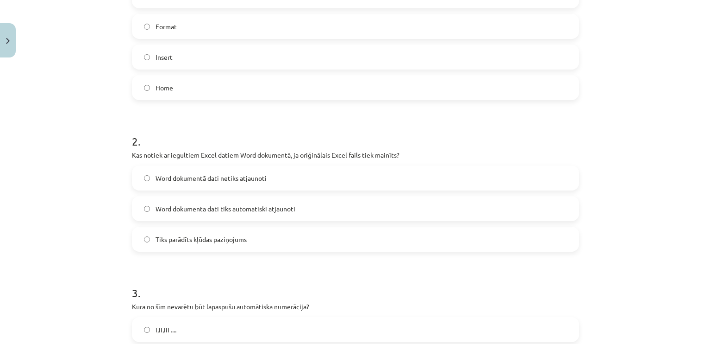
scroll to position [261, 0]
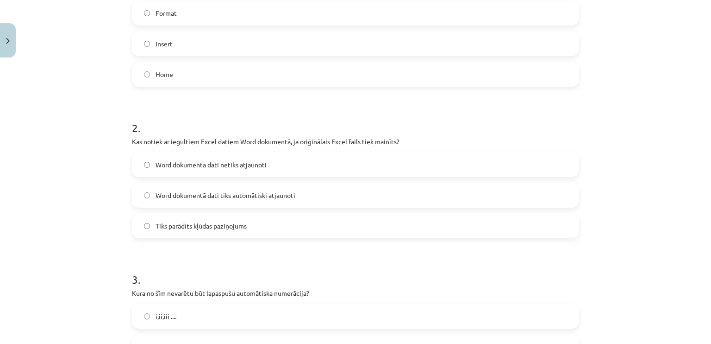
click at [337, 188] on label "Word dokumentā dati tiks automātiski atjaunoti" at bounding box center [355, 194] width 445 height 23
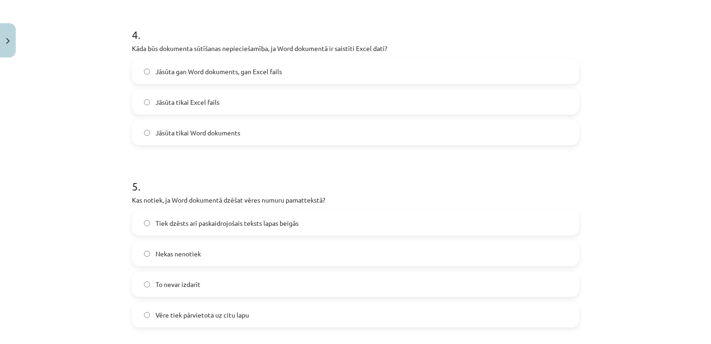
scroll to position [684, 0]
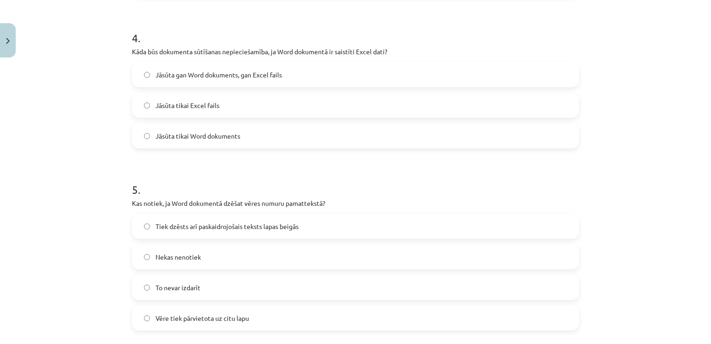
click at [309, 132] on label "Jāsūta tikai Word dokuments" at bounding box center [355, 135] width 445 height 23
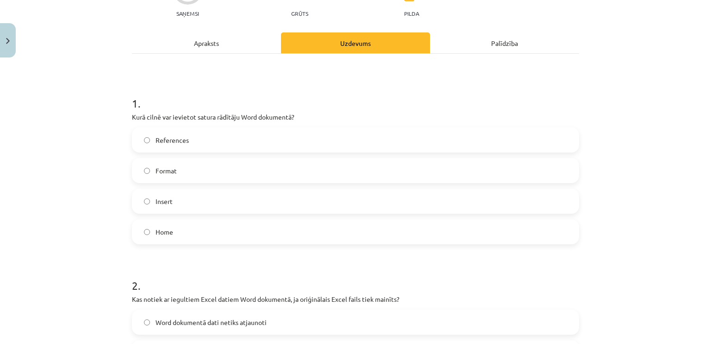
scroll to position [0, 0]
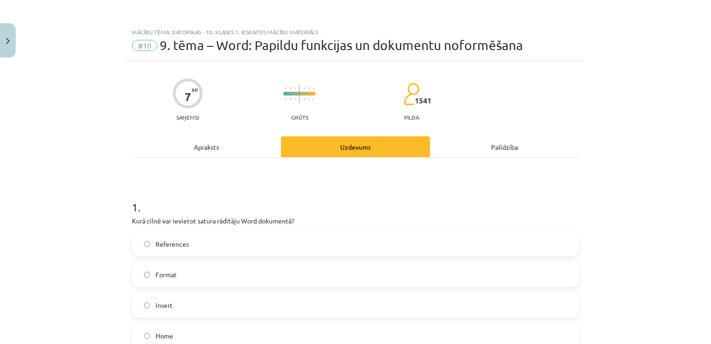
click at [229, 150] on div "Apraksts" at bounding box center [206, 146] width 149 height 21
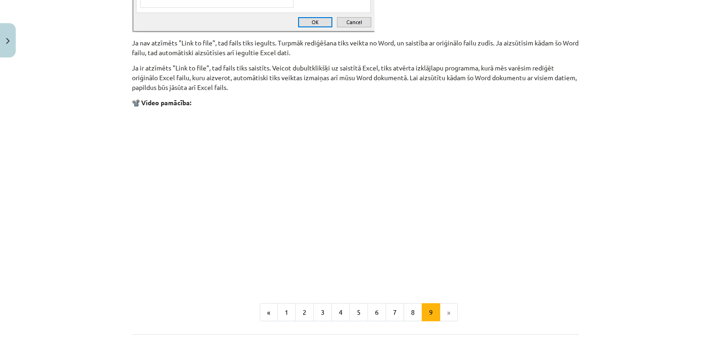
scroll to position [1148, 0]
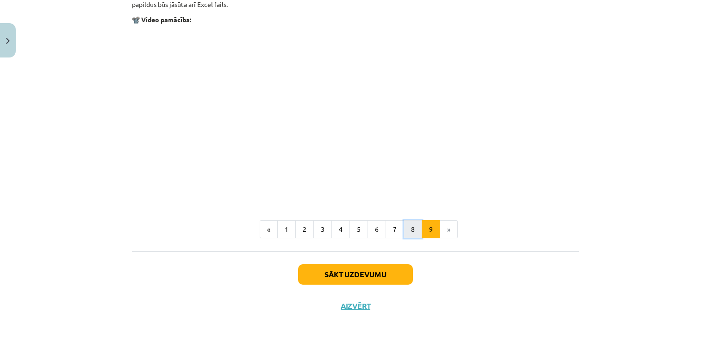
click at [412, 229] on button "8" at bounding box center [413, 229] width 19 height 19
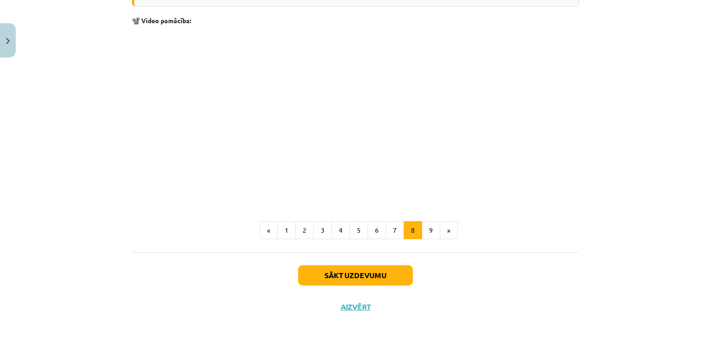
scroll to position [702, 0]
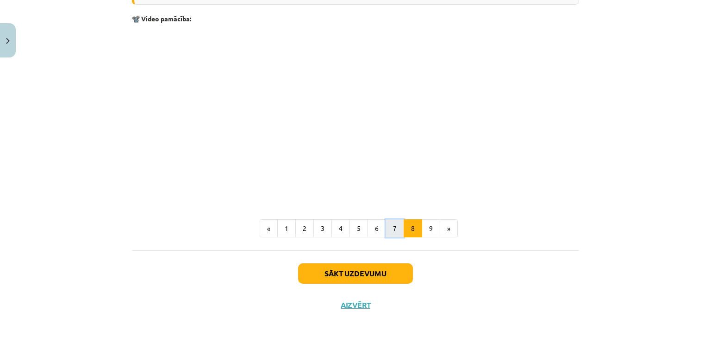
click at [389, 225] on button "7" at bounding box center [395, 228] width 19 height 19
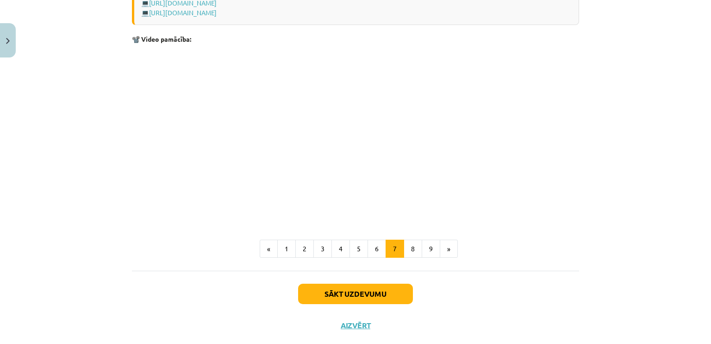
scroll to position [793, 0]
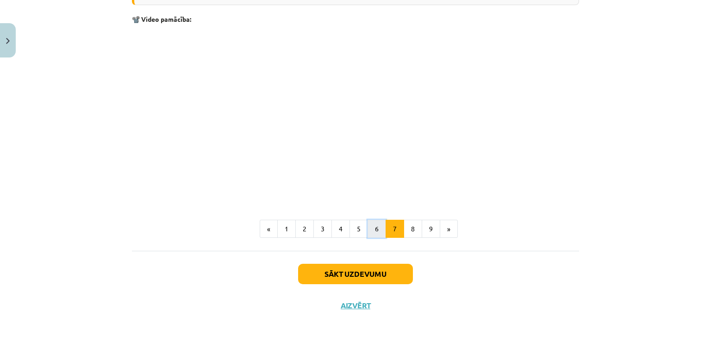
click at [371, 221] on button "6" at bounding box center [377, 228] width 19 height 19
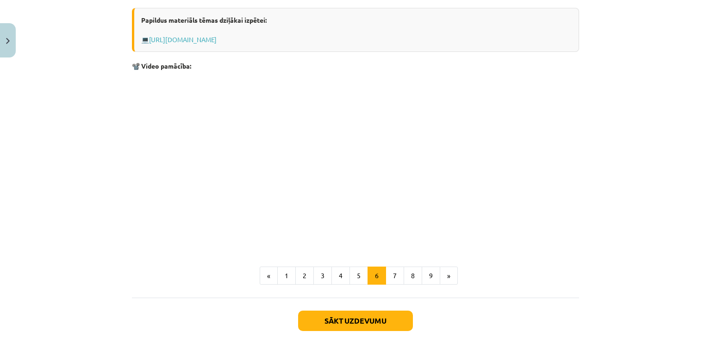
scroll to position [505, 0]
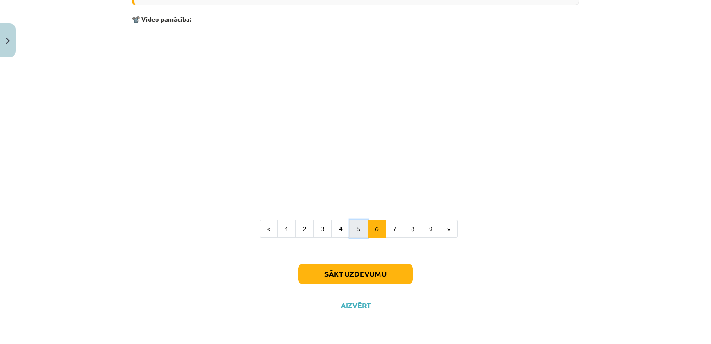
click at [357, 234] on button "5" at bounding box center [359, 228] width 19 height 19
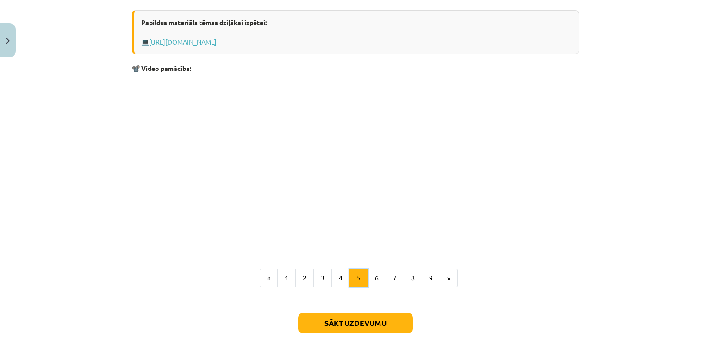
scroll to position [165, 0]
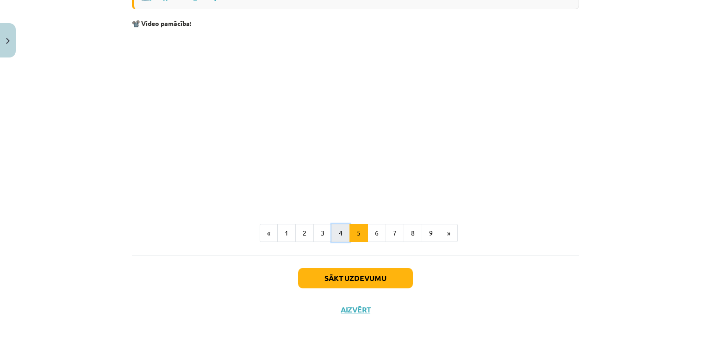
click at [337, 242] on button "4" at bounding box center [341, 233] width 19 height 19
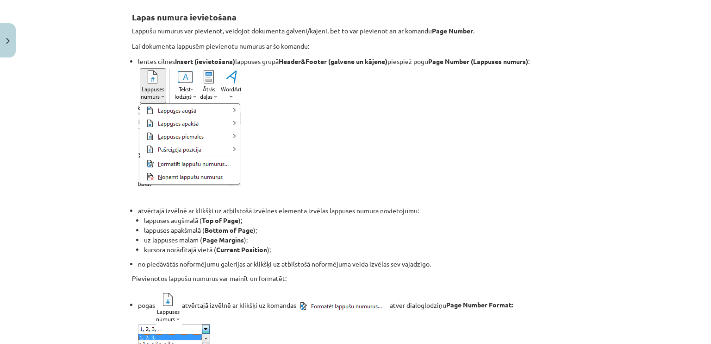
drag, startPoint x: 701, startPoint y: 124, endPoint x: 701, endPoint y: 133, distance: 8.8
click at [701, 133] on div "Mācību tēma: Datorikas - 10. klases 1. ieskaites mācību materiāls #10 9. tēma –…" at bounding box center [355, 172] width 711 height 344
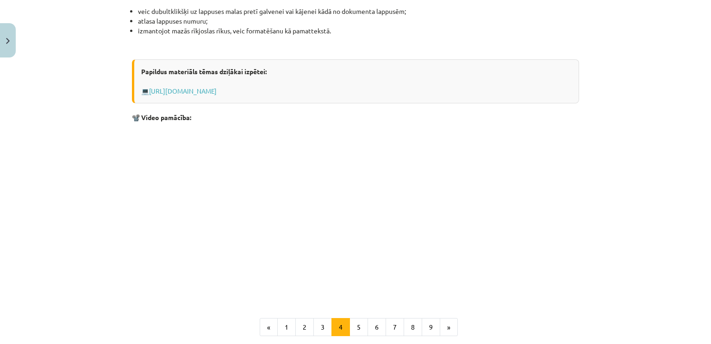
scroll to position [864, 0]
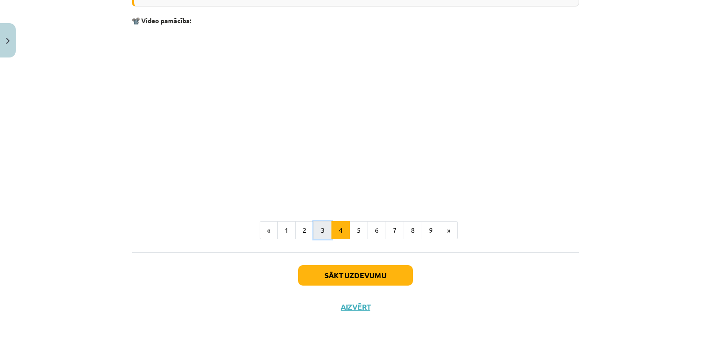
click at [315, 228] on button "3" at bounding box center [322, 230] width 19 height 19
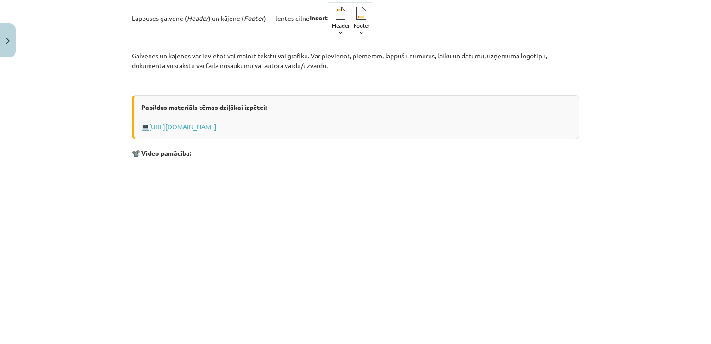
scroll to position [322, 0]
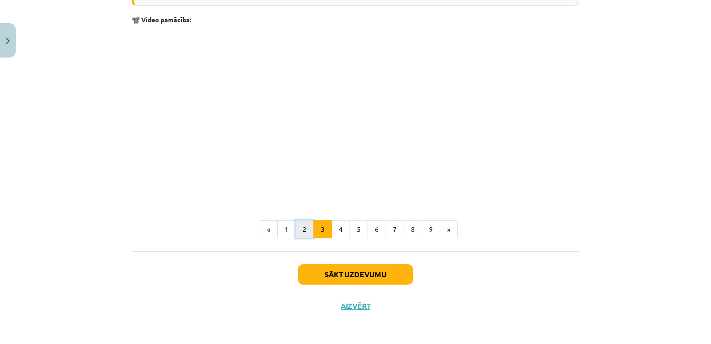
drag, startPoint x: 298, startPoint y: 220, endPoint x: 307, endPoint y: 225, distance: 10.8
click at [307, 225] on button "2" at bounding box center [304, 229] width 19 height 19
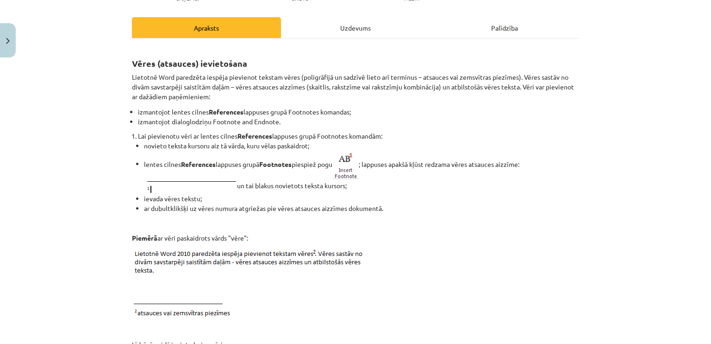
click at [355, 28] on div "Uzdevums" at bounding box center [355, 27] width 149 height 21
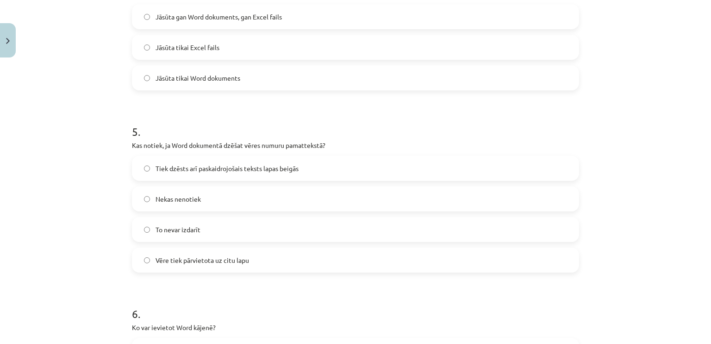
scroll to position [826, 0]
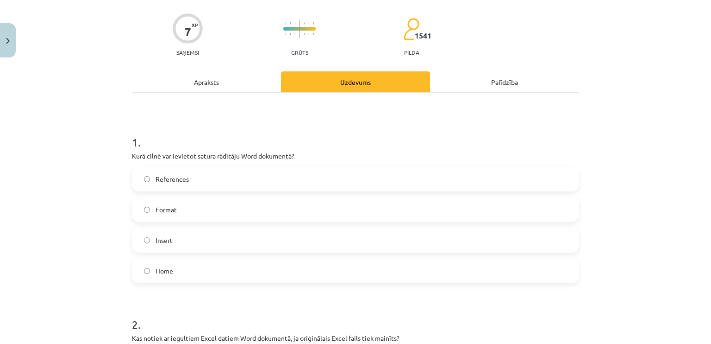
click at [195, 83] on div "Apraksts" at bounding box center [206, 81] width 149 height 21
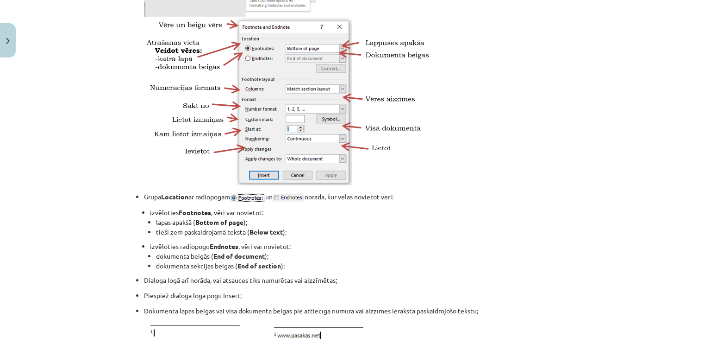
scroll to position [595, 0]
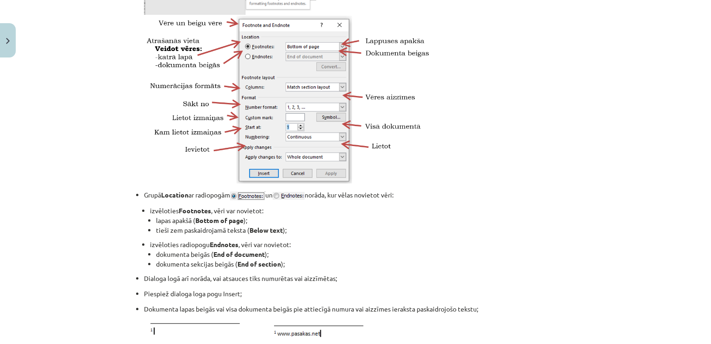
drag, startPoint x: 696, startPoint y: 174, endPoint x: 702, endPoint y: 181, distance: 9.3
click at [702, 181] on div "Mācību tēma: Datorikas - 10. klases 1. ieskaites mācību materiāls #10 9. tēma –…" at bounding box center [355, 172] width 711 height 344
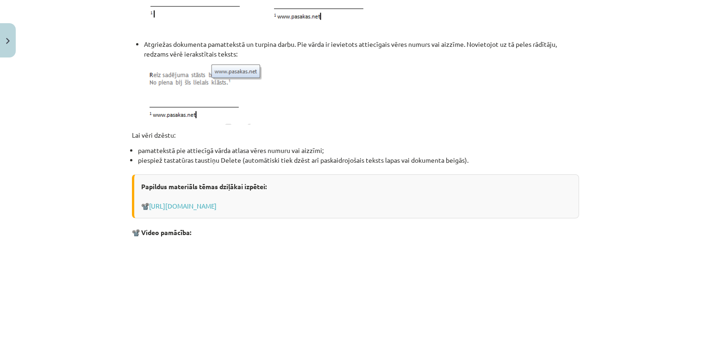
scroll to position [923, 0]
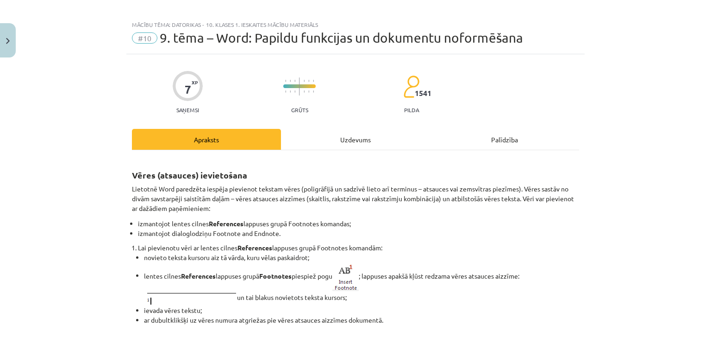
click at [361, 141] on div "Uzdevums" at bounding box center [355, 139] width 149 height 21
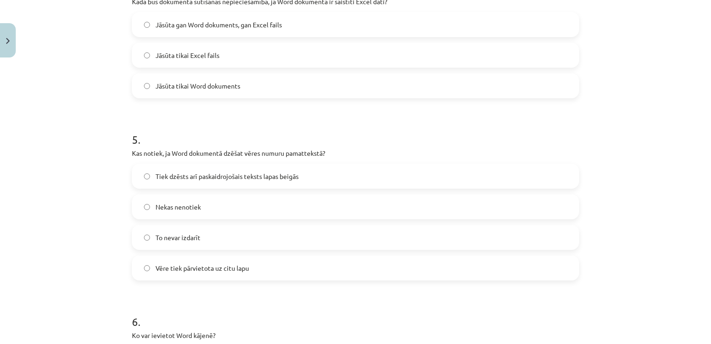
scroll to position [736, 0]
click at [404, 175] on label "Tiek dzēsts arī paskaidrojošais teksts lapas beigās" at bounding box center [355, 174] width 445 height 23
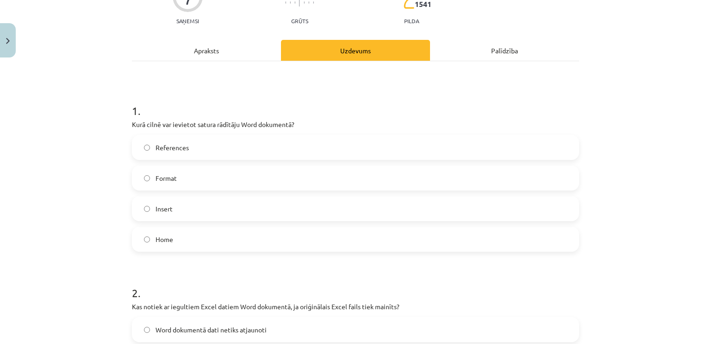
scroll to position [0, 0]
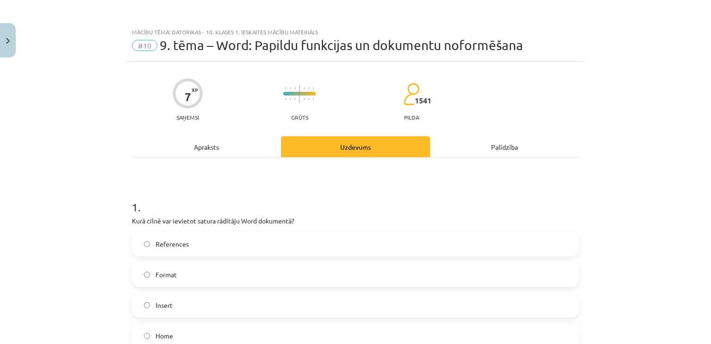
click at [213, 144] on div "Apraksts" at bounding box center [206, 146] width 149 height 21
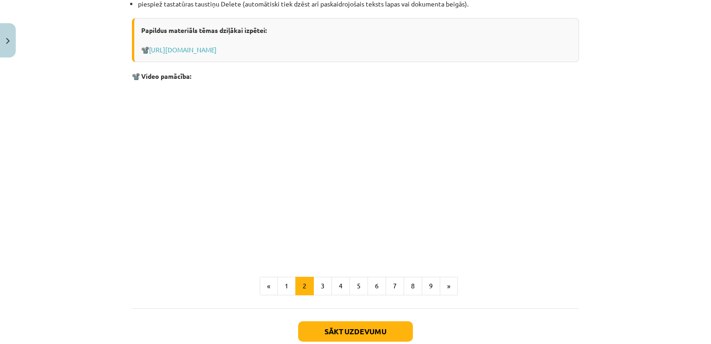
scroll to position [1054, 0]
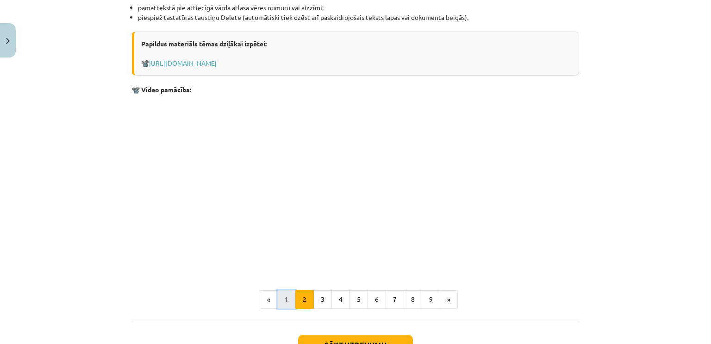
click at [283, 299] on button "1" at bounding box center [286, 299] width 19 height 19
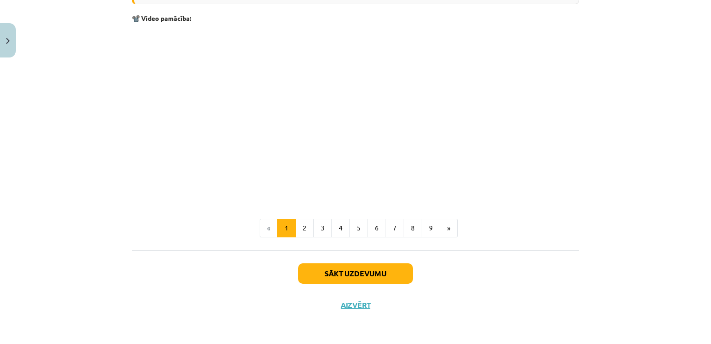
scroll to position [1939, 0]
click at [303, 235] on button "2" at bounding box center [304, 228] width 19 height 19
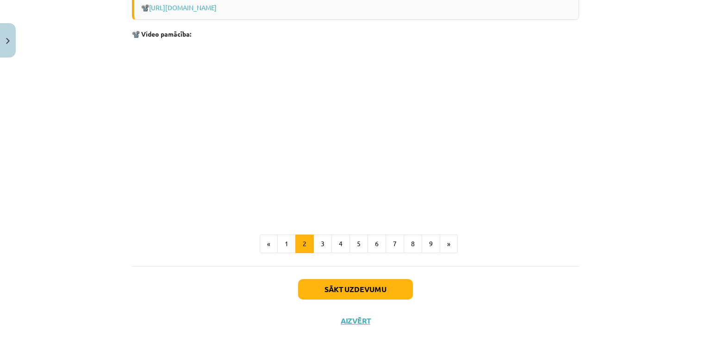
scroll to position [1124, 0]
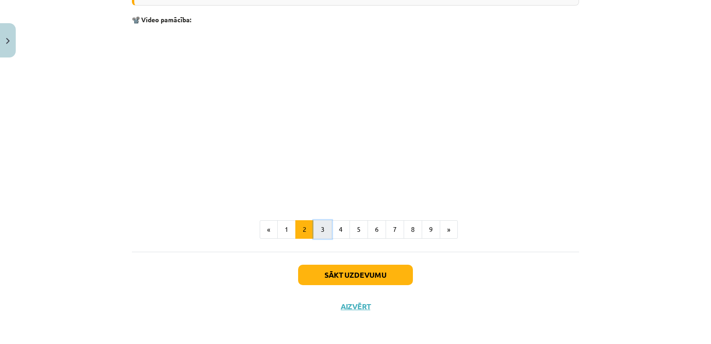
click at [314, 225] on button "3" at bounding box center [322, 229] width 19 height 19
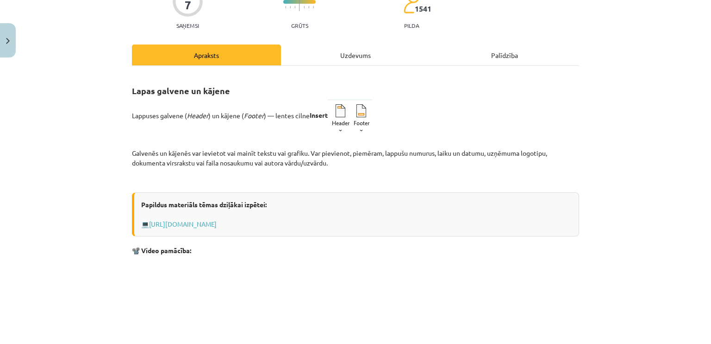
scroll to position [69, 0]
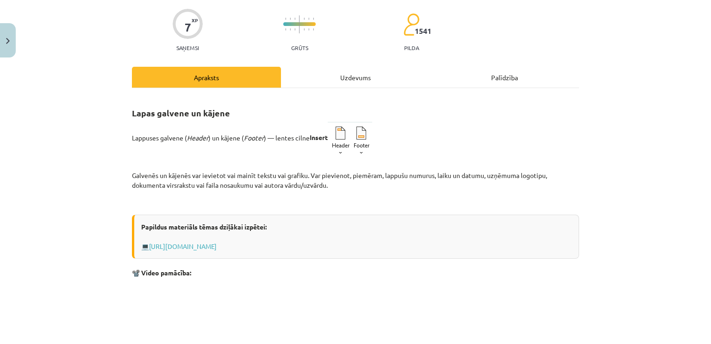
click at [362, 77] on div "Uzdevums" at bounding box center [355, 77] width 149 height 21
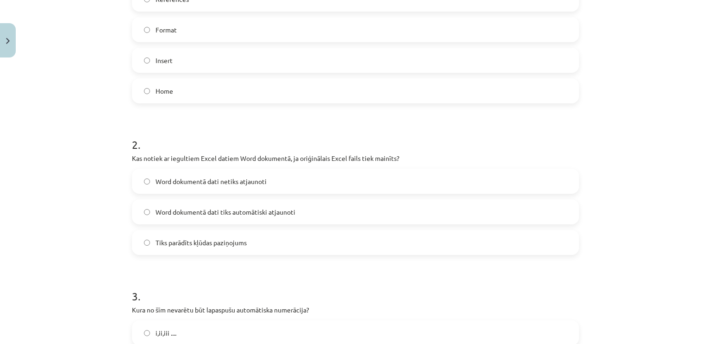
scroll to position [23, 0]
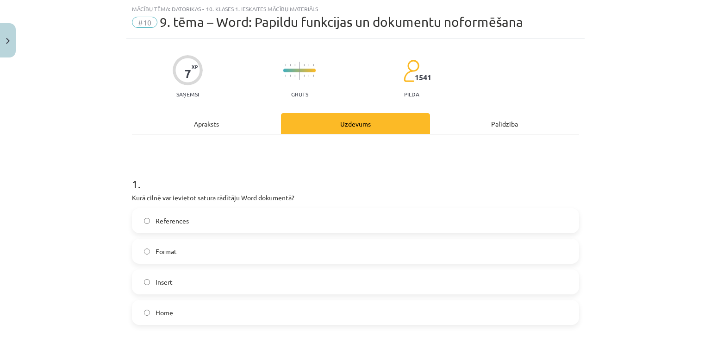
drag, startPoint x: 569, startPoint y: 95, endPoint x: 358, endPoint y: 117, distance: 211.3
click at [182, 118] on div "Apraksts" at bounding box center [206, 123] width 149 height 21
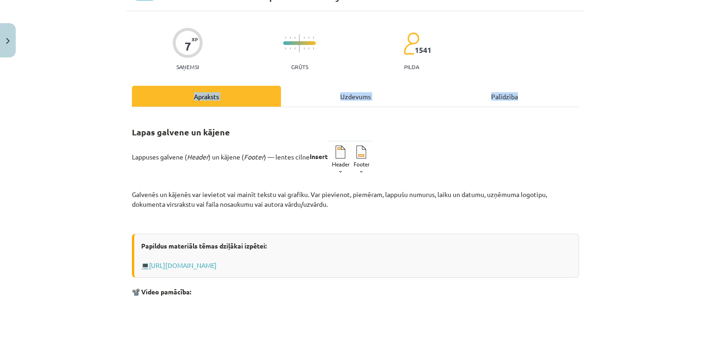
scroll to position [55, 0]
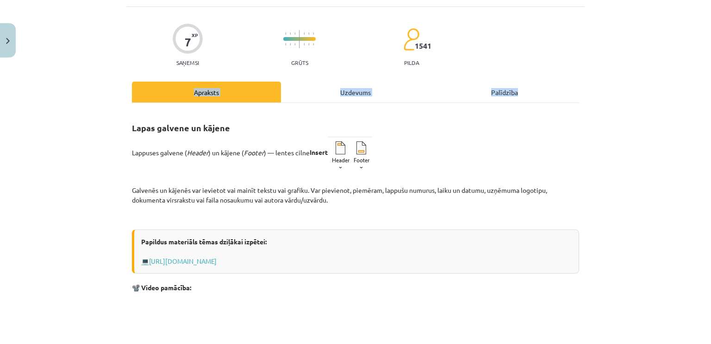
click at [330, 87] on div "Uzdevums" at bounding box center [355, 91] width 149 height 21
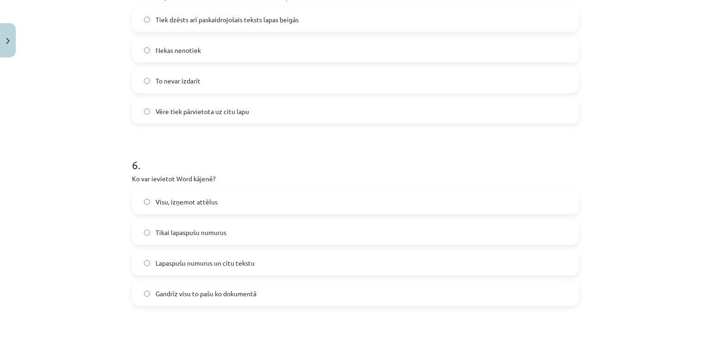
scroll to position [941, 0]
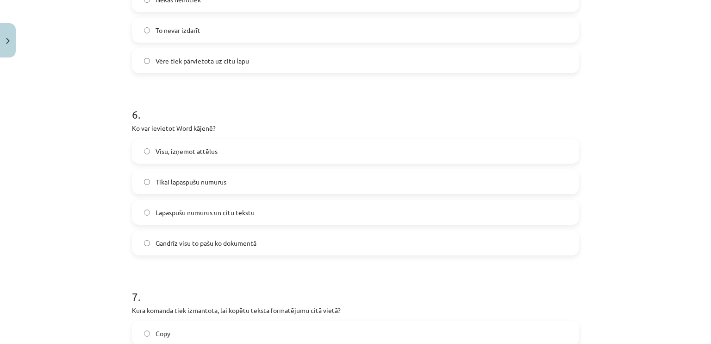
click at [229, 154] on label "Visu, izņemot attēlus" at bounding box center [355, 150] width 445 height 23
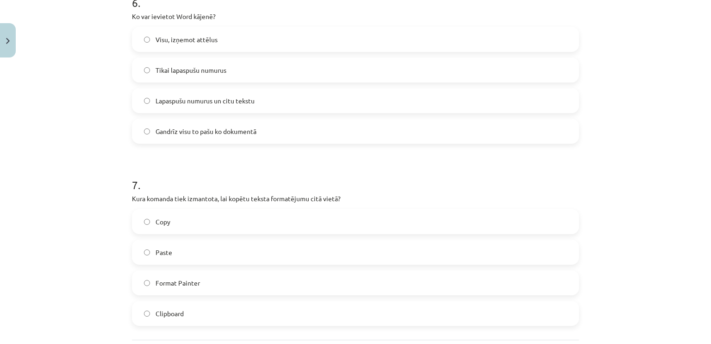
scroll to position [1031, 0]
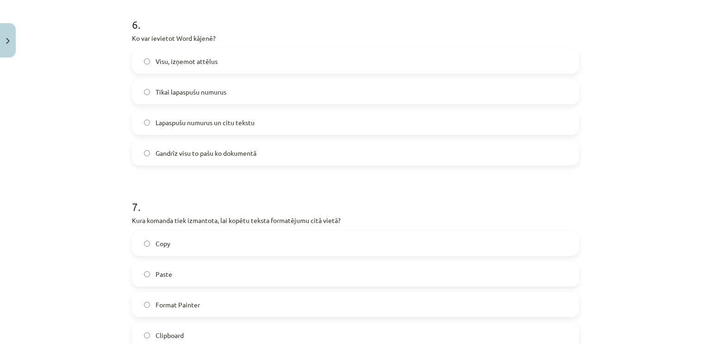
click at [297, 125] on label "Lapaspušu numurus un citu tekstu" at bounding box center [355, 122] width 445 height 23
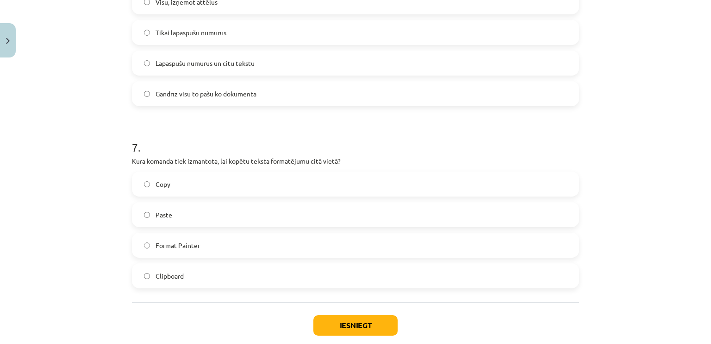
scroll to position [1108, 0]
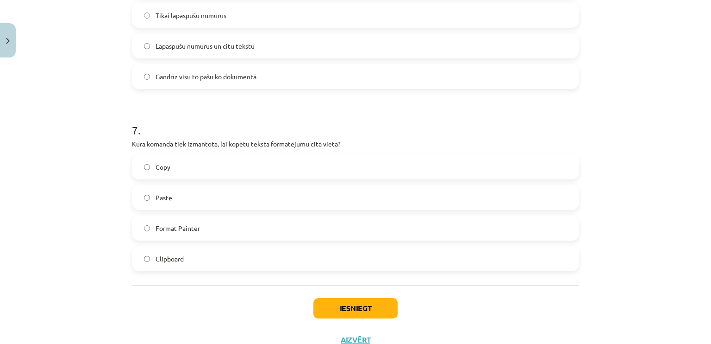
click at [425, 167] on label "Copy" at bounding box center [355, 166] width 445 height 23
click at [387, 228] on label "Format Painter" at bounding box center [355, 227] width 445 height 23
click at [375, 303] on button "Iesniegt" at bounding box center [355, 308] width 84 height 20
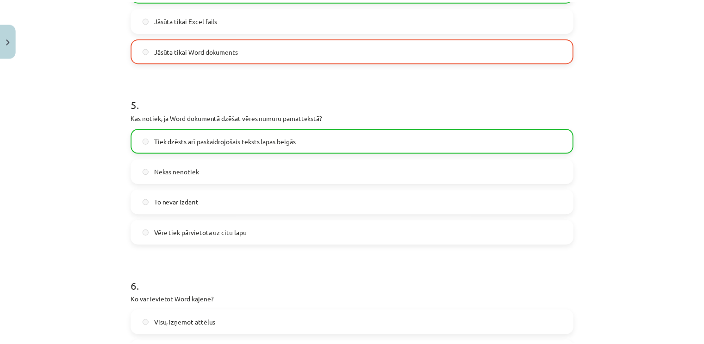
scroll to position [1170, 0]
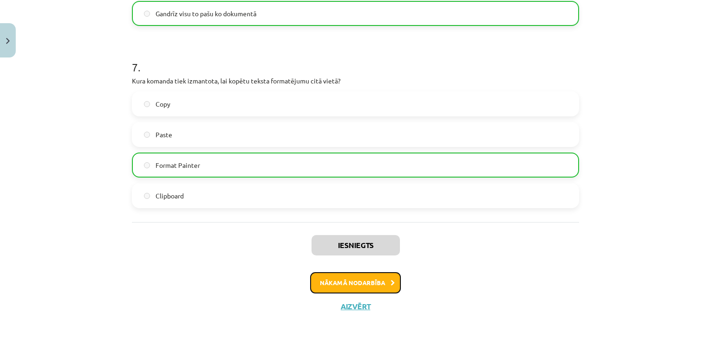
drag, startPoint x: 376, startPoint y: 283, endPoint x: 368, endPoint y: 311, distance: 28.9
click at [369, 311] on div "Iesniegts Nākamā nodarbība Aizvērt" at bounding box center [355, 269] width 447 height 94
click at [361, 308] on button "Aizvērt" at bounding box center [355, 305] width 35 height 9
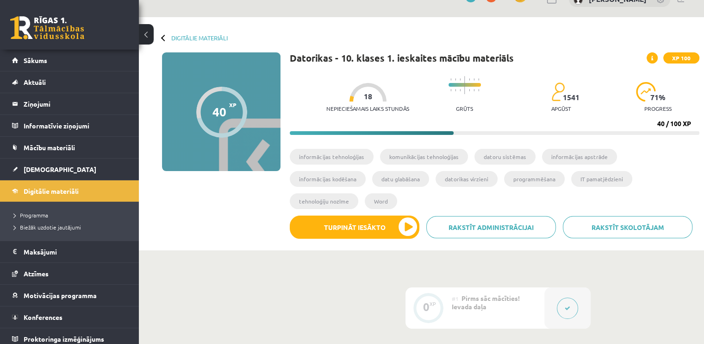
scroll to position [9, 0]
